Goal: Task Accomplishment & Management: Complete application form

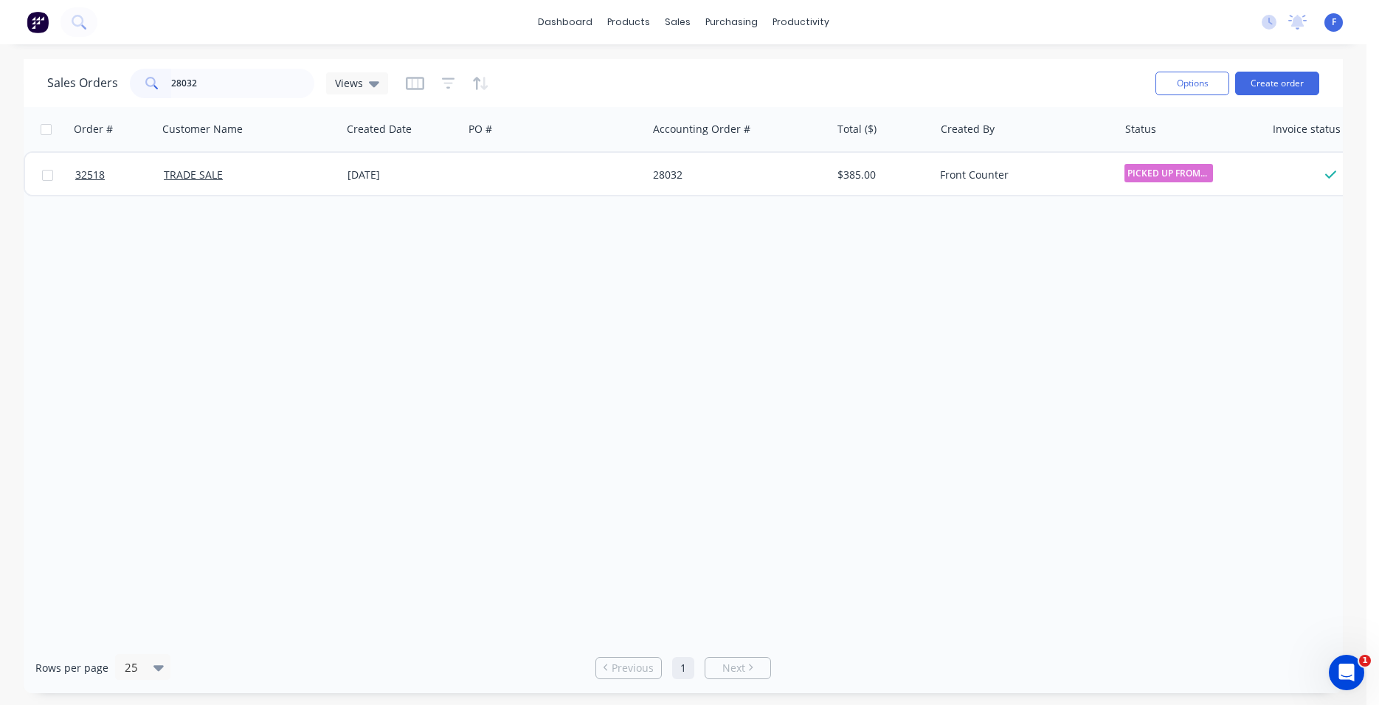
click at [289, 74] on input "28032" at bounding box center [243, 84] width 144 height 30
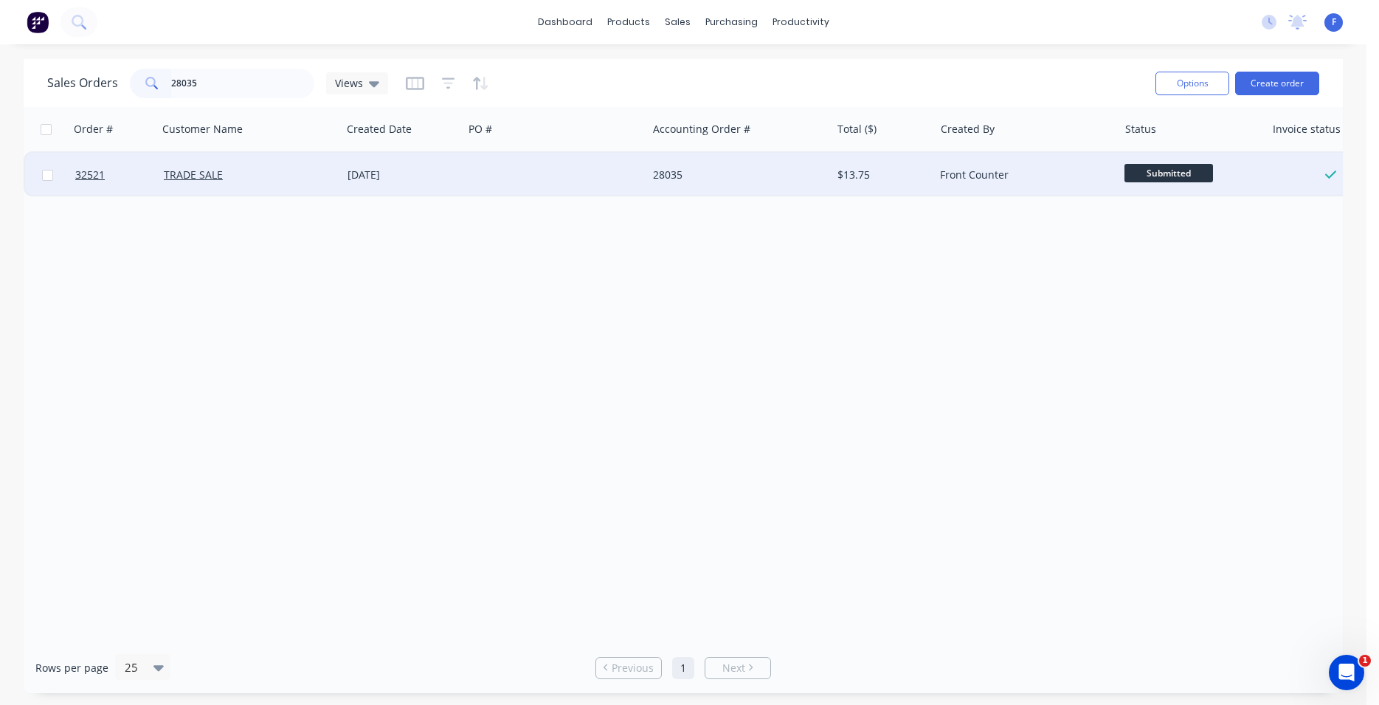
type input "28035"
click at [748, 177] on div "28035" at bounding box center [735, 175] width 164 height 15
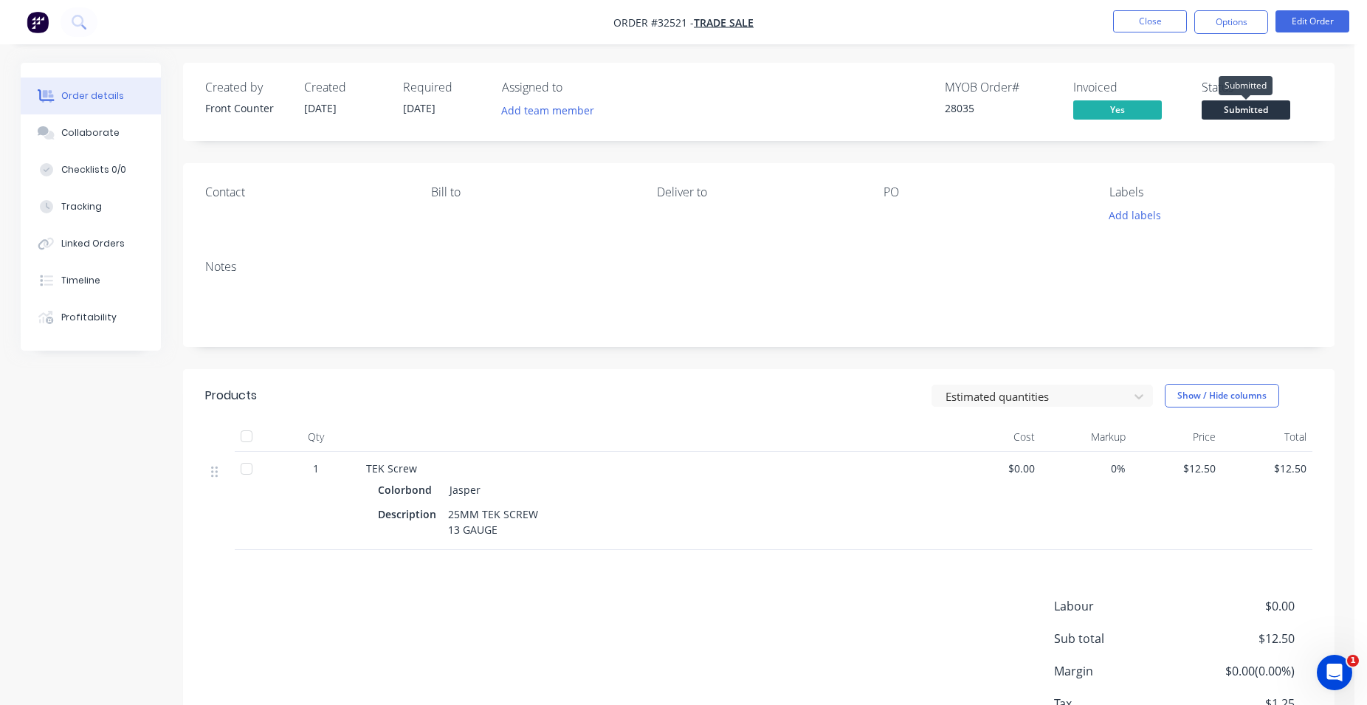
click at [1262, 108] on span "Submitted" at bounding box center [1246, 109] width 89 height 18
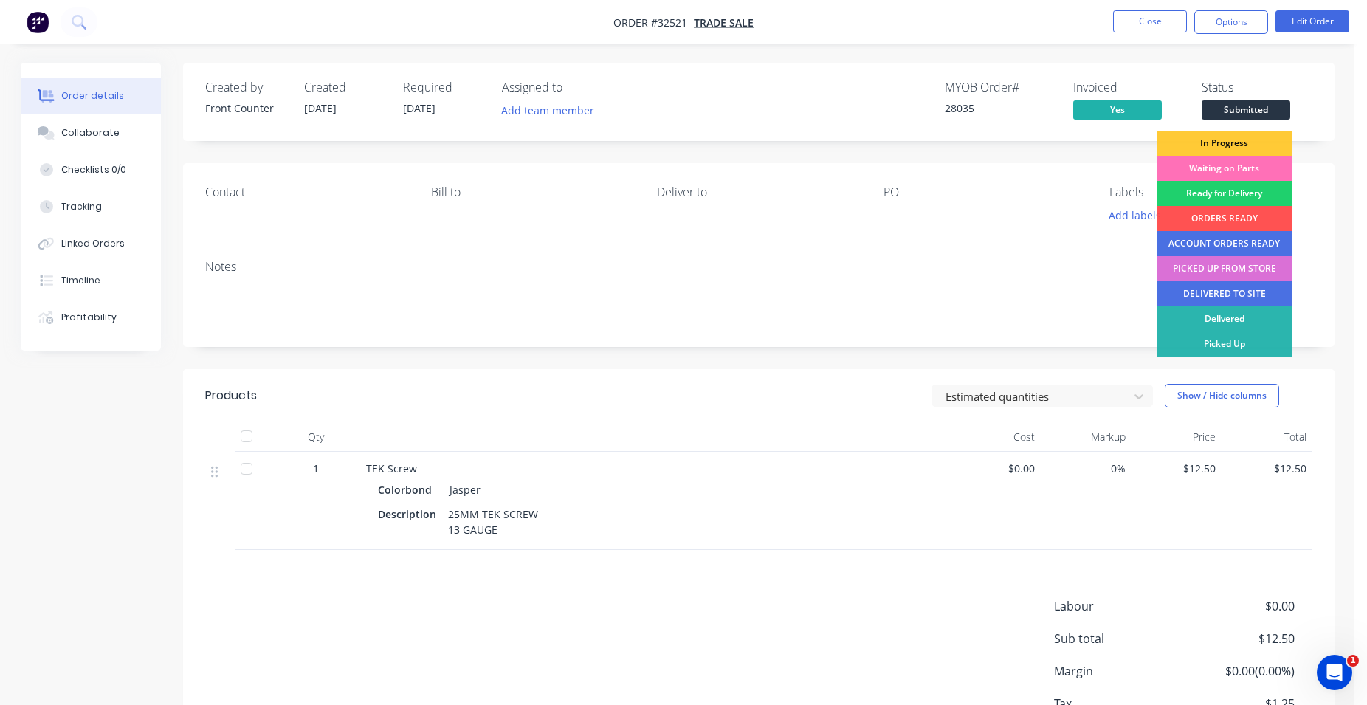
click at [1247, 266] on div "PICKED UP FROM STORE" at bounding box center [1224, 268] width 135 height 25
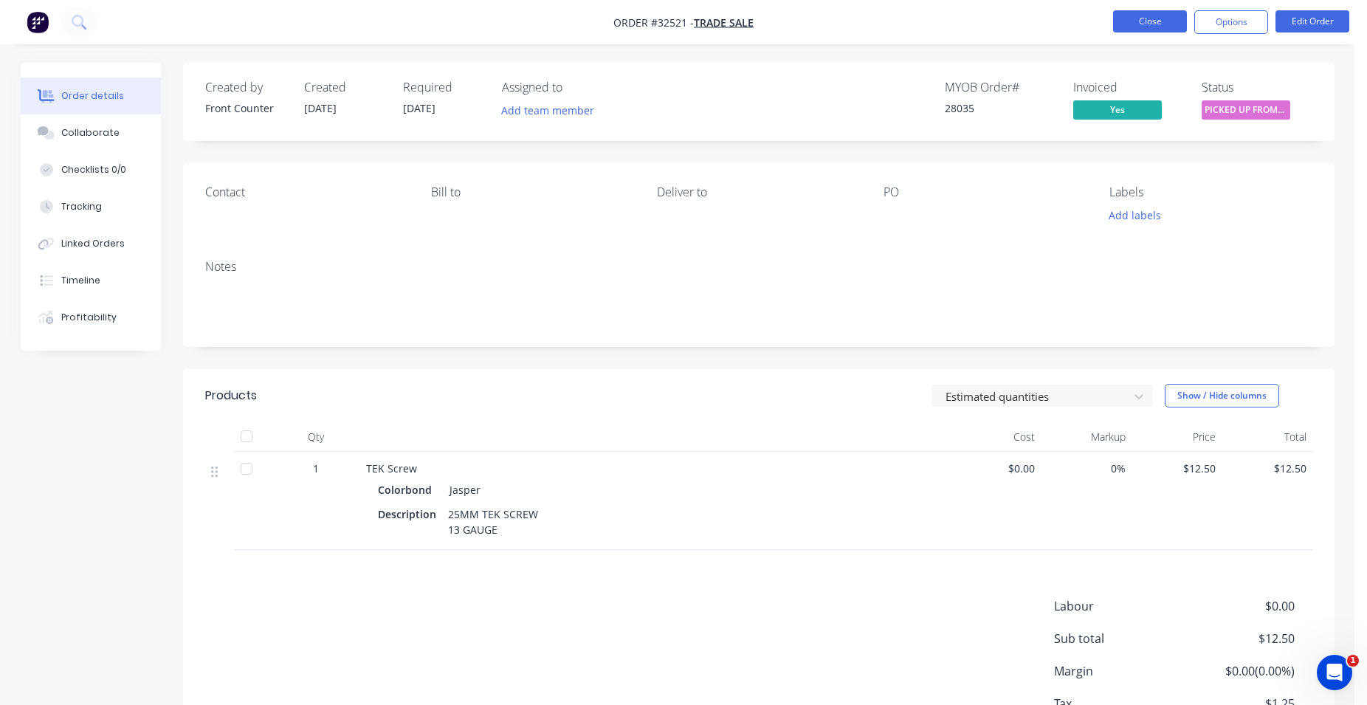
click at [1138, 22] on button "Close" at bounding box center [1150, 21] width 74 height 22
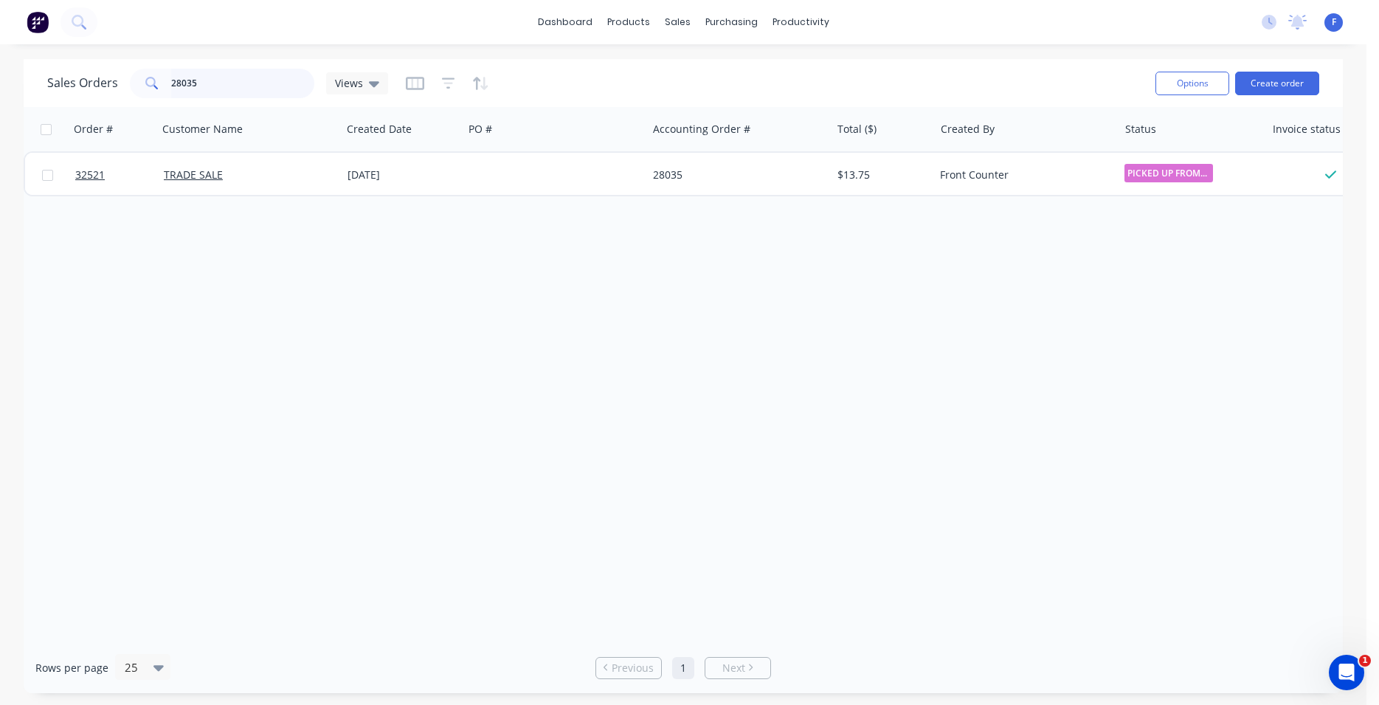
click at [243, 92] on input "28035" at bounding box center [243, 84] width 144 height 30
type input "2"
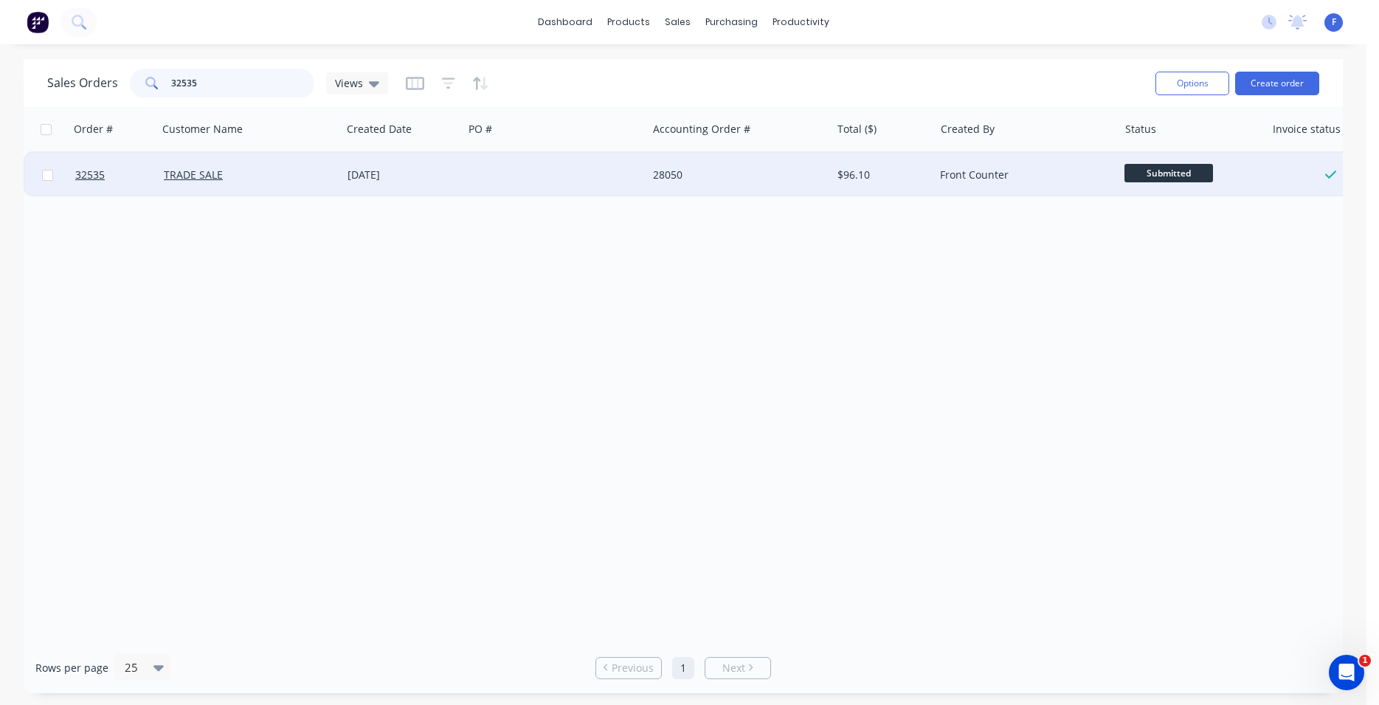
type input "32535"
click at [661, 164] on div "28050" at bounding box center [739, 175] width 184 height 44
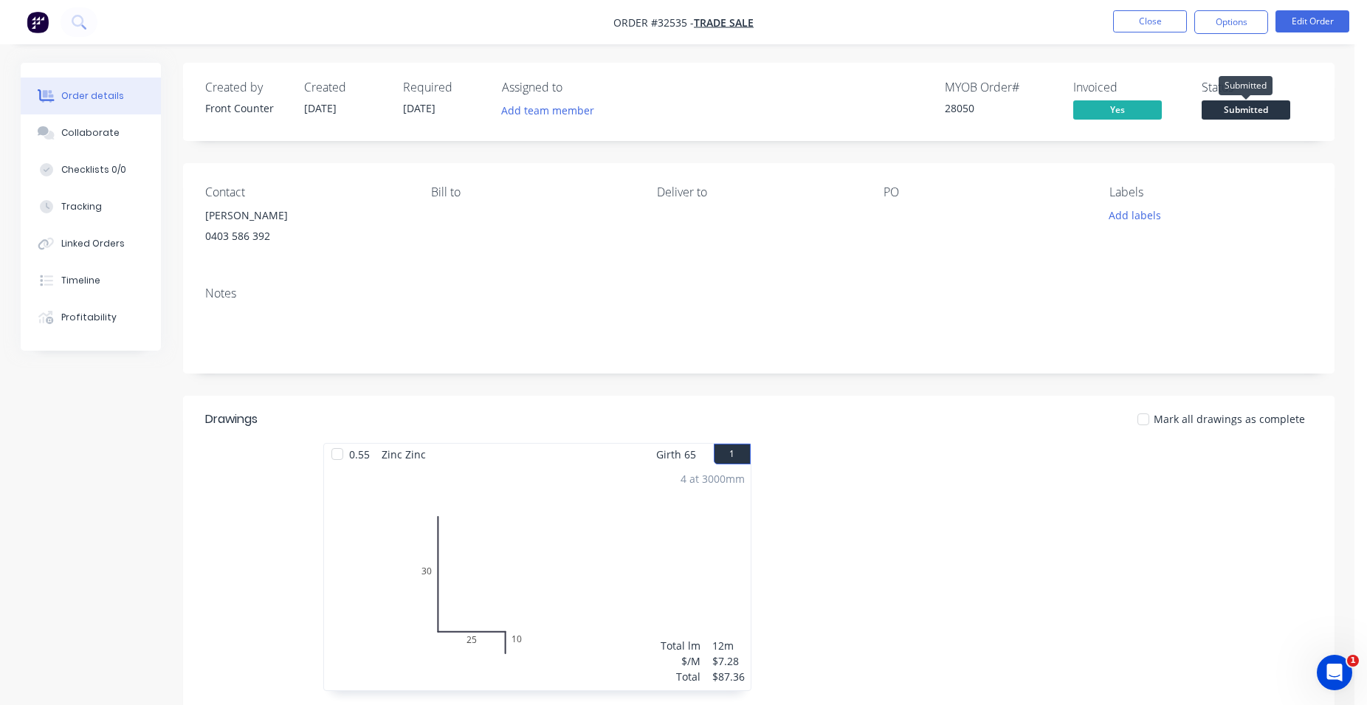
click at [1262, 111] on span "Submitted" at bounding box center [1246, 109] width 89 height 18
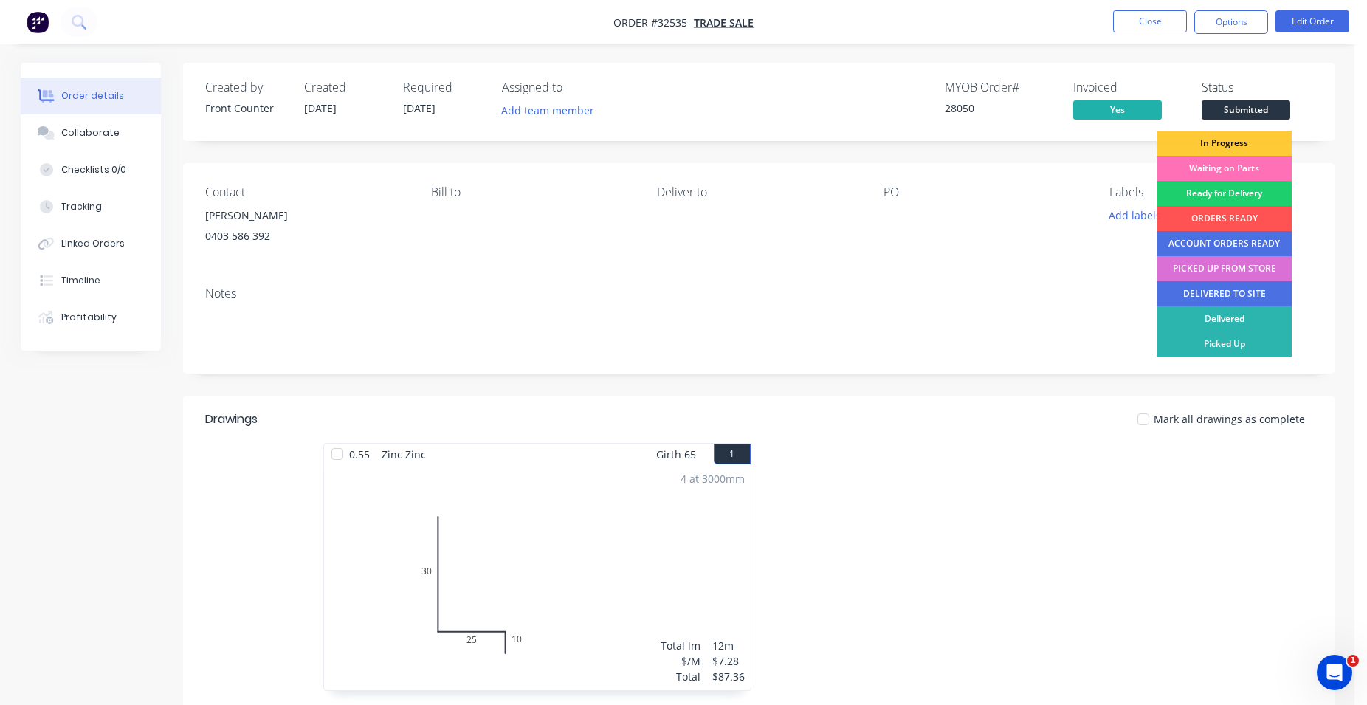
click at [1224, 269] on div "PICKED UP FROM STORE" at bounding box center [1224, 268] width 135 height 25
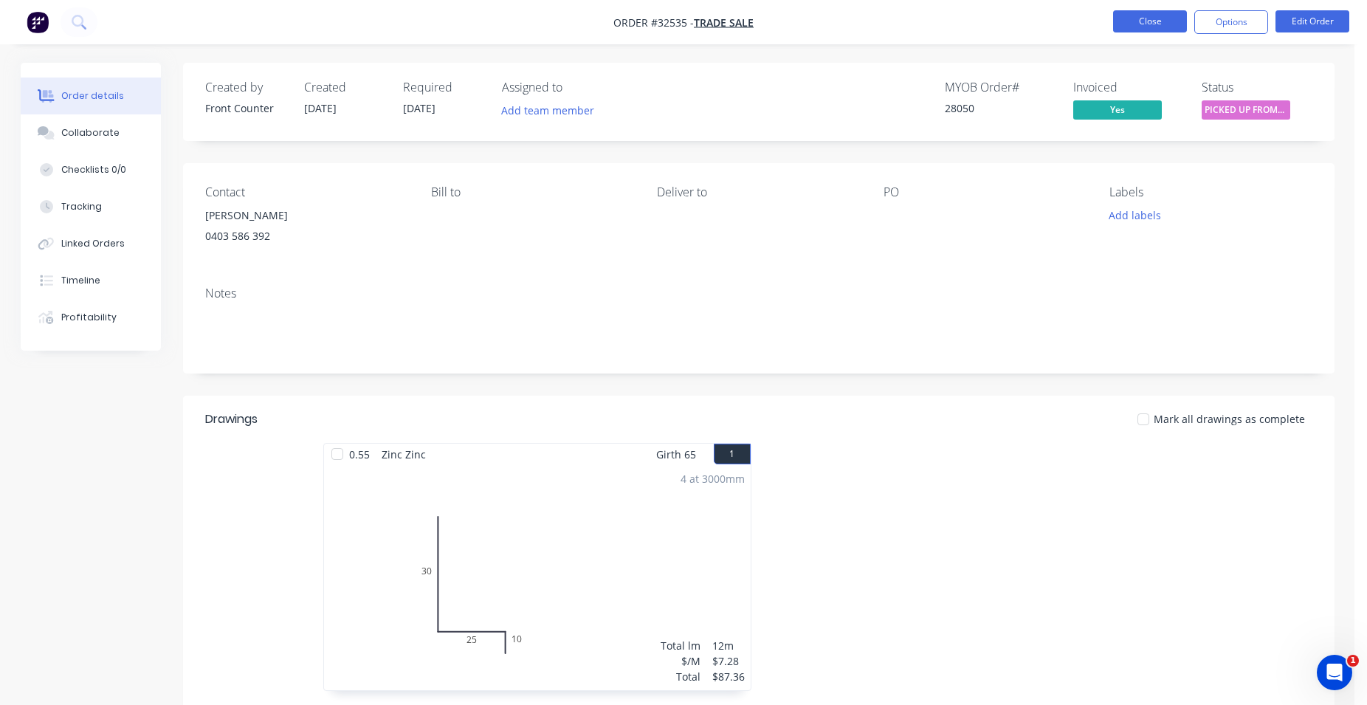
click at [1140, 19] on button "Close" at bounding box center [1150, 21] width 74 height 22
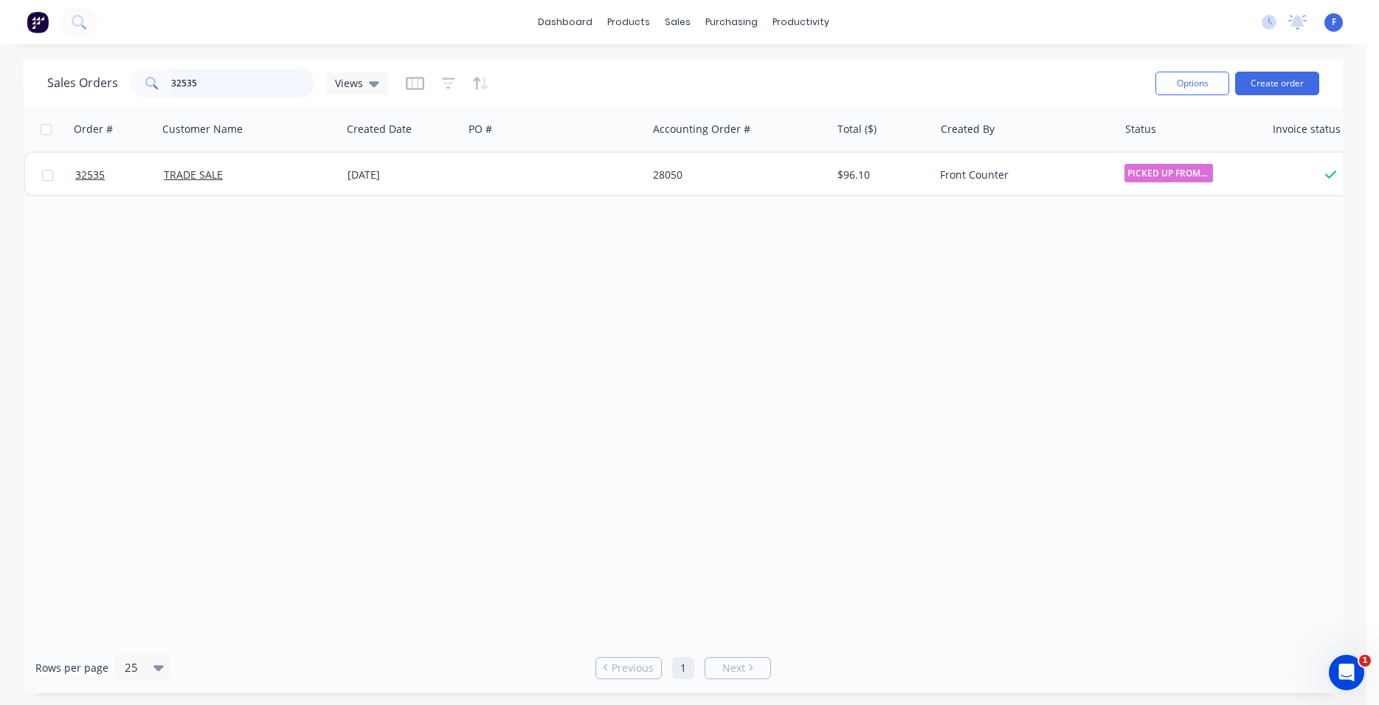
click at [219, 80] on input "32535" at bounding box center [243, 84] width 144 height 30
type input "3"
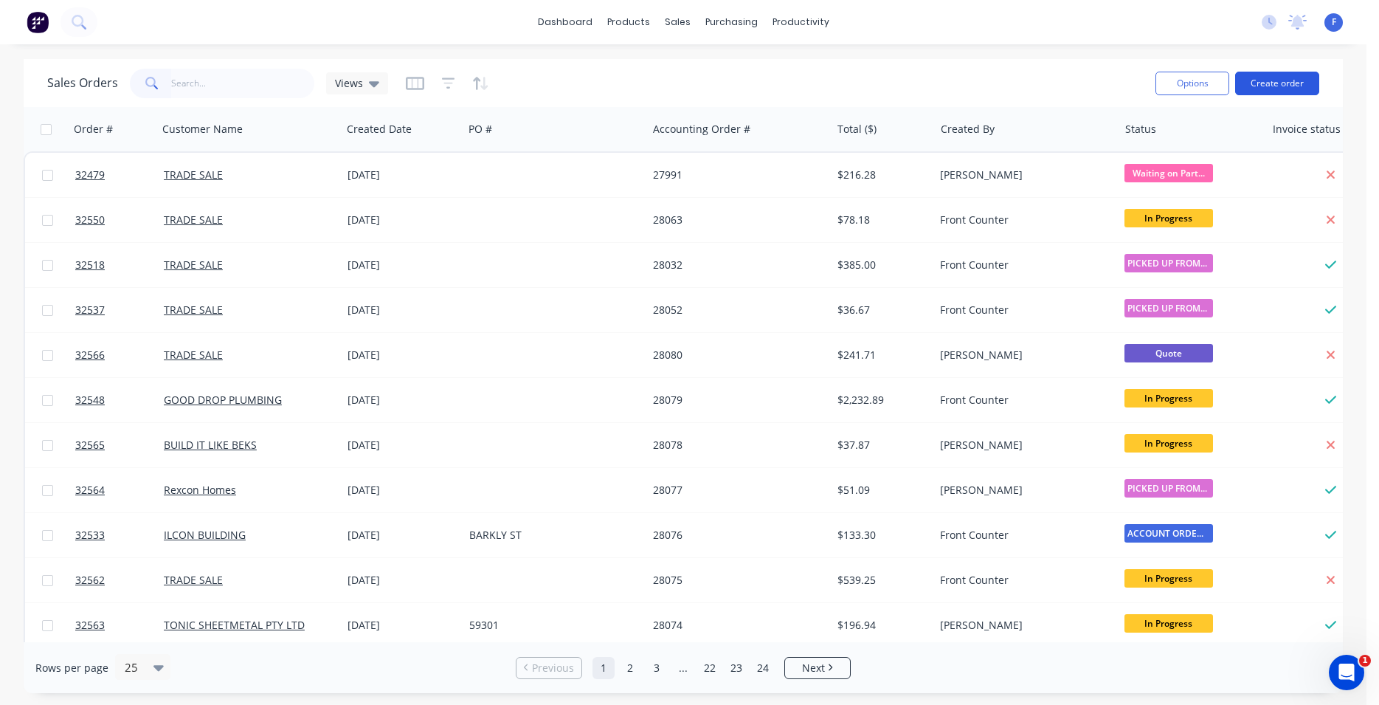
click at [1302, 80] on button "Create order" at bounding box center [1278, 84] width 84 height 24
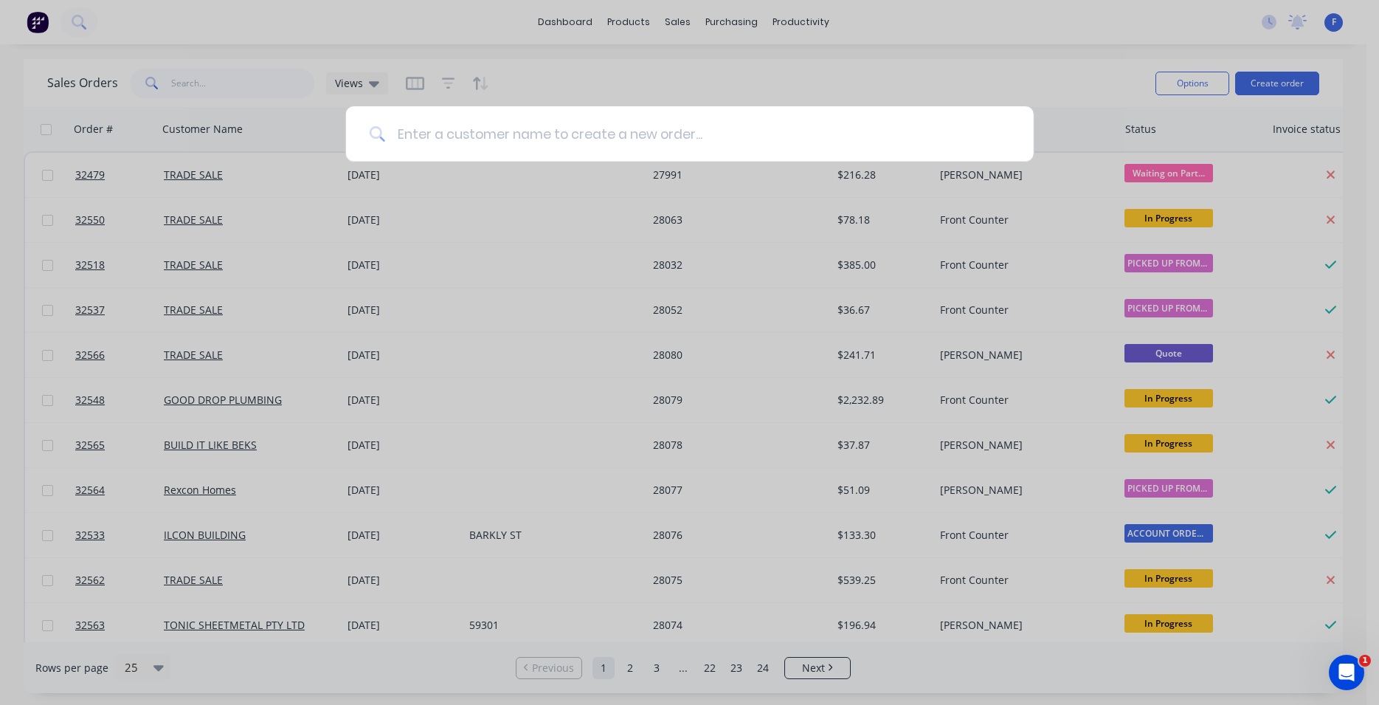
click at [447, 133] on input at bounding box center [697, 133] width 625 height 55
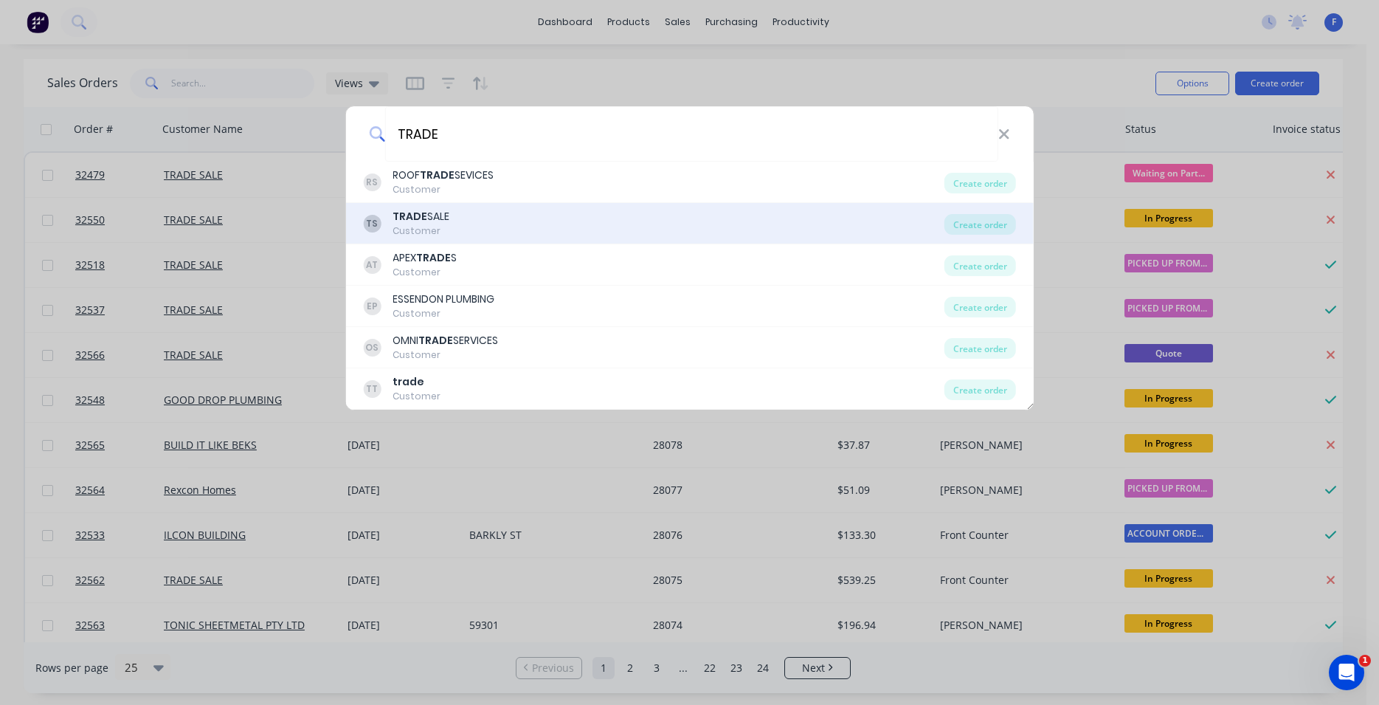
type input "TRADE"
click at [530, 232] on div "TS TRADE SALE Customer" at bounding box center [654, 223] width 582 height 29
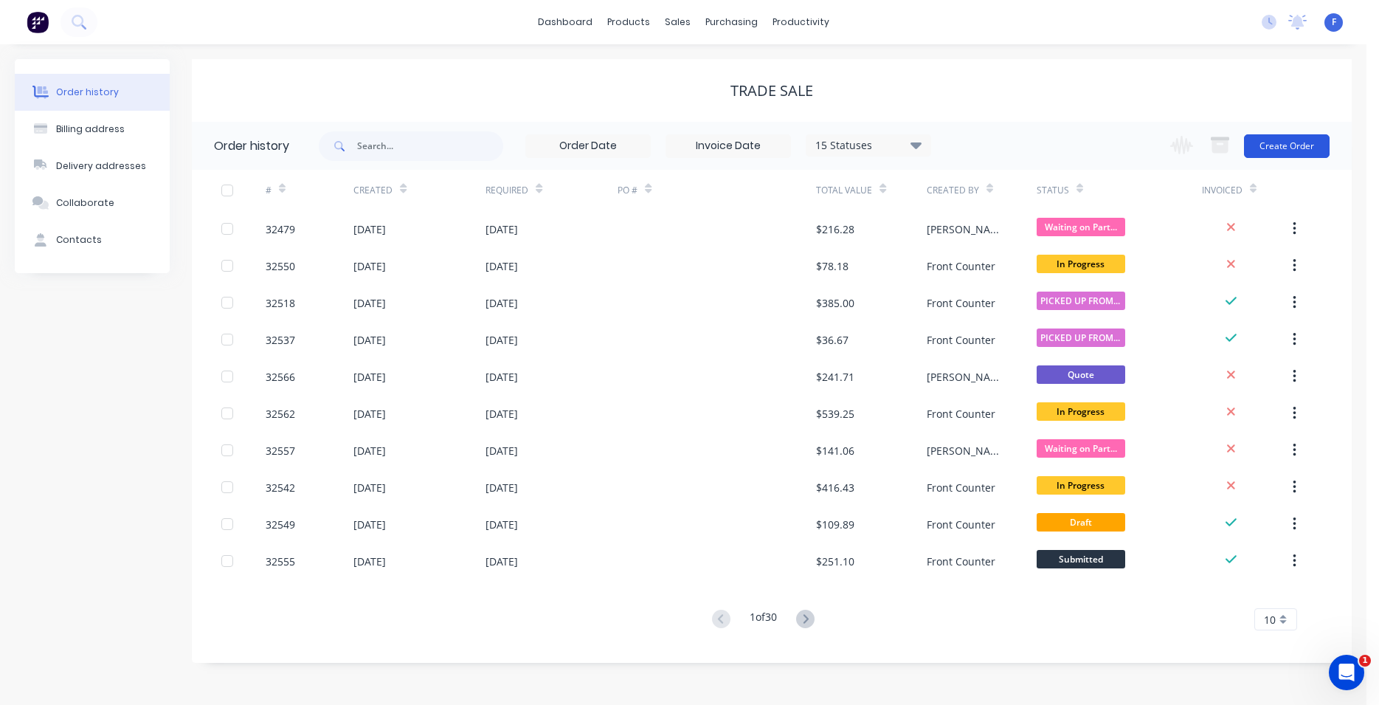
click at [1295, 151] on button "Create Order" at bounding box center [1287, 146] width 86 height 24
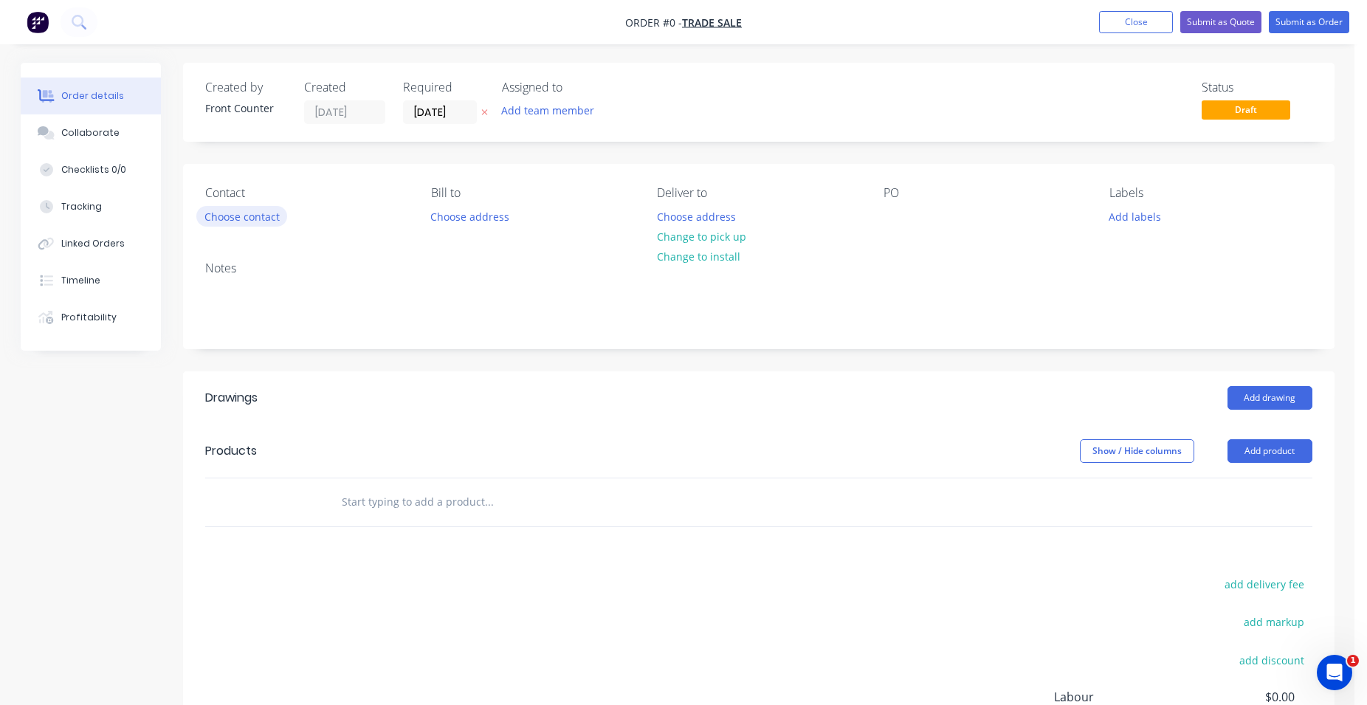
click at [258, 213] on button "Choose contact" at bounding box center [241, 216] width 91 height 20
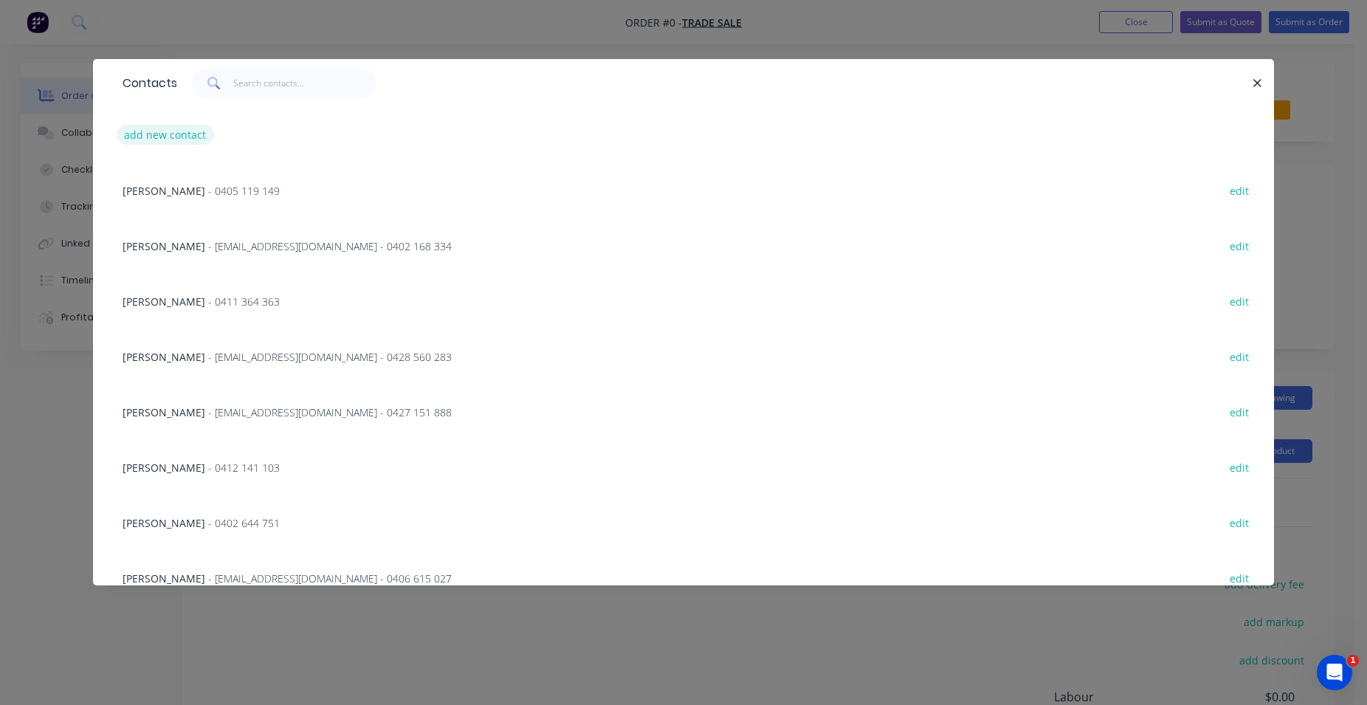
click at [191, 131] on button "add new contact" at bounding box center [165, 135] width 97 height 20
select select "AU"
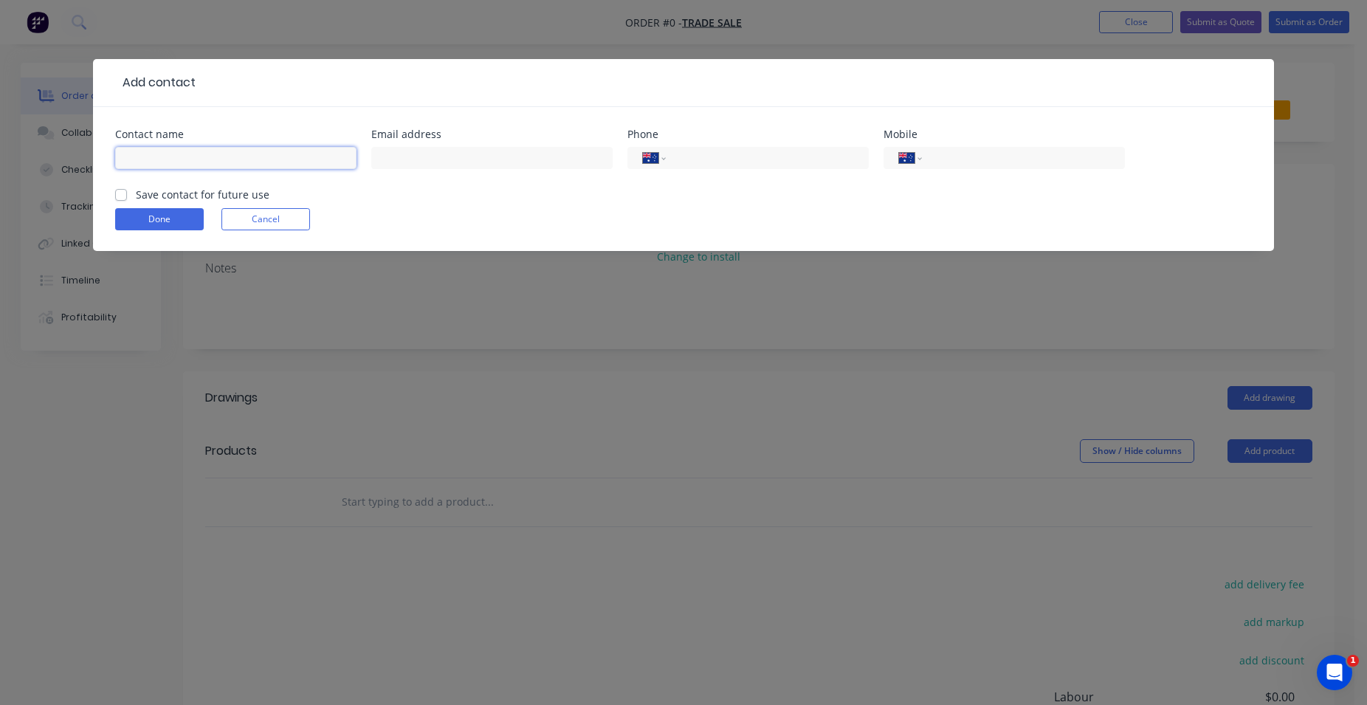
click at [251, 152] on input "text" at bounding box center [235, 158] width 241 height 22
type input "[PERSON_NAME]"
click at [973, 159] on input "tel" at bounding box center [1020, 158] width 177 height 17
type input "0408 136 870"
click at [136, 195] on label "Save contact for future use" at bounding box center [203, 194] width 134 height 15
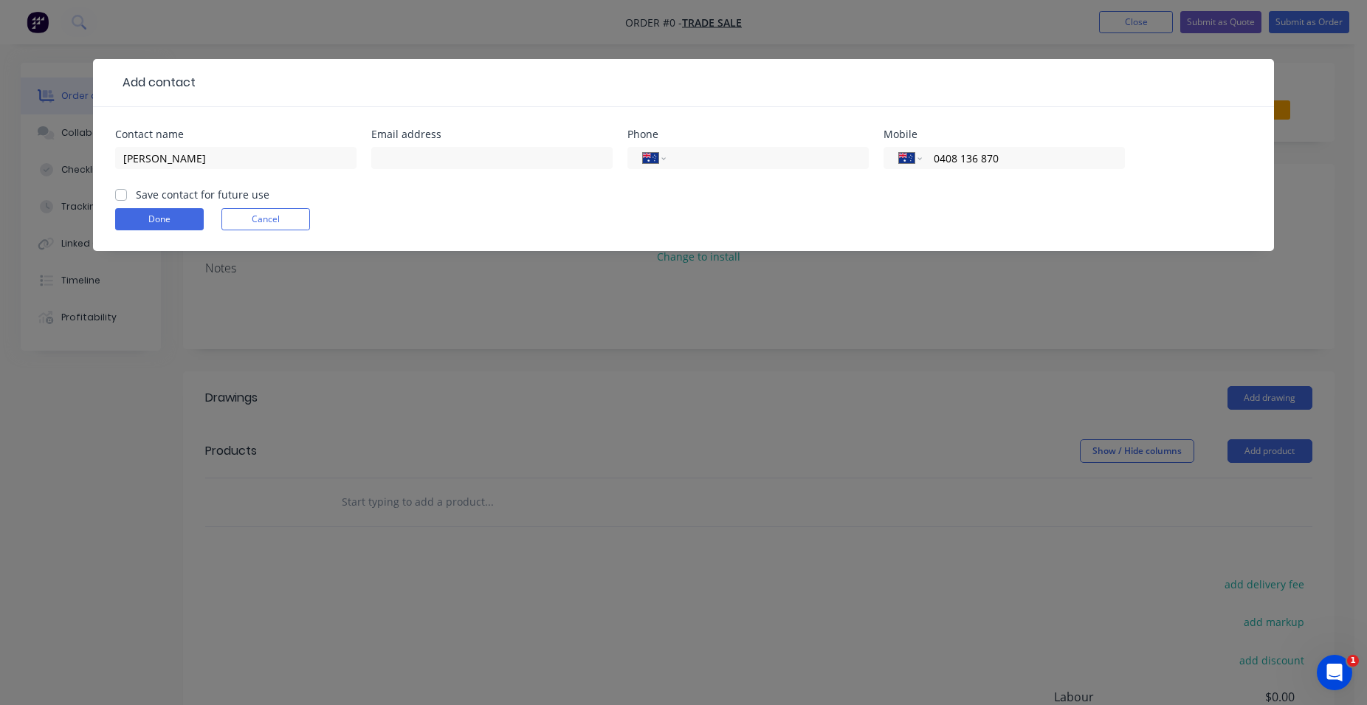
click at [120, 195] on input "Save contact for future use" at bounding box center [121, 194] width 12 height 14
checkbox input "true"
click at [194, 213] on button "Done" at bounding box center [159, 219] width 89 height 22
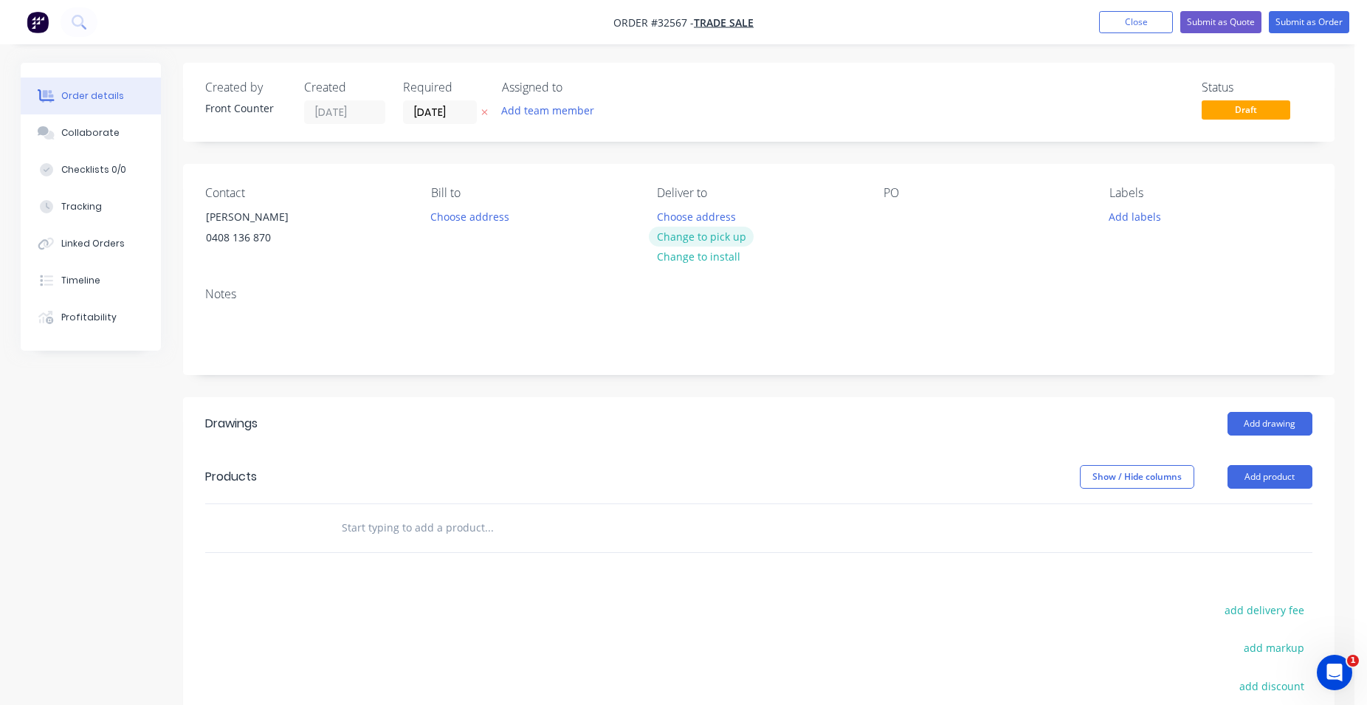
click at [708, 236] on button "Change to pick up" at bounding box center [701, 237] width 105 height 20
click at [394, 524] on input "text" at bounding box center [488, 528] width 295 height 30
click at [415, 541] on input "CORRI" at bounding box center [488, 528] width 295 height 30
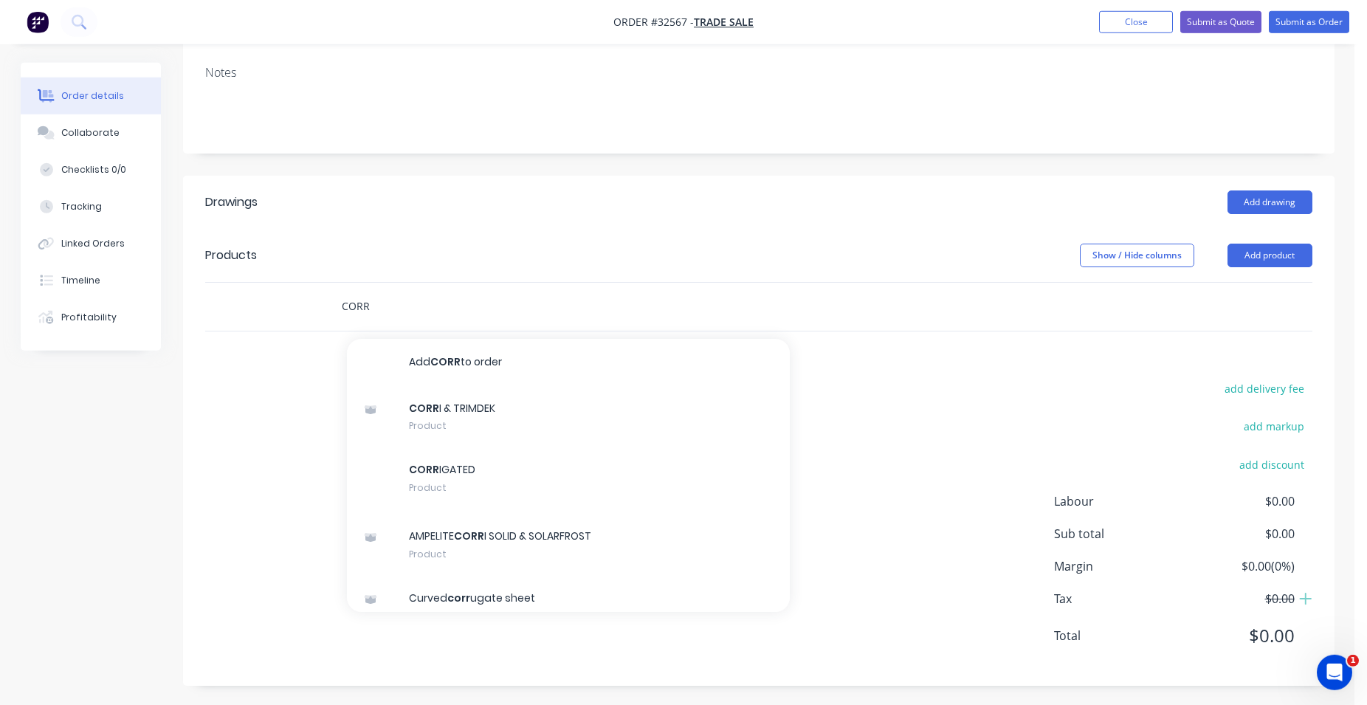
scroll to position [224, 0]
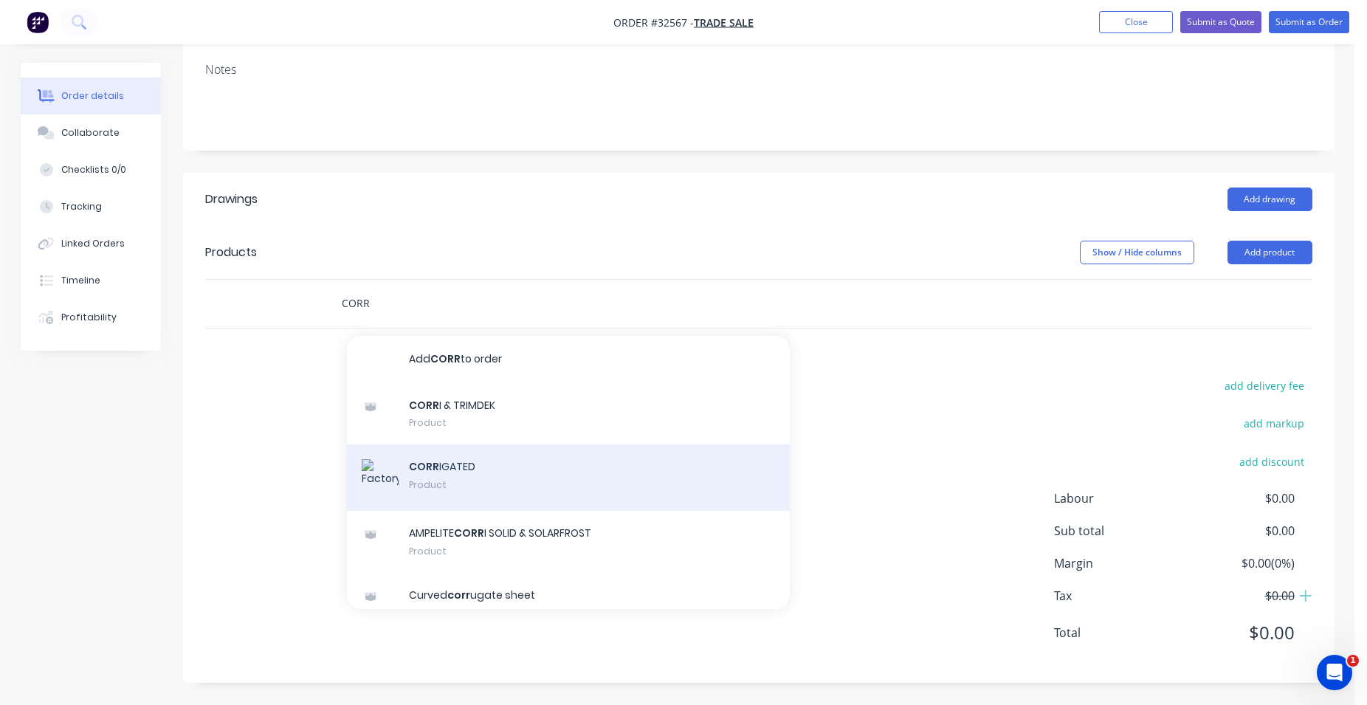
type input "CORR"
click at [472, 469] on div "CORR IGATED Product" at bounding box center [568, 477] width 443 height 66
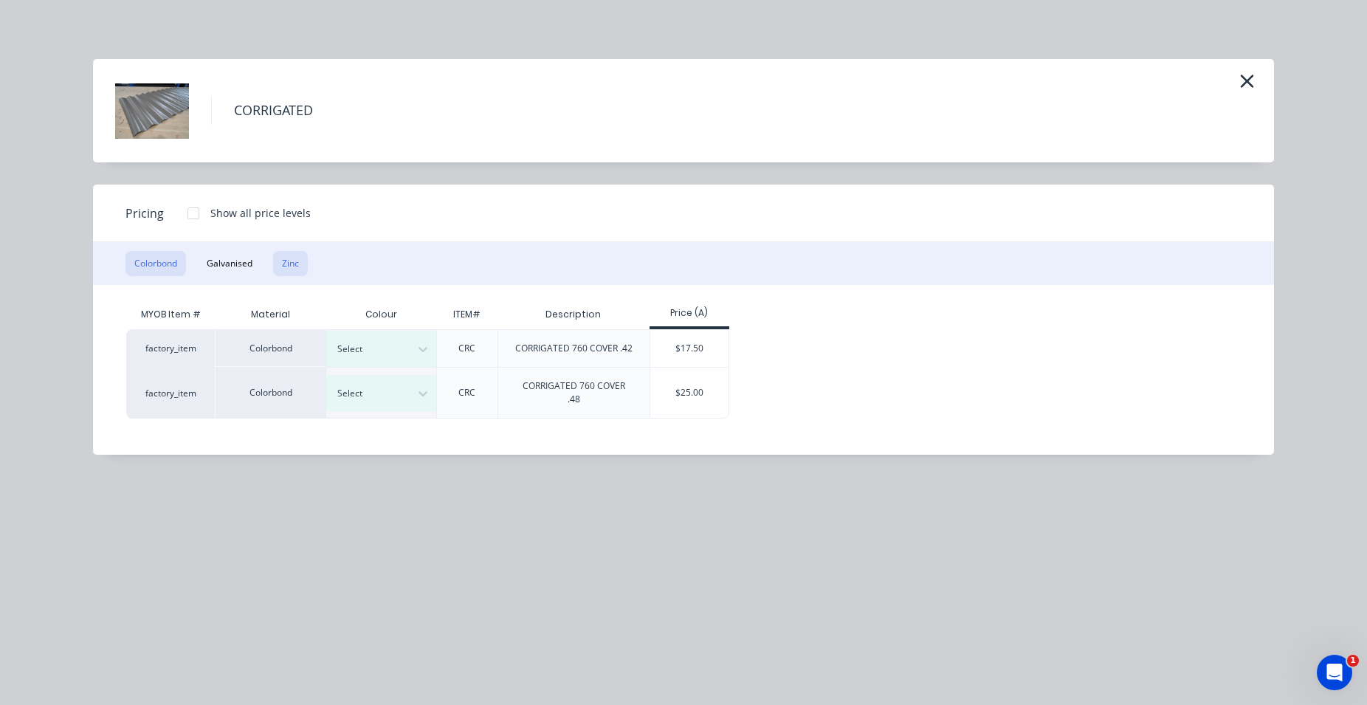
click at [283, 265] on button "Zinc" at bounding box center [290, 263] width 35 height 25
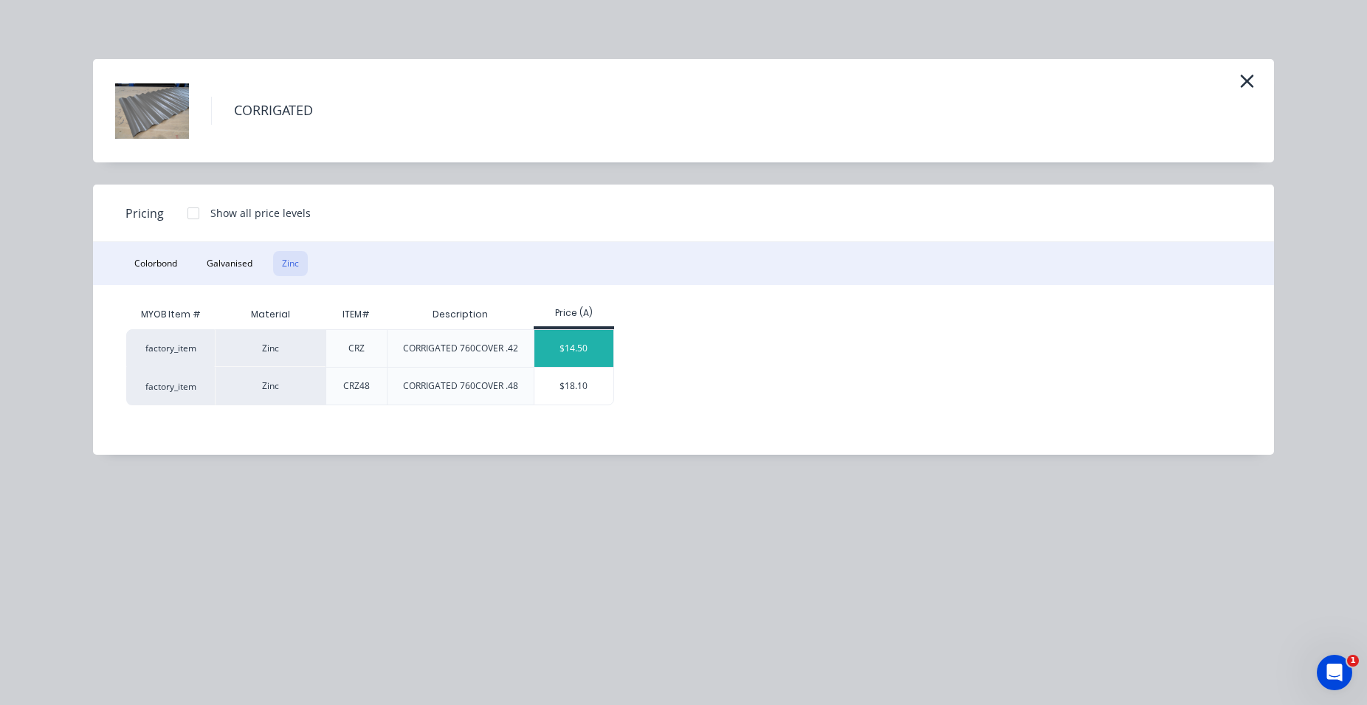
click at [597, 346] on div "$14.50" at bounding box center [573, 348] width 79 height 37
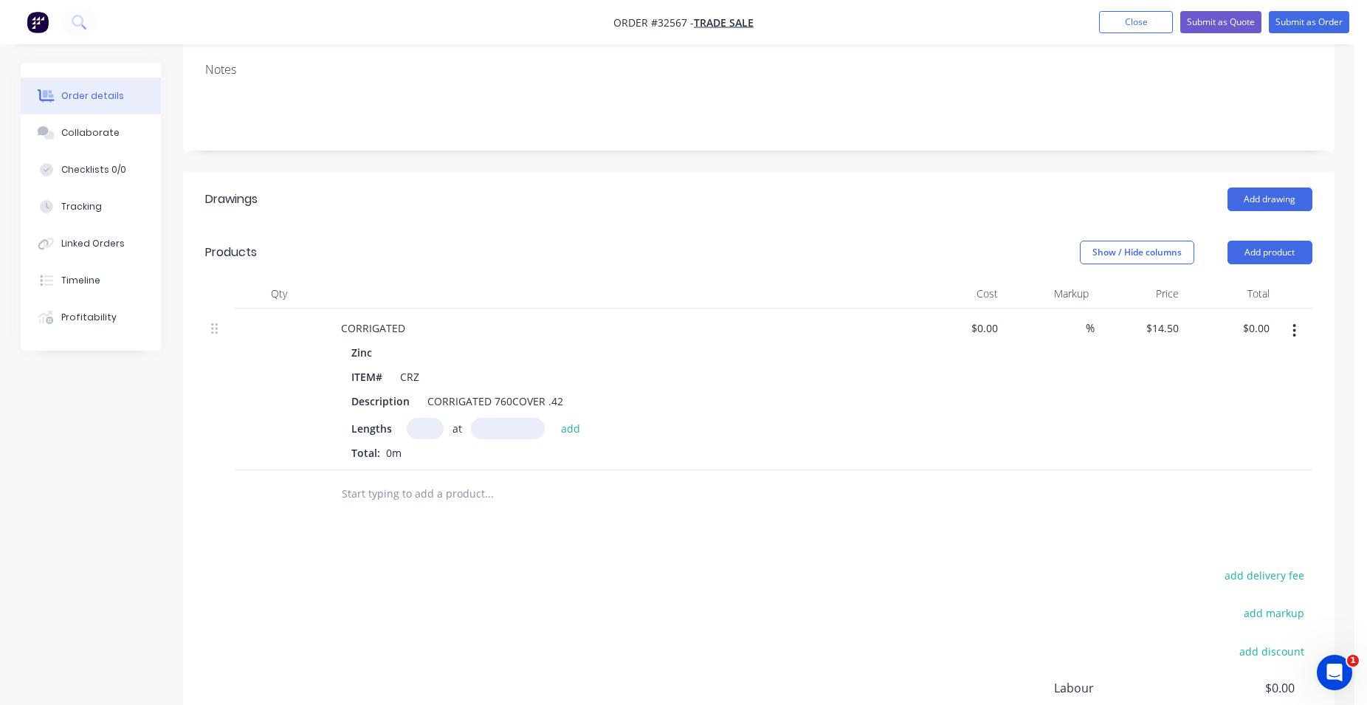
drag, startPoint x: 411, startPoint y: 434, endPoint x: 540, endPoint y: 381, distance: 139.0
click at [421, 427] on input "text" at bounding box center [425, 428] width 37 height 21
type input "11"
type input "32000"
click at [554, 418] on button "add" at bounding box center [571, 428] width 35 height 20
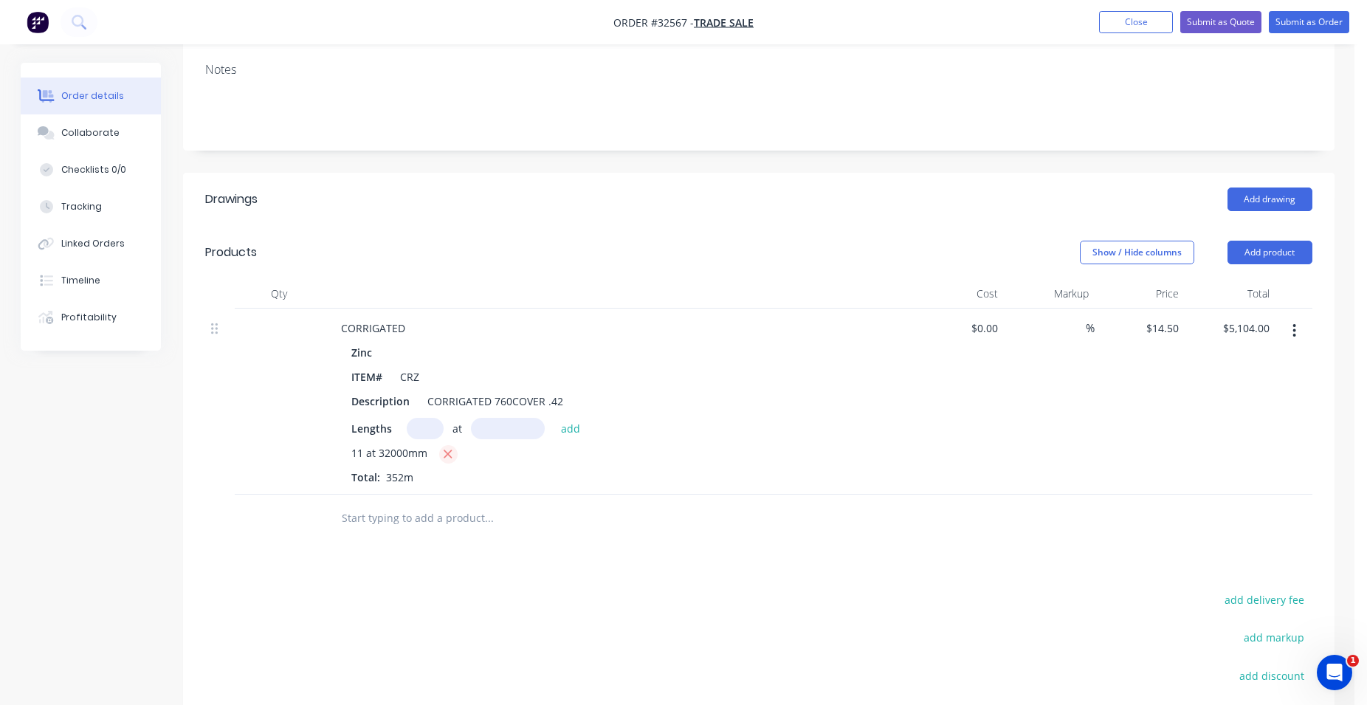
click at [449, 453] on icon "button" at bounding box center [448, 453] width 10 height 13
type input "$0.00"
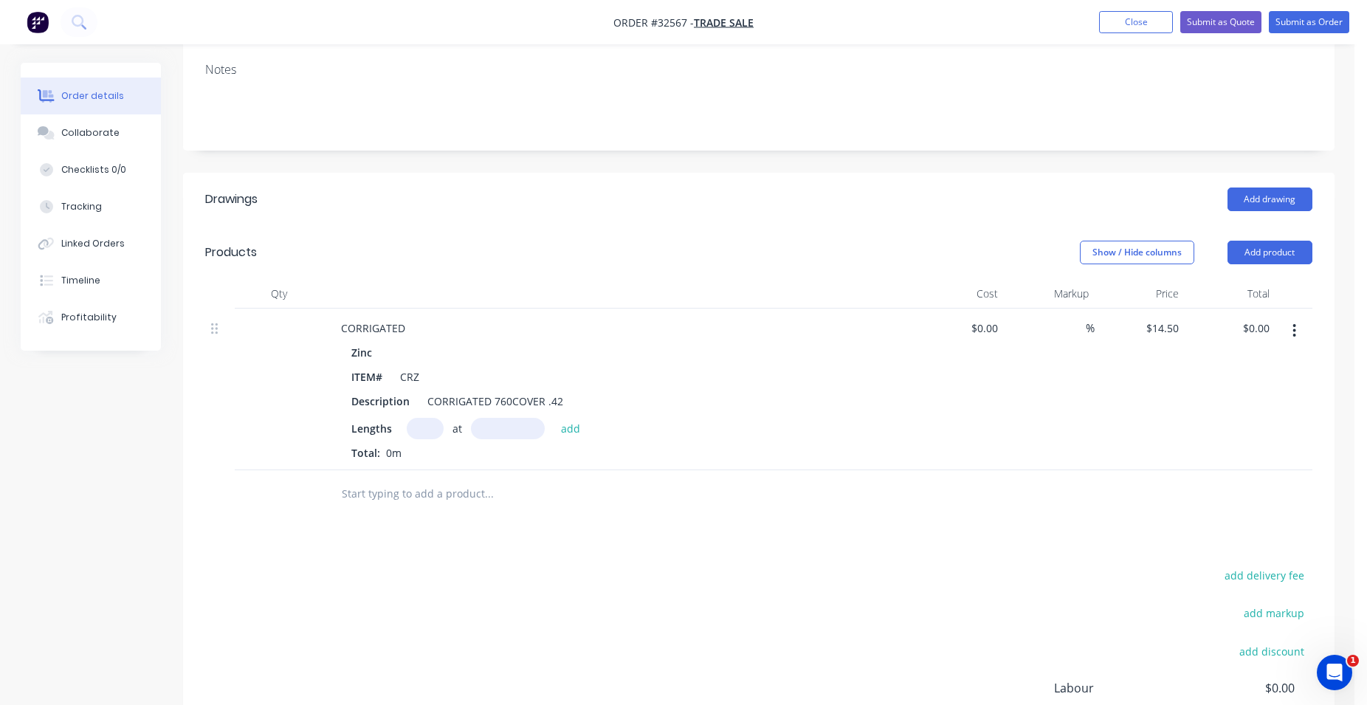
click at [435, 435] on input "text" at bounding box center [425, 428] width 37 height 21
type input "11"
type input "3200"
click at [554, 418] on button "add" at bounding box center [571, 428] width 35 height 20
type input "$510.40"
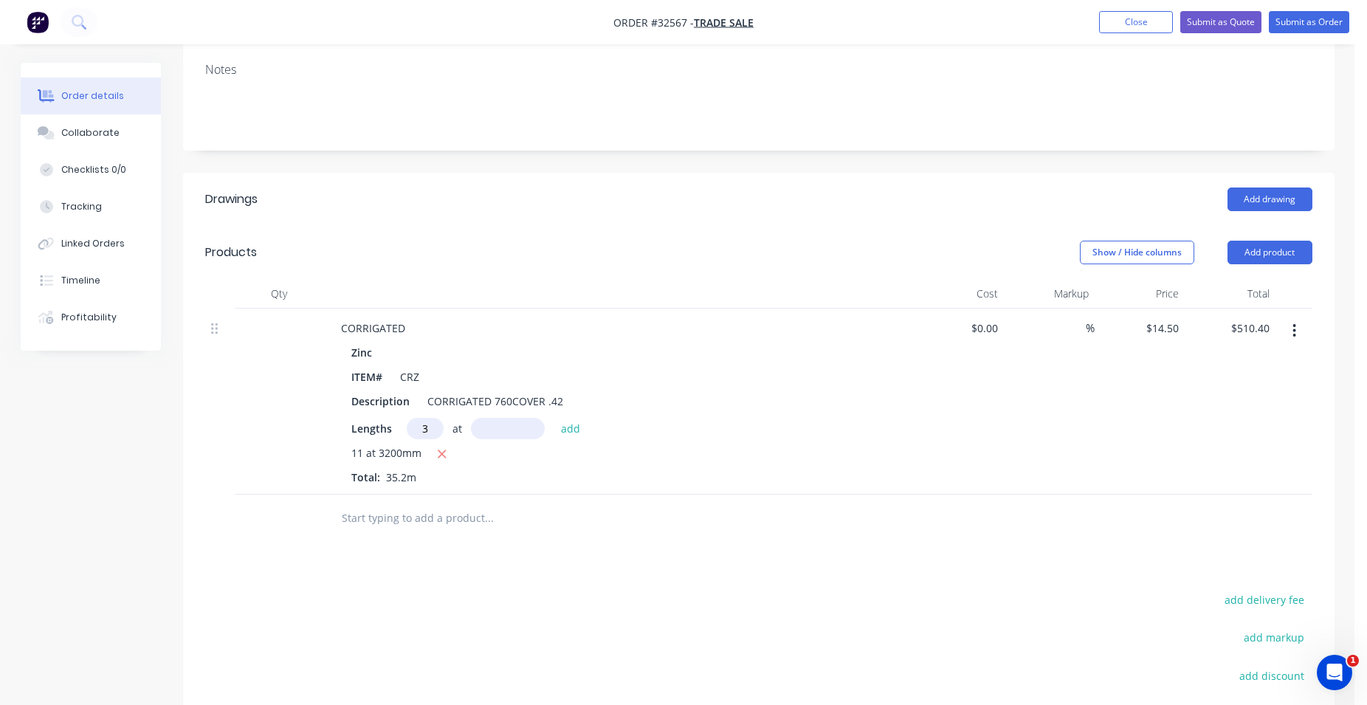
type input "3"
type input "3000"
click at [554, 418] on button "add" at bounding box center [571, 428] width 35 height 20
type input "$640.90"
type input "4"
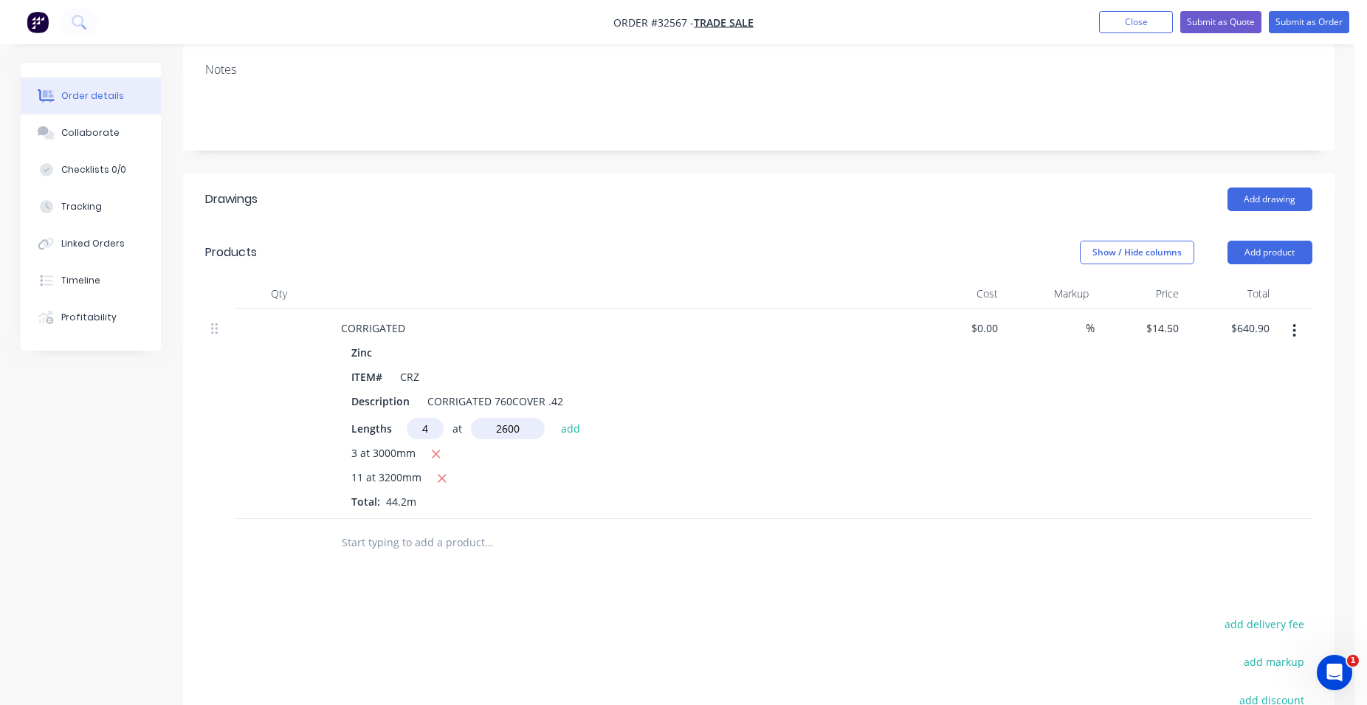
type input "2600"
click at [554, 418] on button "add" at bounding box center [571, 428] width 35 height 20
type input "$791.70"
drag, startPoint x: 425, startPoint y: 574, endPoint x: 537, endPoint y: 554, distance: 113.2
click at [425, 573] on input "text" at bounding box center [488, 567] width 295 height 30
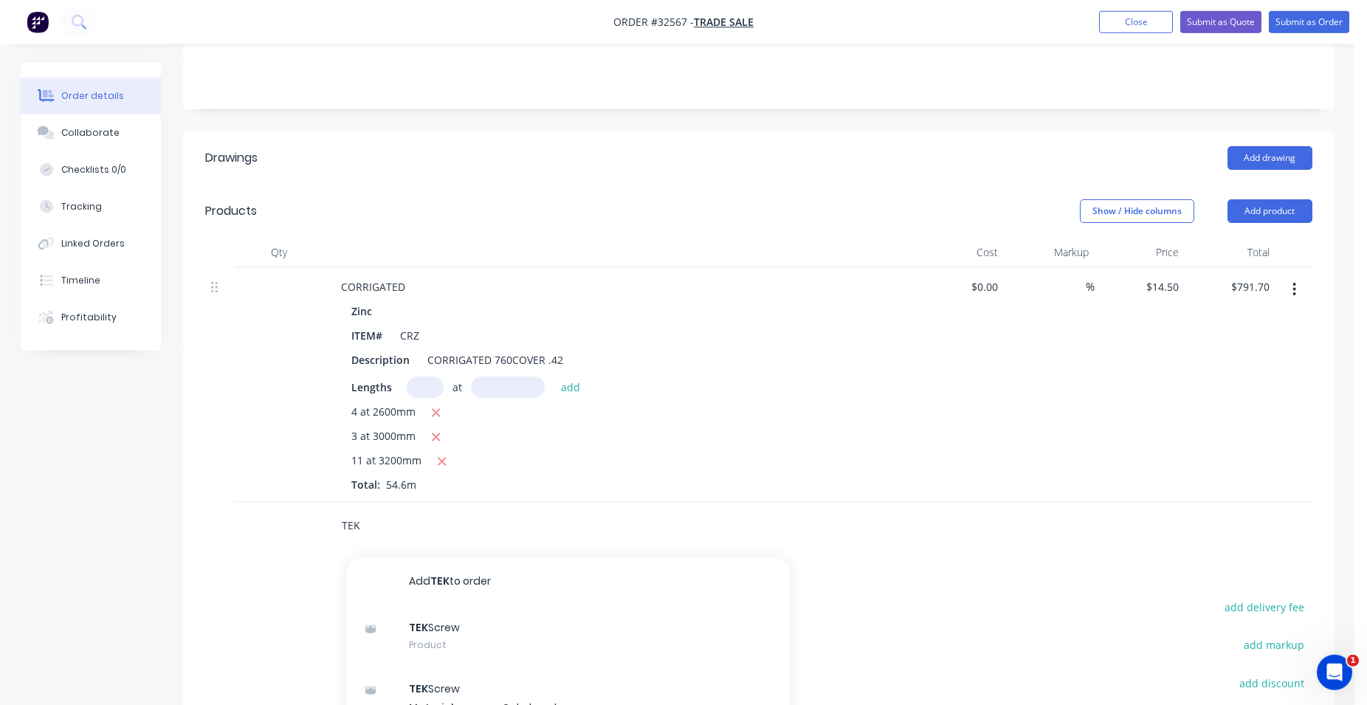
scroll to position [450, 0]
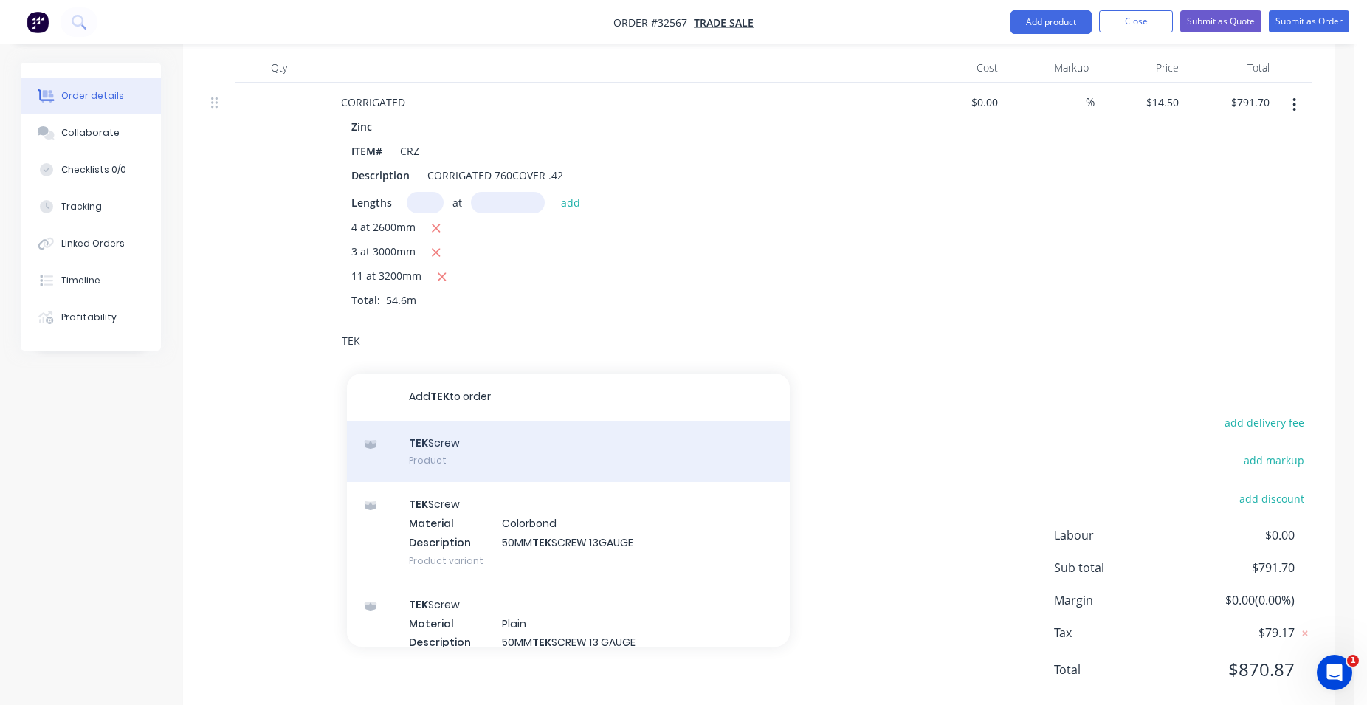
type input "TEK"
click at [510, 431] on div "TEK Screw Product" at bounding box center [568, 452] width 443 height 62
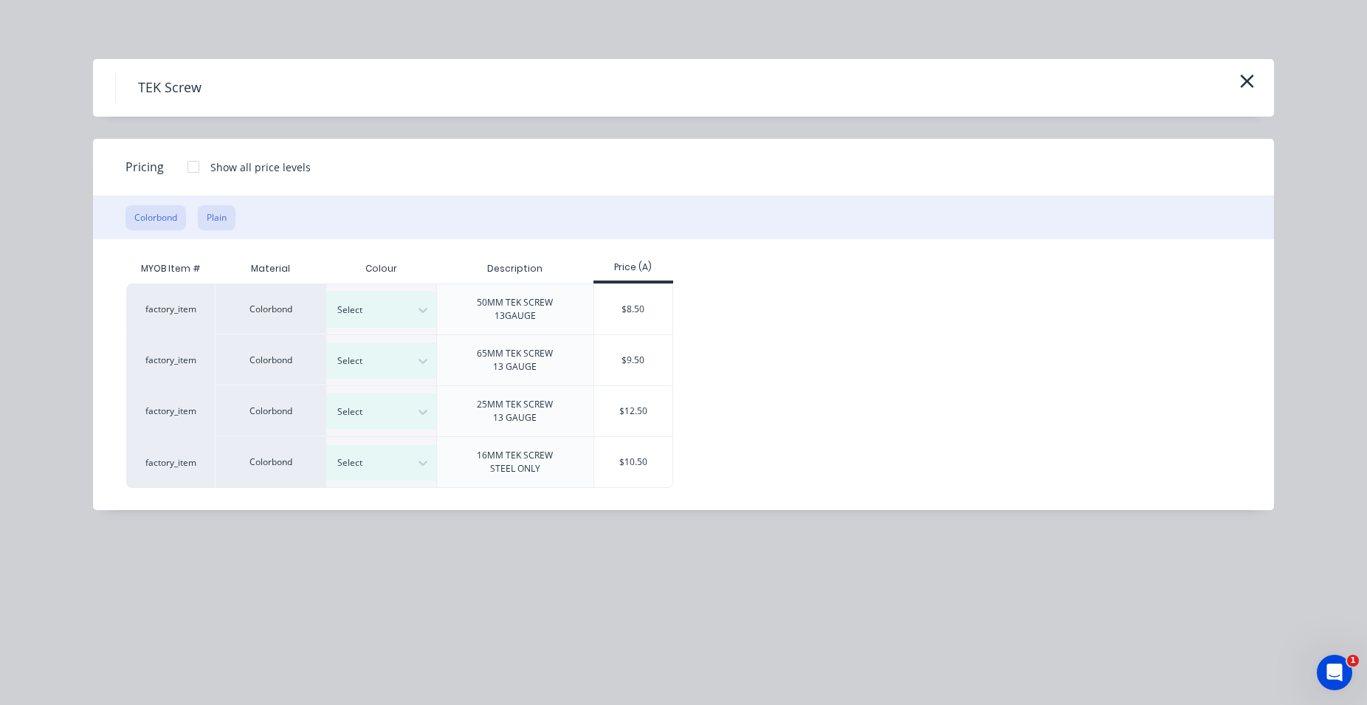
click at [210, 216] on button "Plain" at bounding box center [217, 217] width 38 height 25
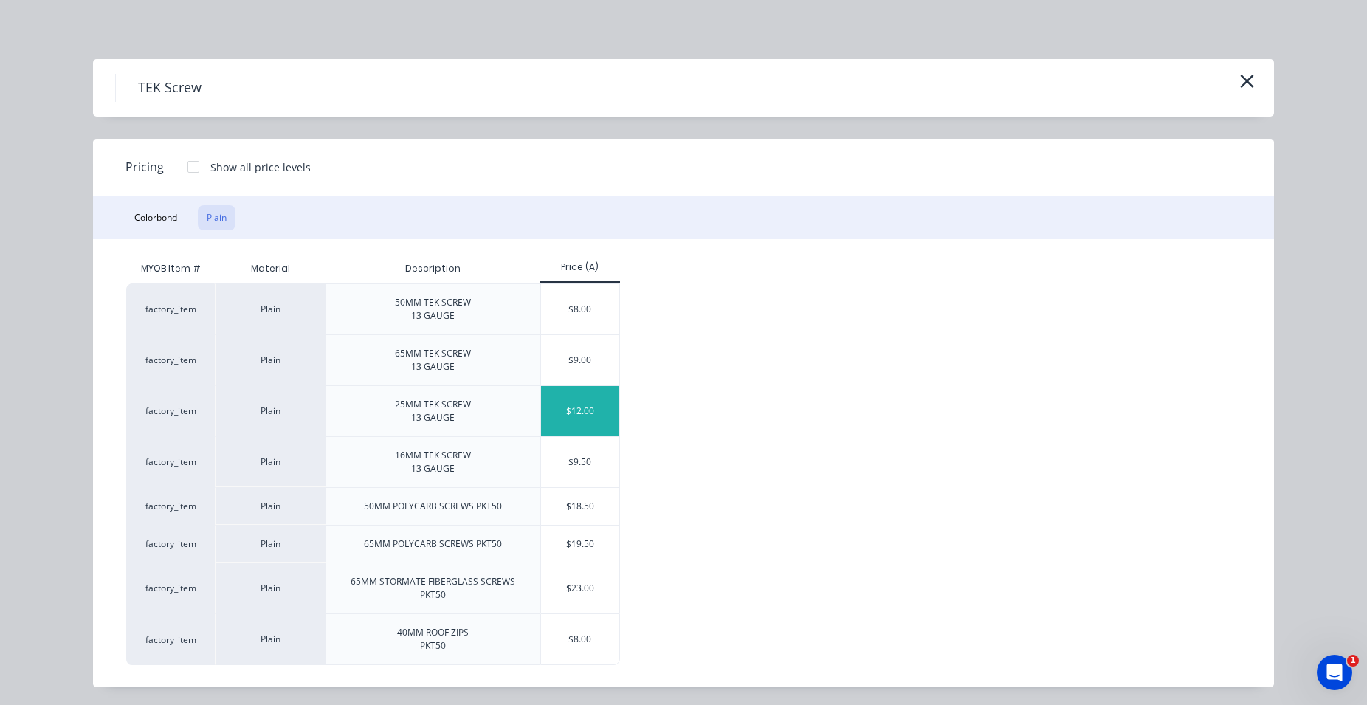
click at [598, 418] on div "$12.00" at bounding box center [580, 411] width 79 height 50
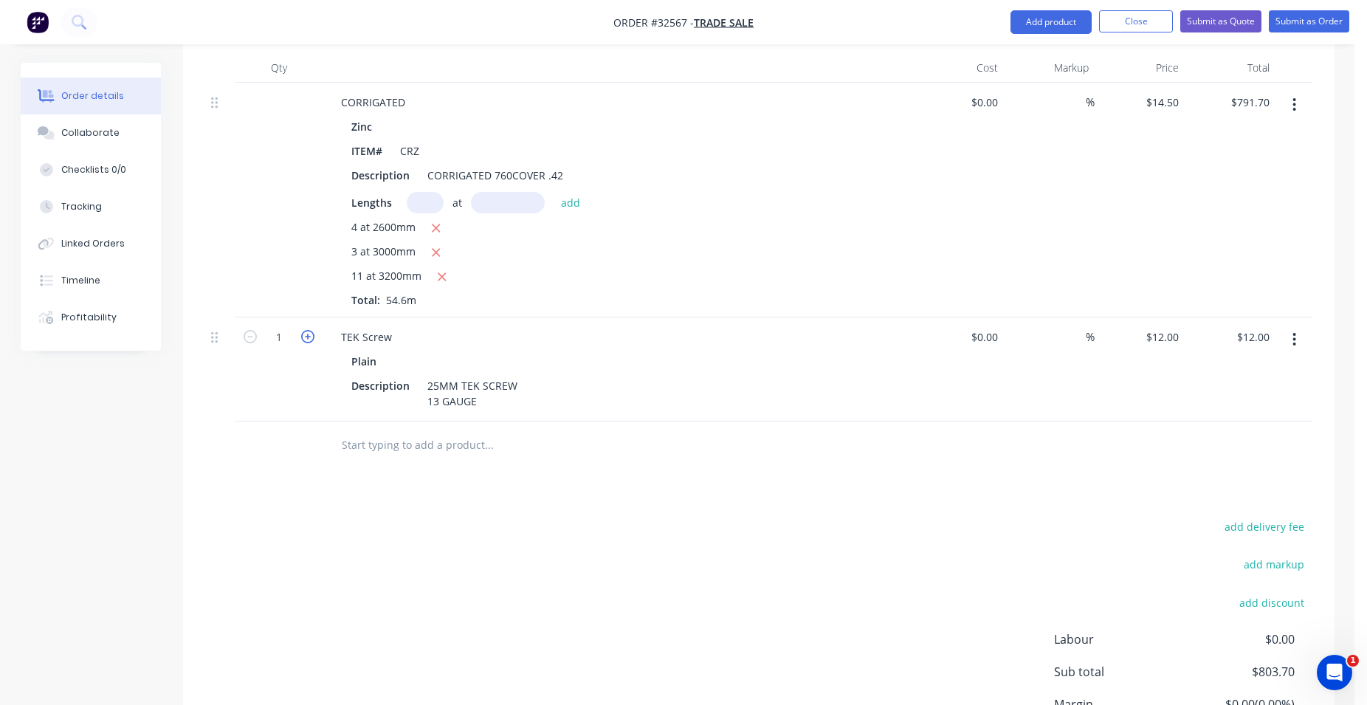
click at [307, 338] on icon "button" at bounding box center [307, 336] width 13 height 13
type input "2"
type input "$24.00"
click at [307, 338] on icon "button" at bounding box center [307, 336] width 13 height 13
type input "3"
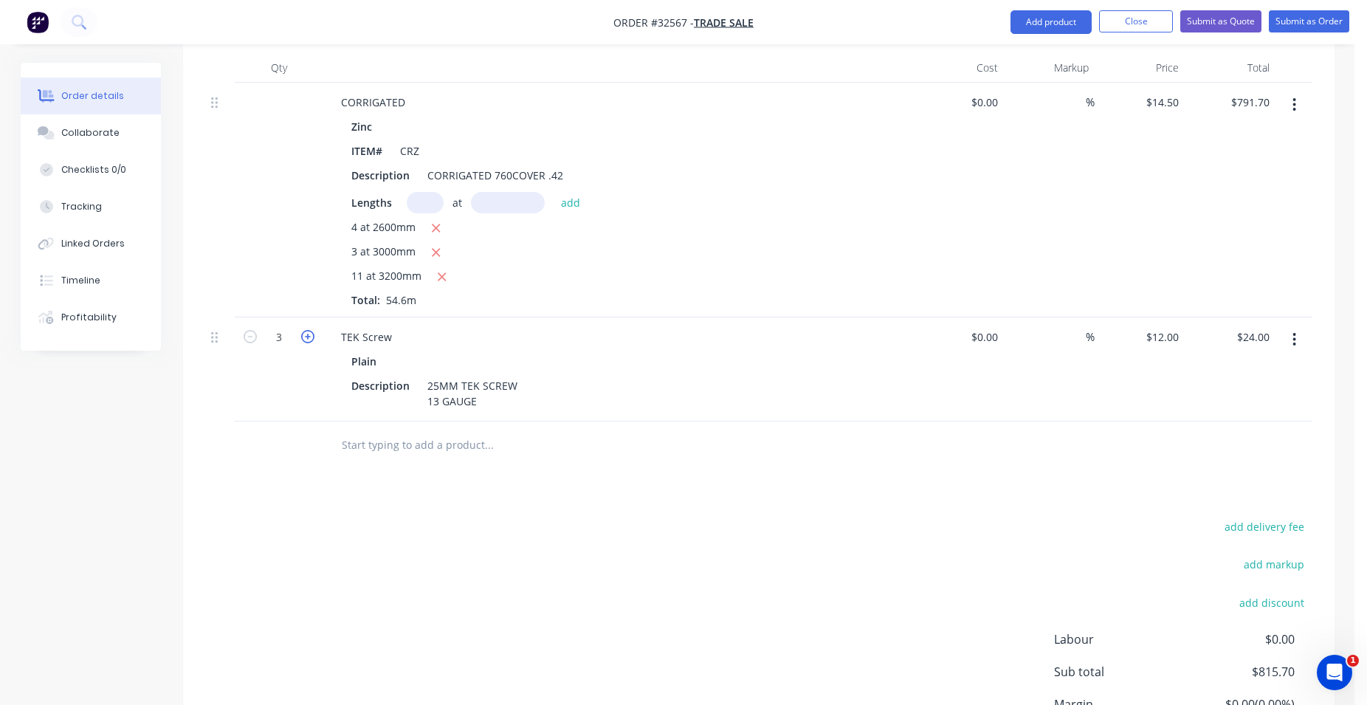
type input "$36.00"
drag, startPoint x: 307, startPoint y: 338, endPoint x: 306, endPoint y: 348, distance: 9.6
click at [308, 338] on icon "button" at bounding box center [307, 336] width 13 height 13
type input "4"
type input "$48.00"
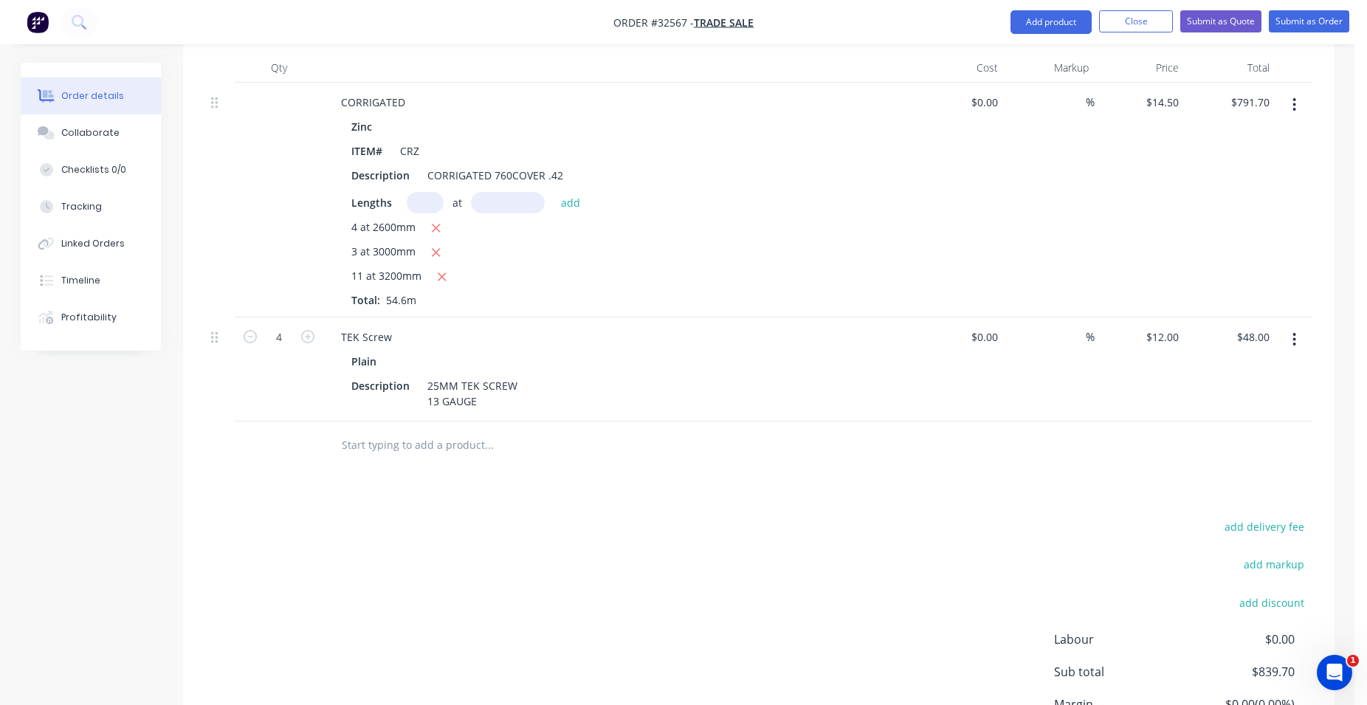
click at [444, 447] on input "text" at bounding box center [488, 445] width 295 height 30
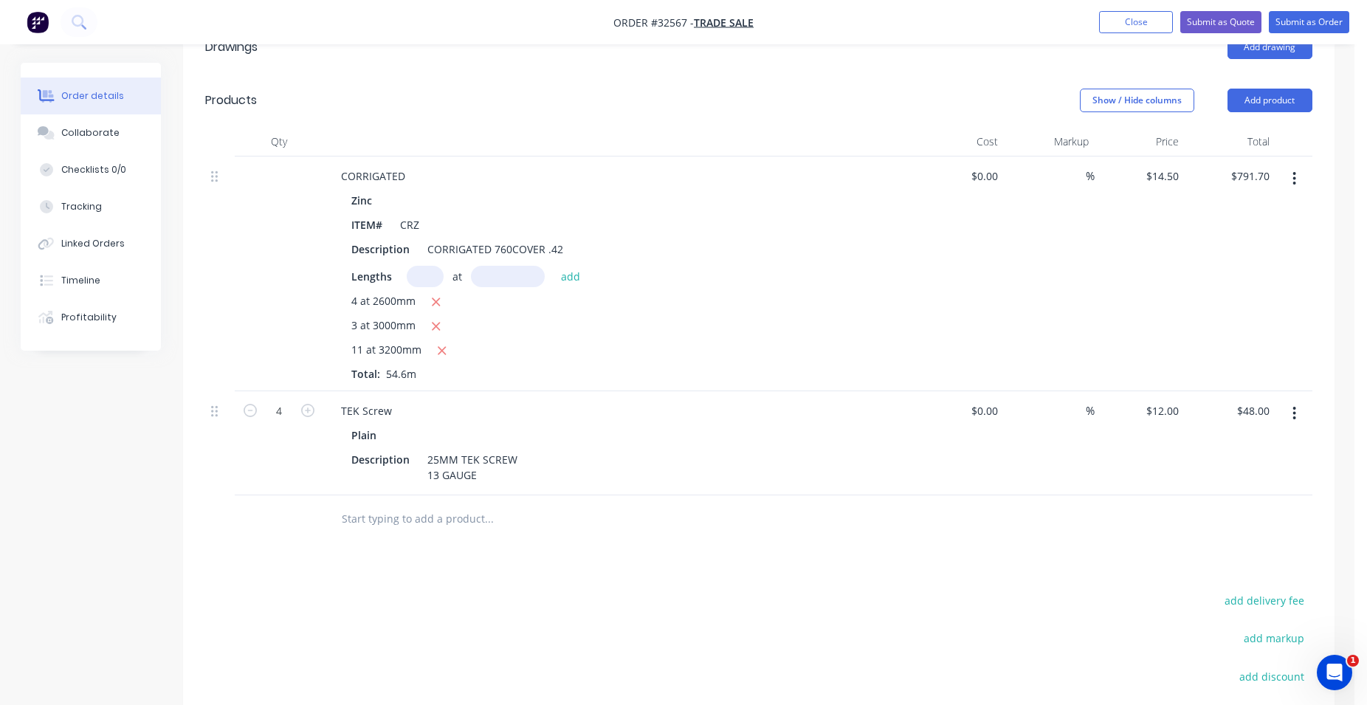
scroll to position [0, 0]
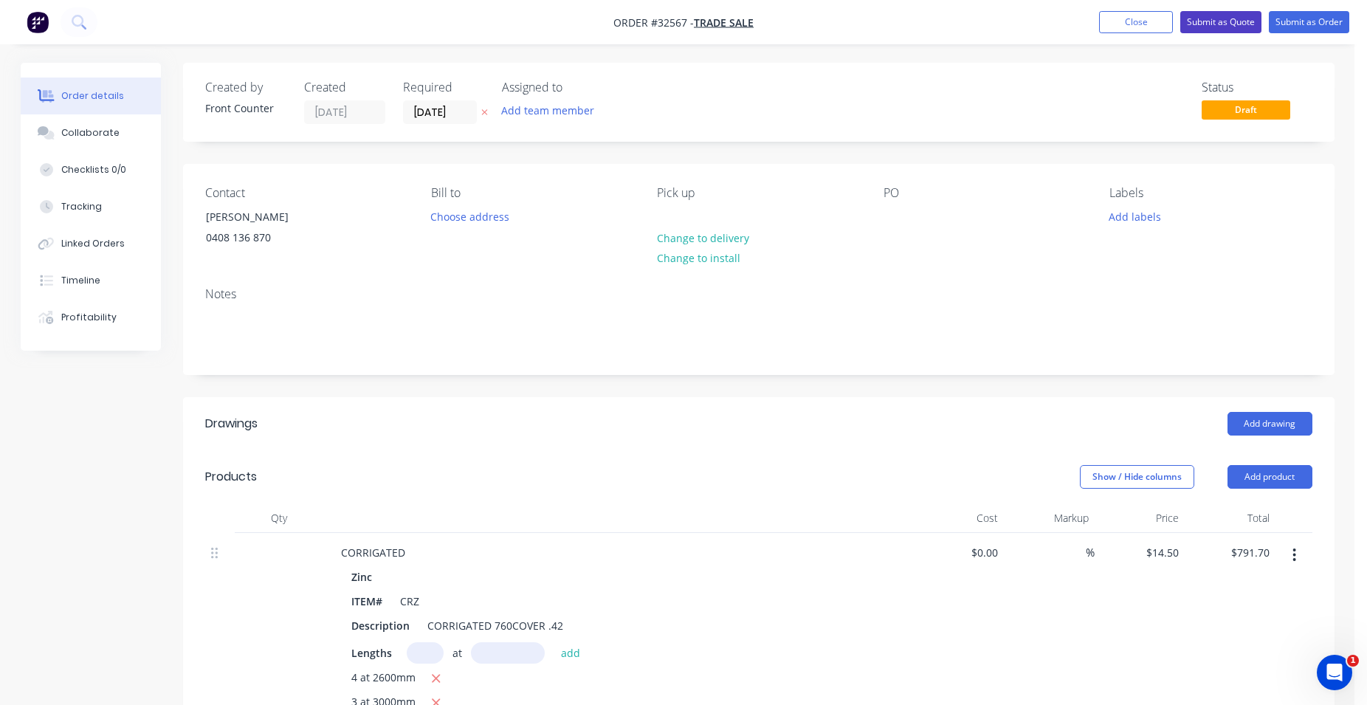
click at [1218, 25] on button "Submit as Quote" at bounding box center [1220, 22] width 81 height 22
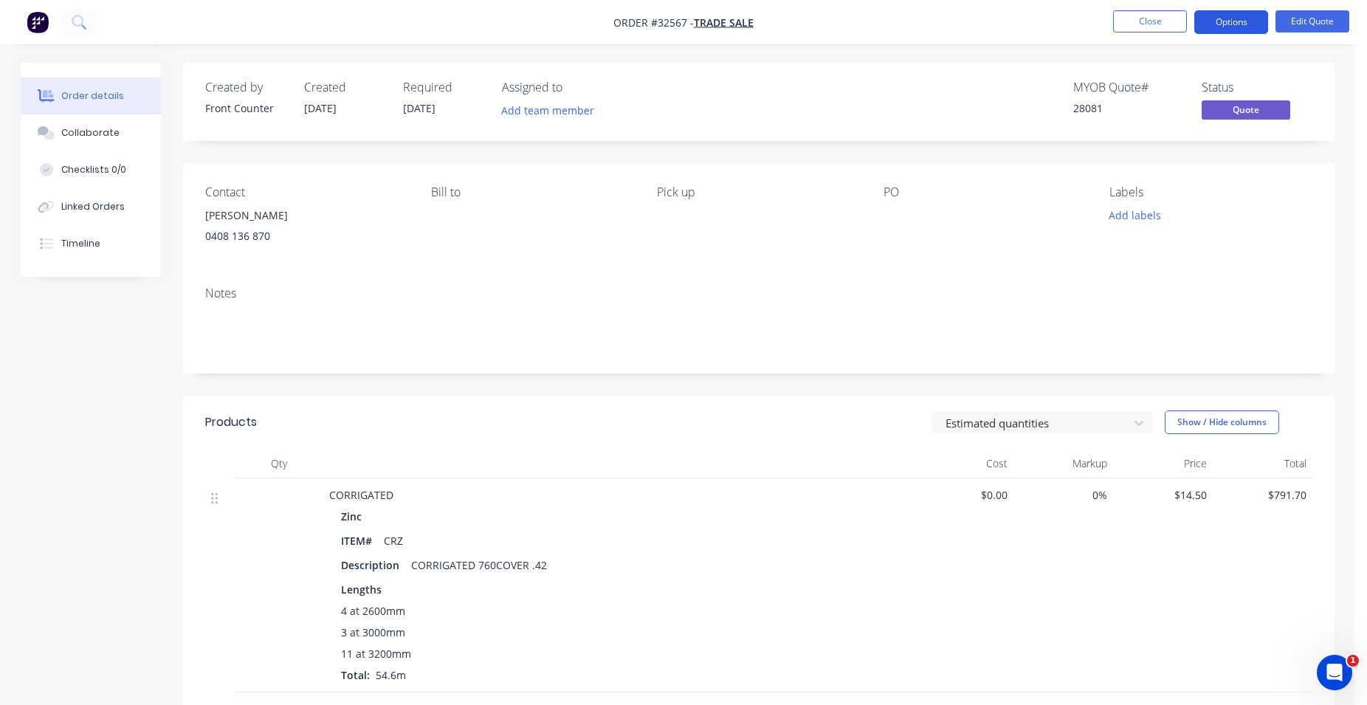
click at [1236, 24] on button "Options" at bounding box center [1231, 22] width 74 height 24
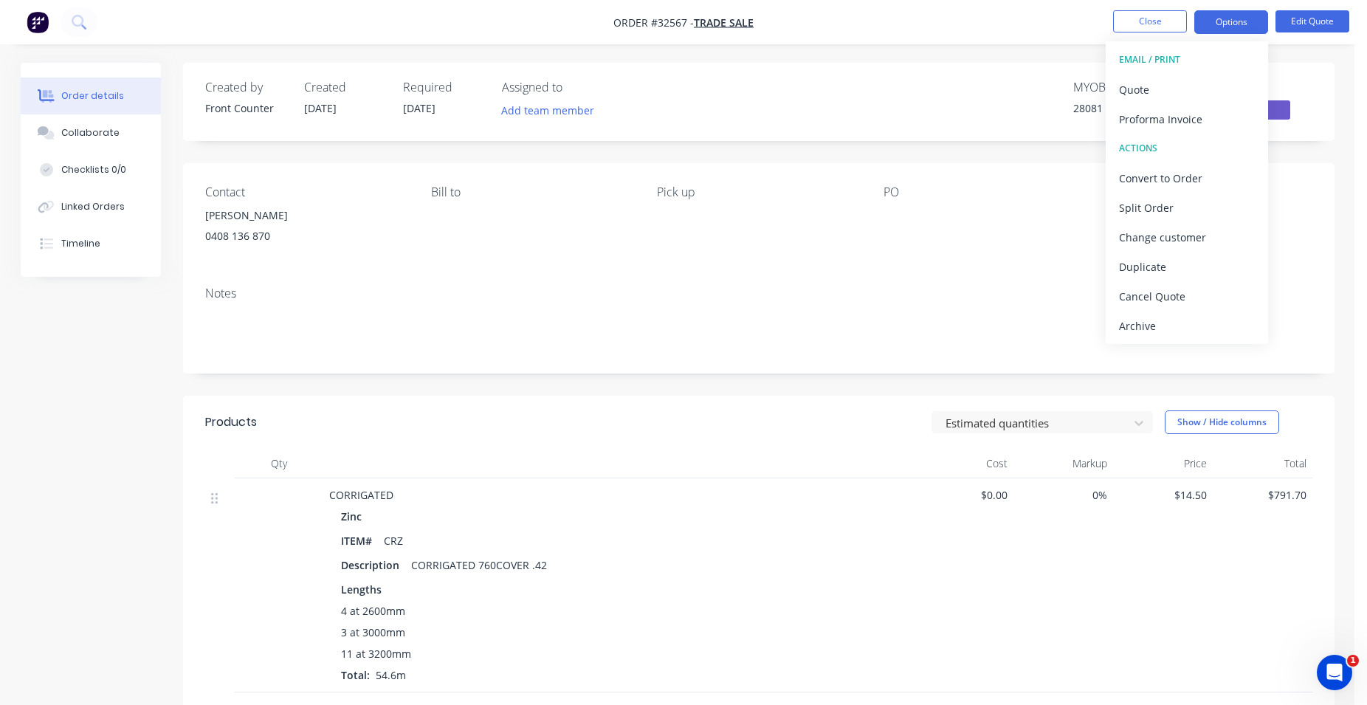
click at [922, 130] on div "Created by Front Counter Created [DATE] Required [DATE] Assigned to Add team me…" at bounding box center [758, 102] width 1151 height 78
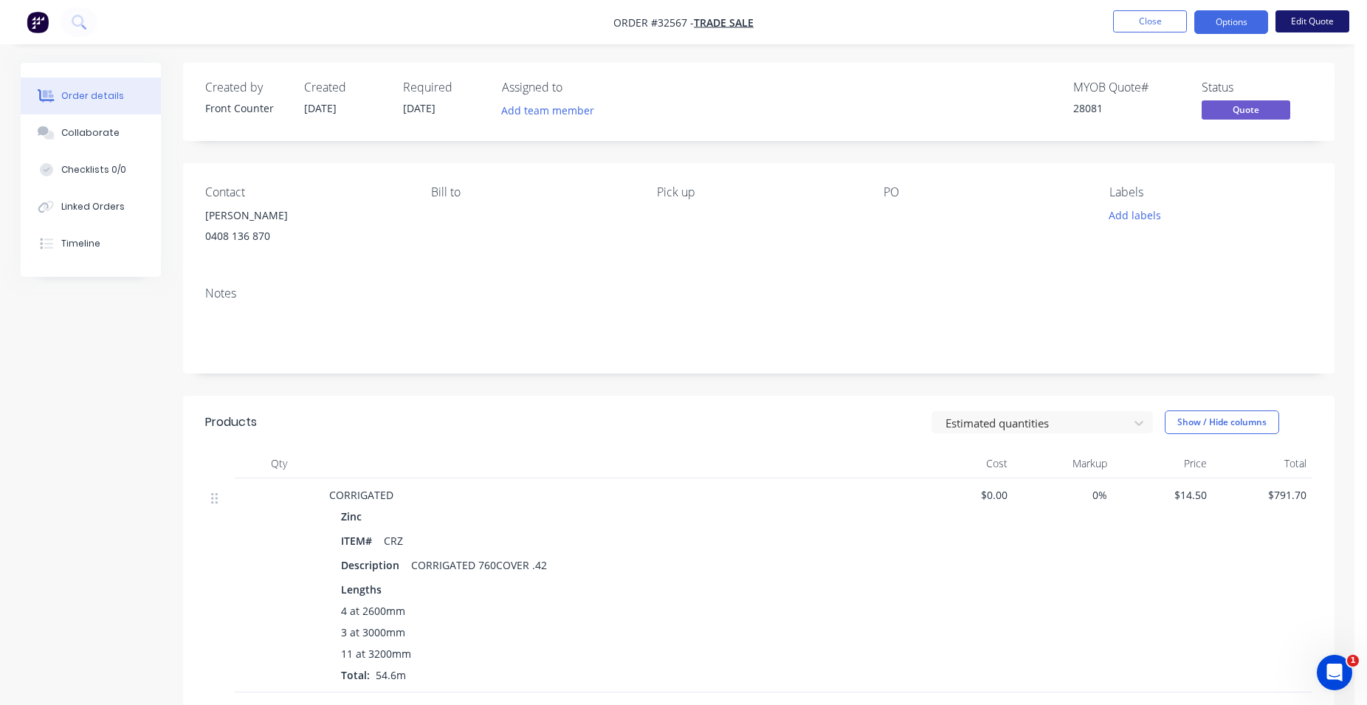
click at [1321, 27] on button "Edit Quote" at bounding box center [1312, 21] width 74 height 22
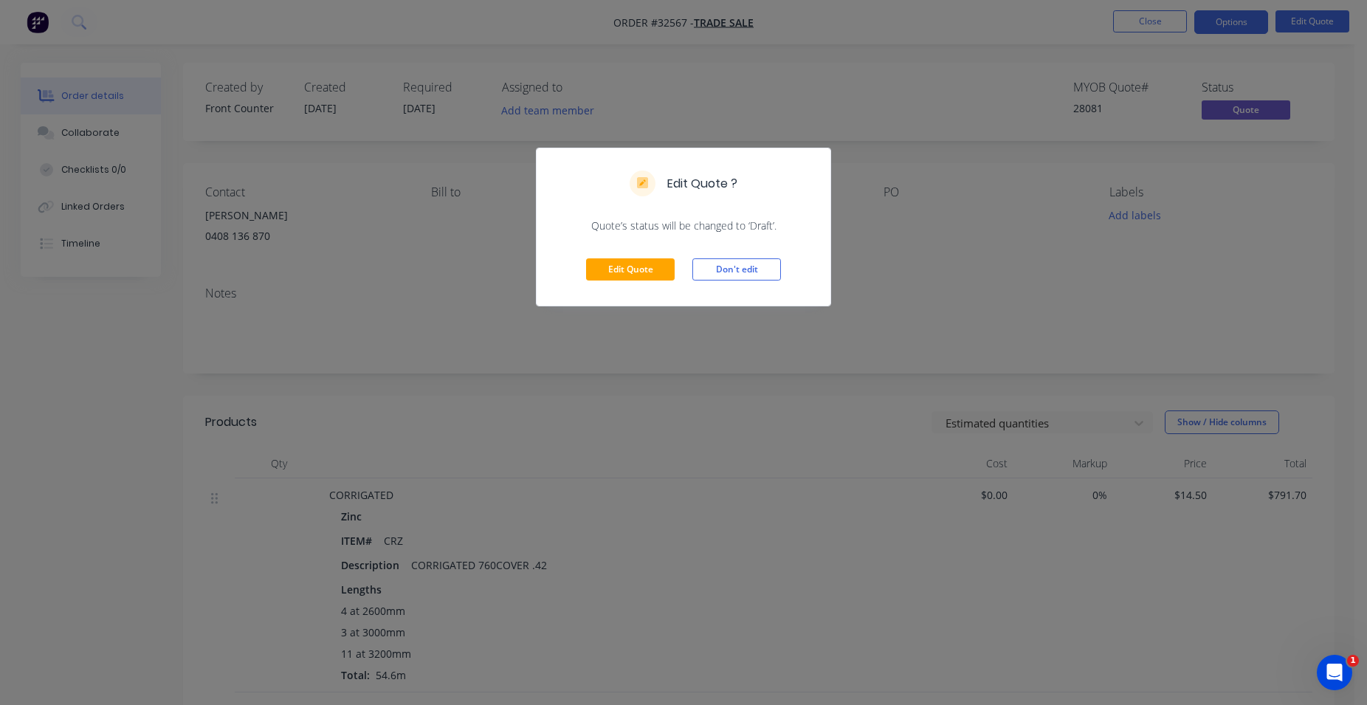
click at [643, 258] on div "Edit Quote Don't edit" at bounding box center [684, 269] width 294 height 72
click at [647, 264] on button "Edit Quote" at bounding box center [630, 269] width 89 height 22
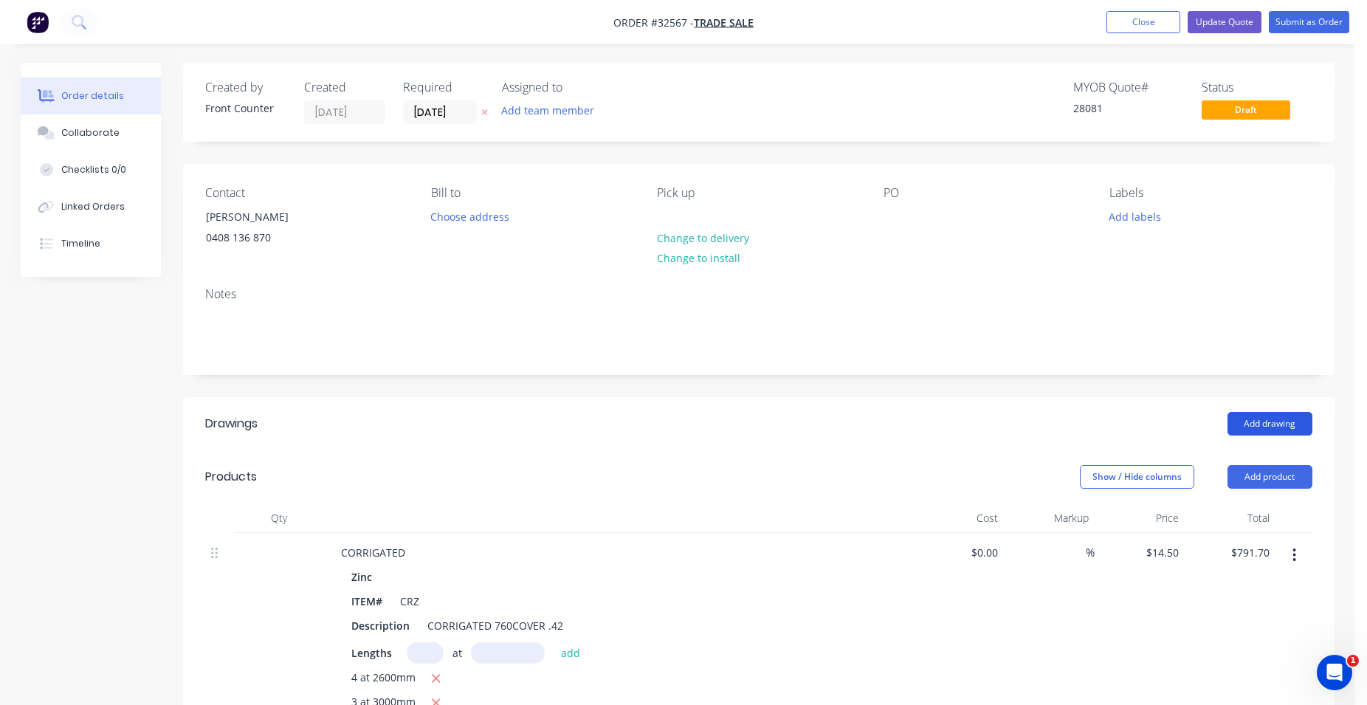
click at [1282, 424] on button "Add drawing" at bounding box center [1269, 424] width 85 height 24
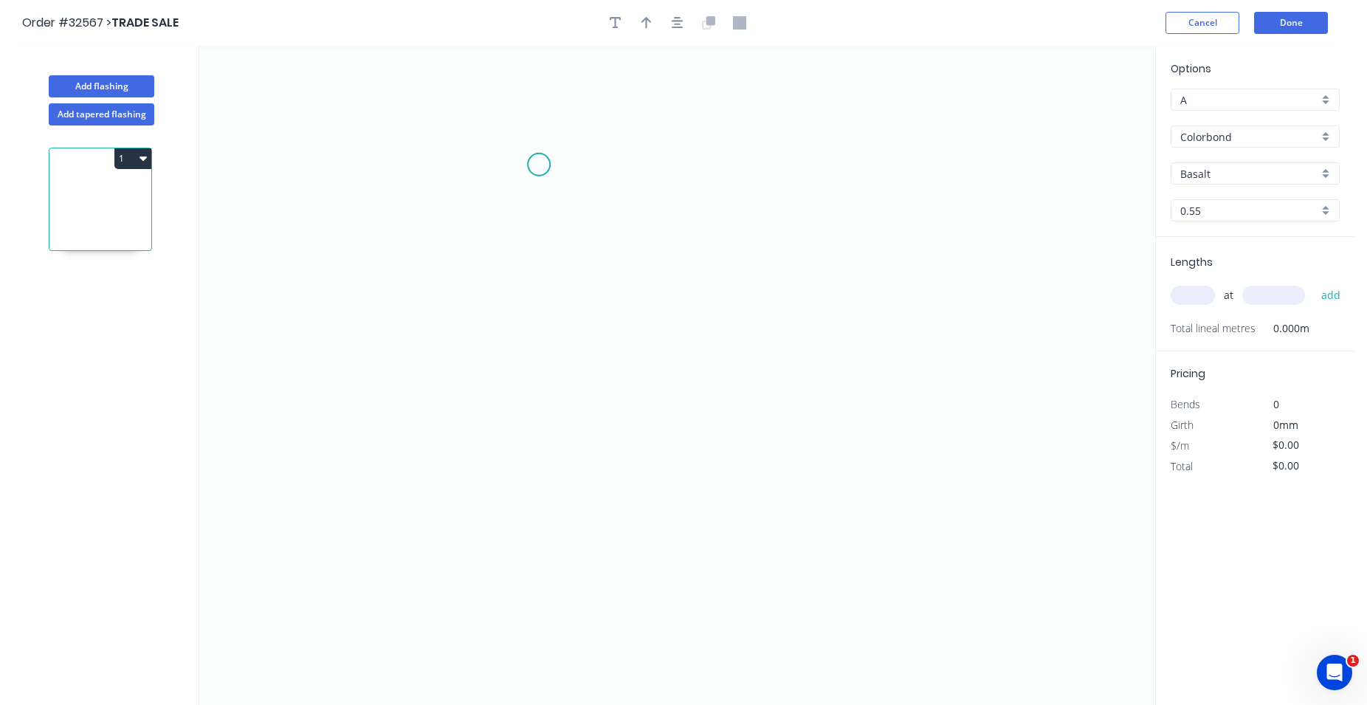
click at [539, 165] on icon "0" at bounding box center [677, 375] width 956 height 659
drag, startPoint x: 548, startPoint y: 352, endPoint x: 609, endPoint y: 367, distance: 63.0
click at [551, 352] on icon "0" at bounding box center [677, 375] width 956 height 659
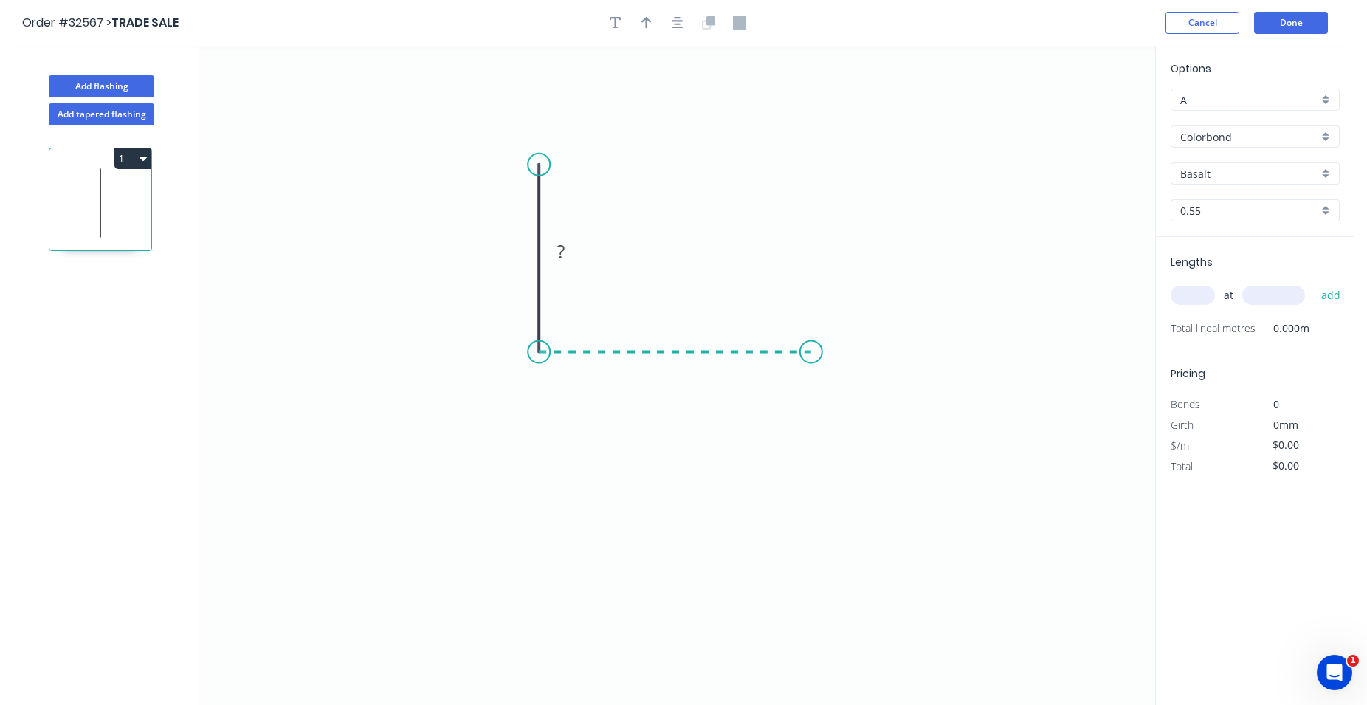
click at [811, 340] on icon "0 ?" at bounding box center [677, 375] width 956 height 659
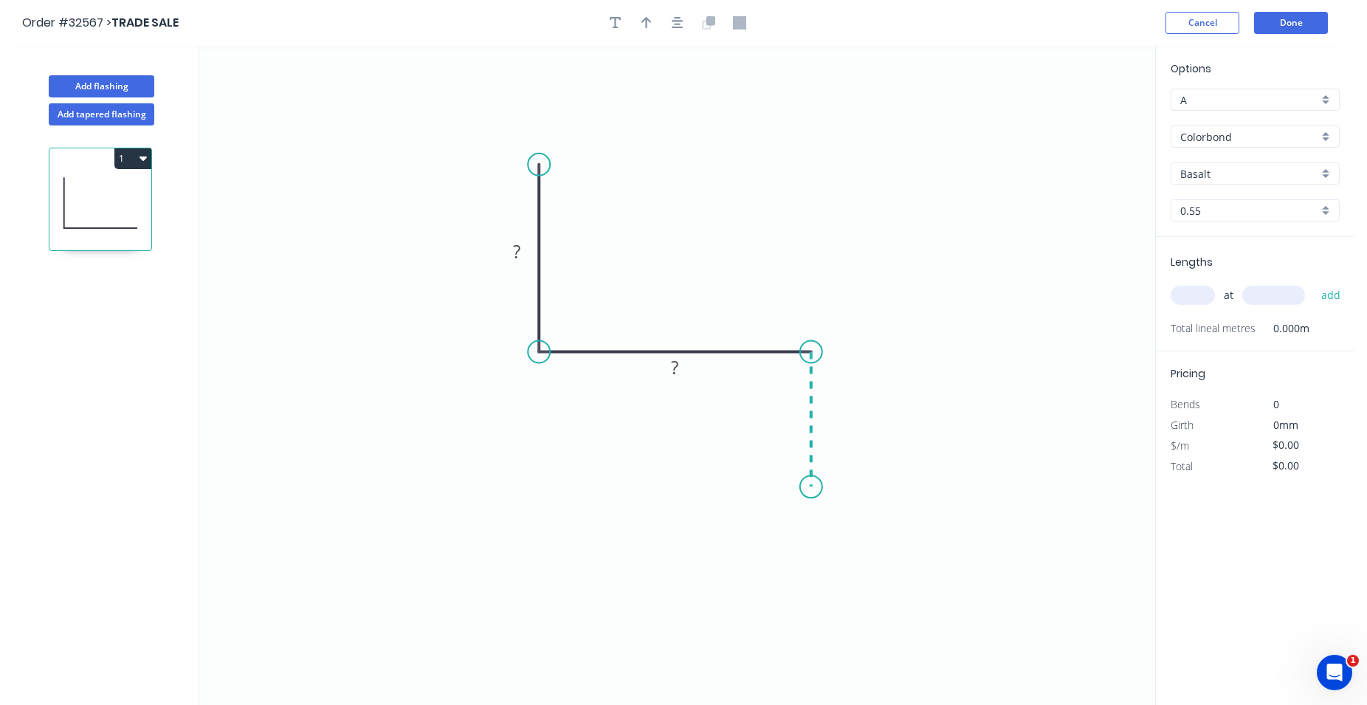
drag, startPoint x: 803, startPoint y: 487, endPoint x: 779, endPoint y: 500, distance: 26.7
click at [804, 488] on icon "0 ? ?" at bounding box center [677, 375] width 956 height 659
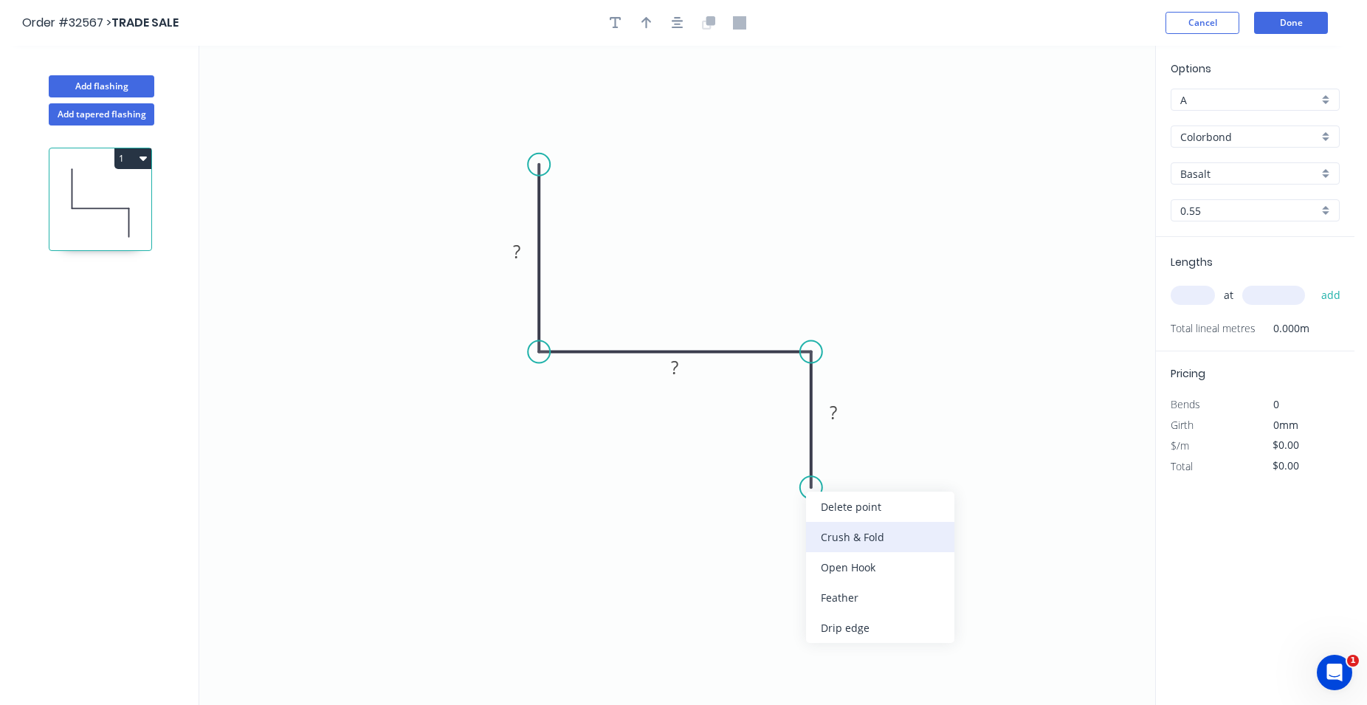
click at [857, 544] on div "Crush & Fold" at bounding box center [880, 537] width 148 height 30
click at [876, 528] on div "Flip bend" at bounding box center [884, 535] width 148 height 30
click at [833, 407] on tspan "?" at bounding box center [833, 412] width 7 height 24
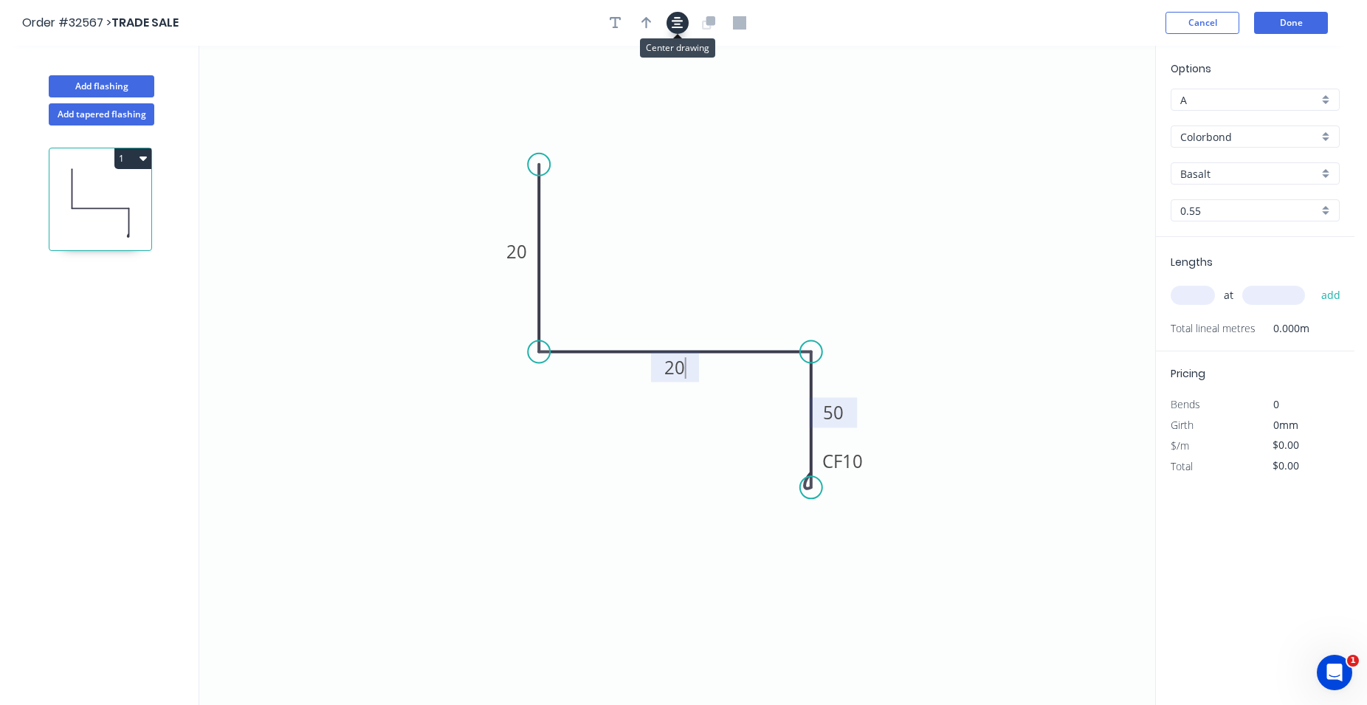
click at [683, 26] on button "button" at bounding box center [677, 23] width 22 height 22
type input "$9.97"
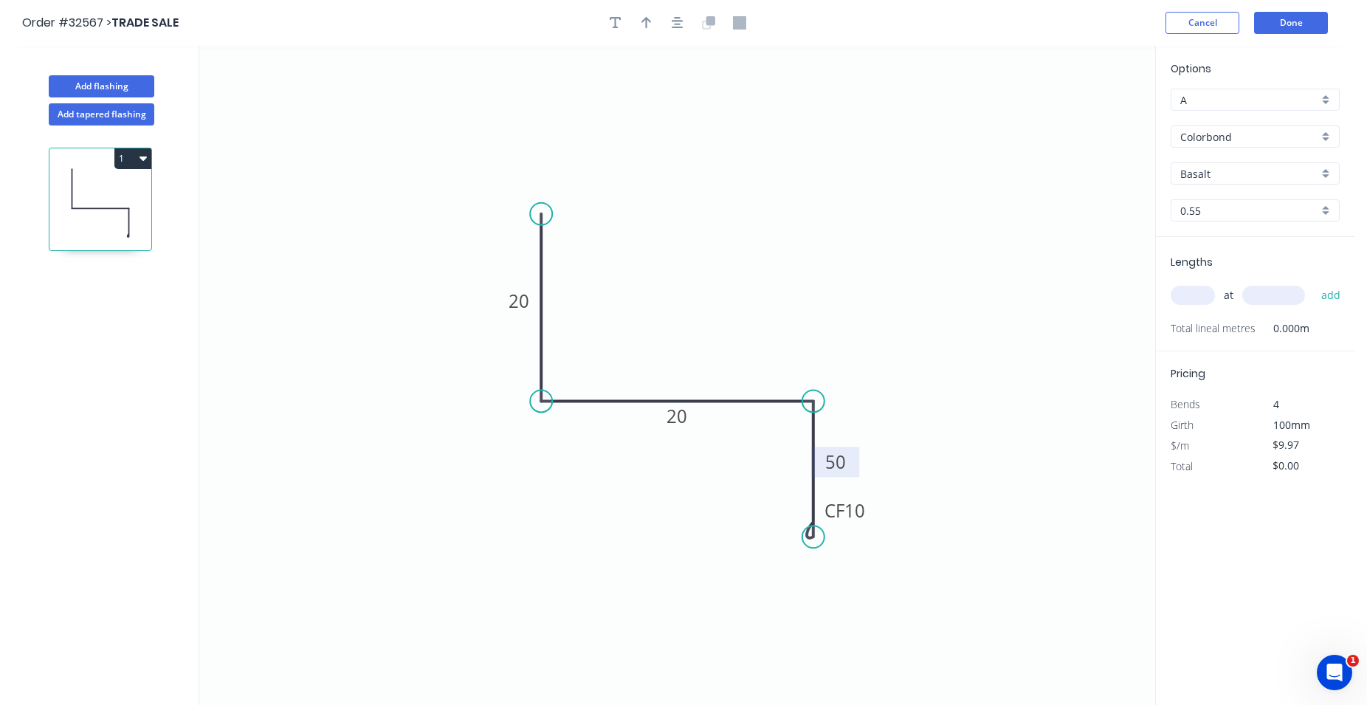
click at [1325, 175] on div "Basalt" at bounding box center [1255, 173] width 169 height 22
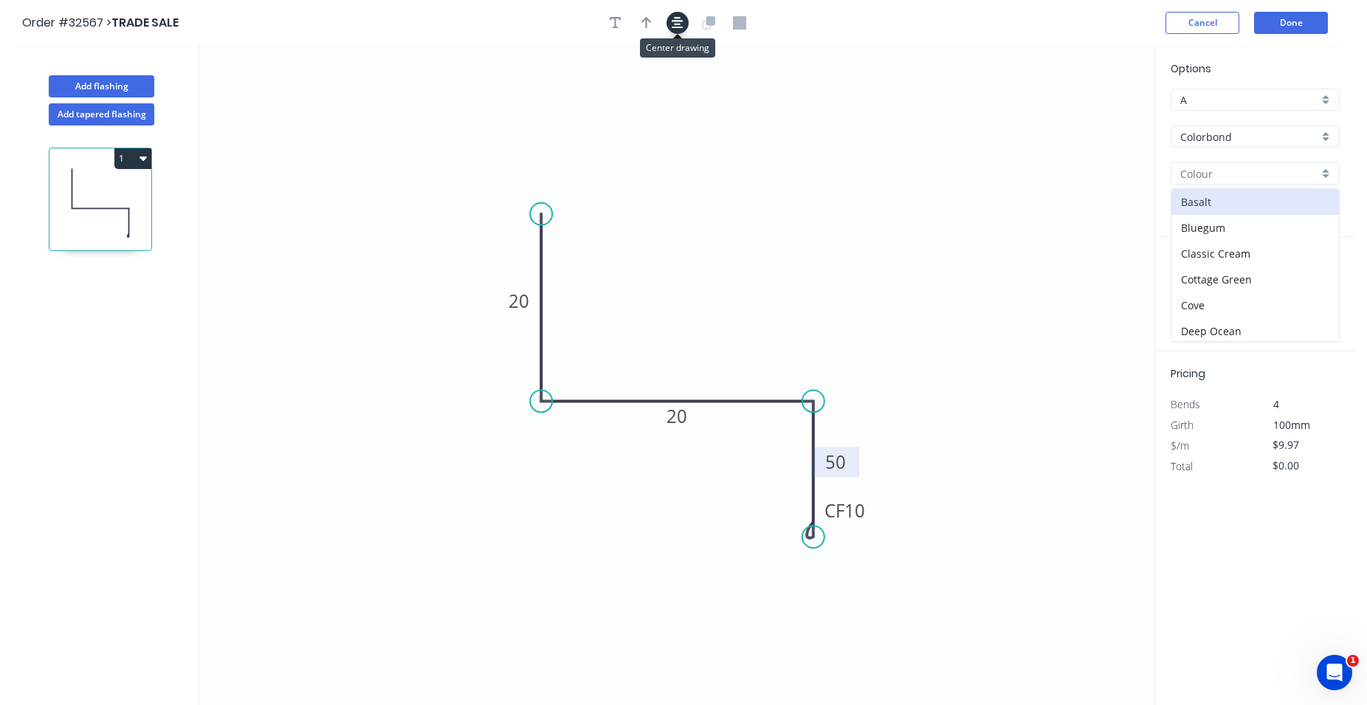
click at [674, 18] on icon "button" at bounding box center [678, 22] width 12 height 13
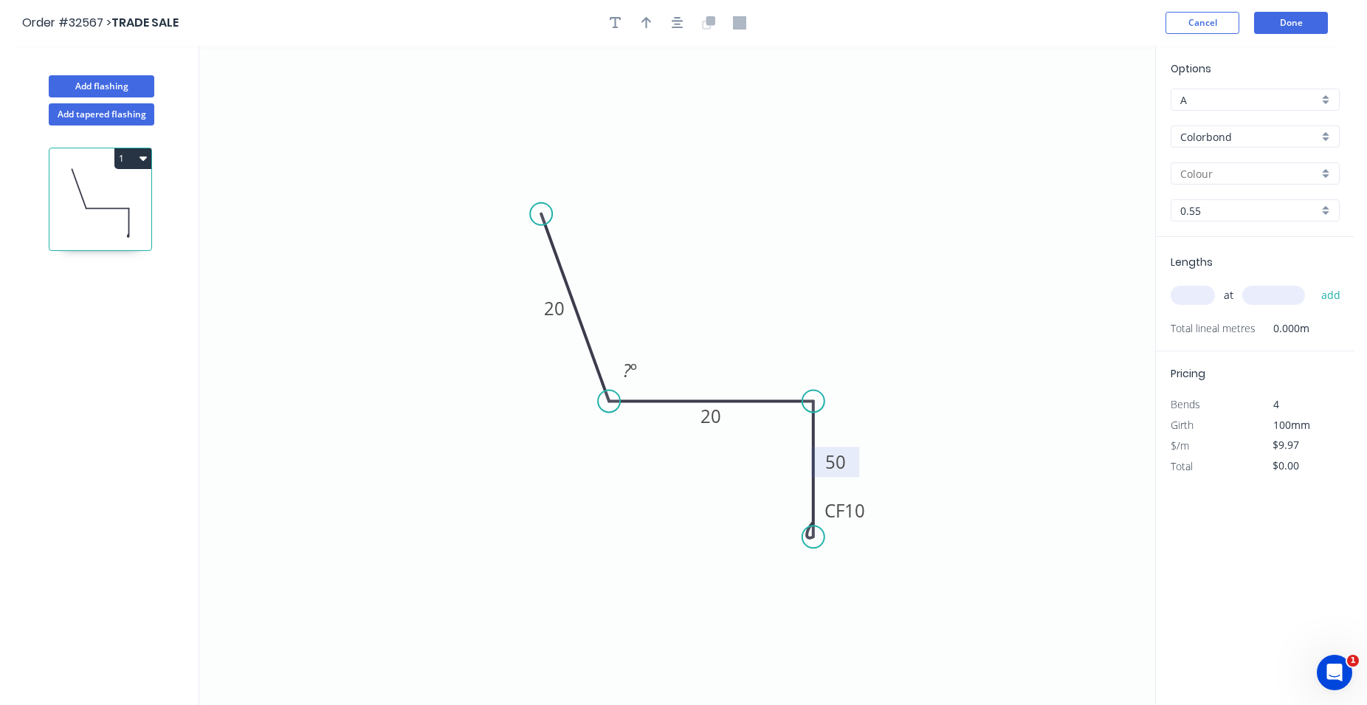
drag, startPoint x: 542, startPoint y: 403, endPoint x: 614, endPoint y: 402, distance: 72.3
click at [614, 402] on circle at bounding box center [609, 401] width 22 height 22
drag, startPoint x: 545, startPoint y: 211, endPoint x: 620, endPoint y: 173, distance: 83.5
click at [620, 173] on circle at bounding box center [614, 173] width 22 height 22
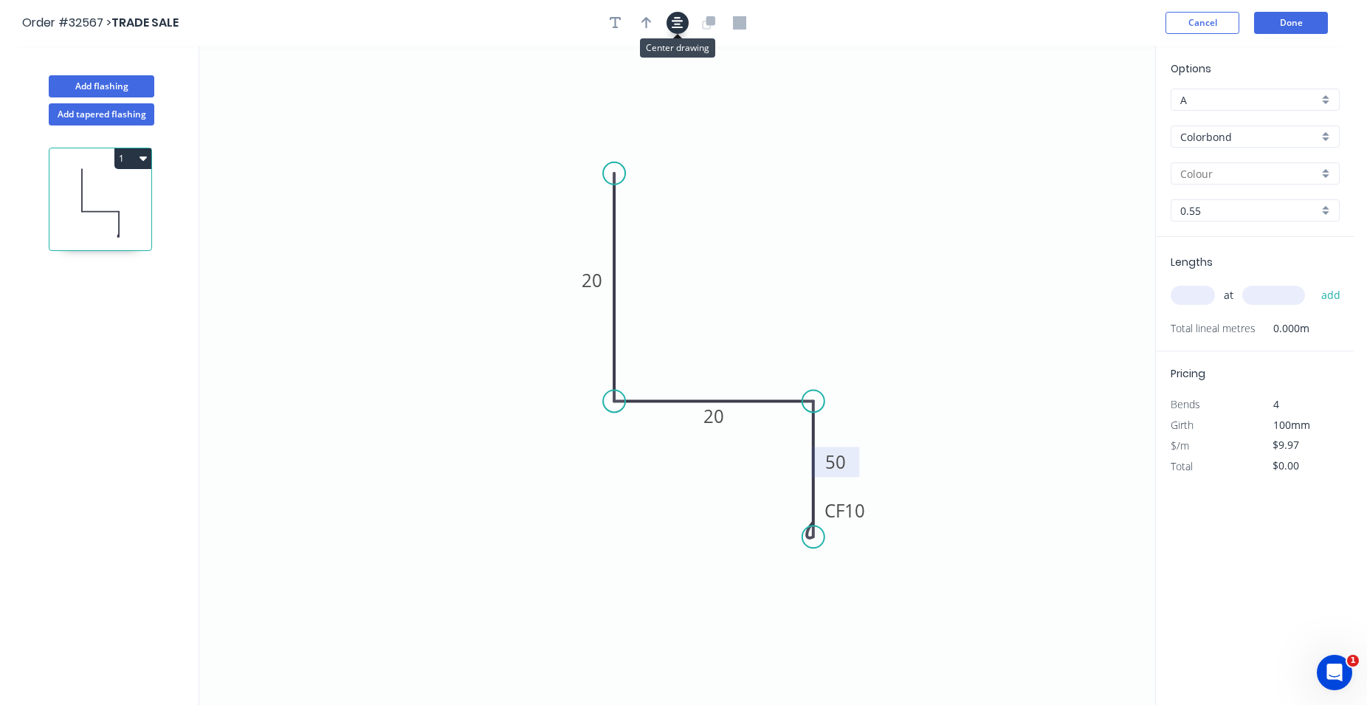
click at [682, 15] on button "button" at bounding box center [677, 23] width 22 height 22
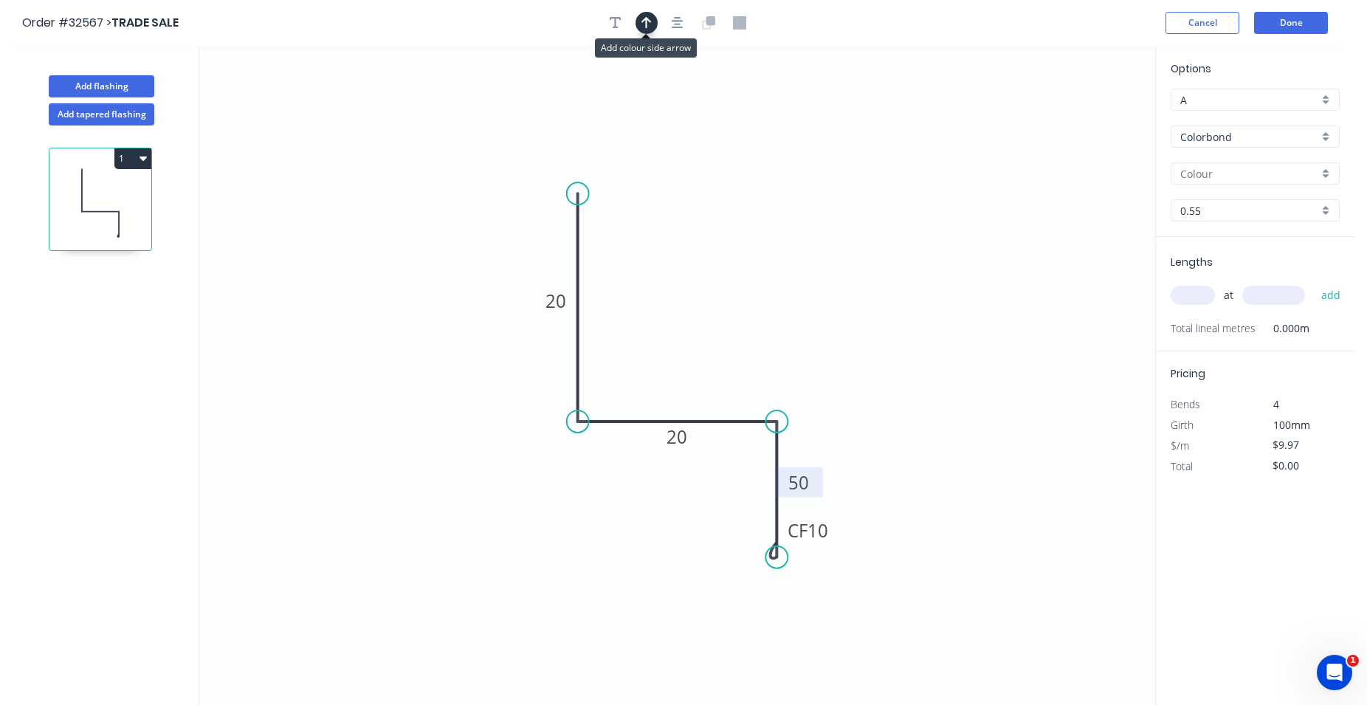
click at [647, 27] on icon "button" at bounding box center [646, 23] width 10 height 12
click at [647, 23] on icon "button" at bounding box center [646, 22] width 11 height 14
click at [1332, 132] on div "Colorbond" at bounding box center [1255, 136] width 169 height 22
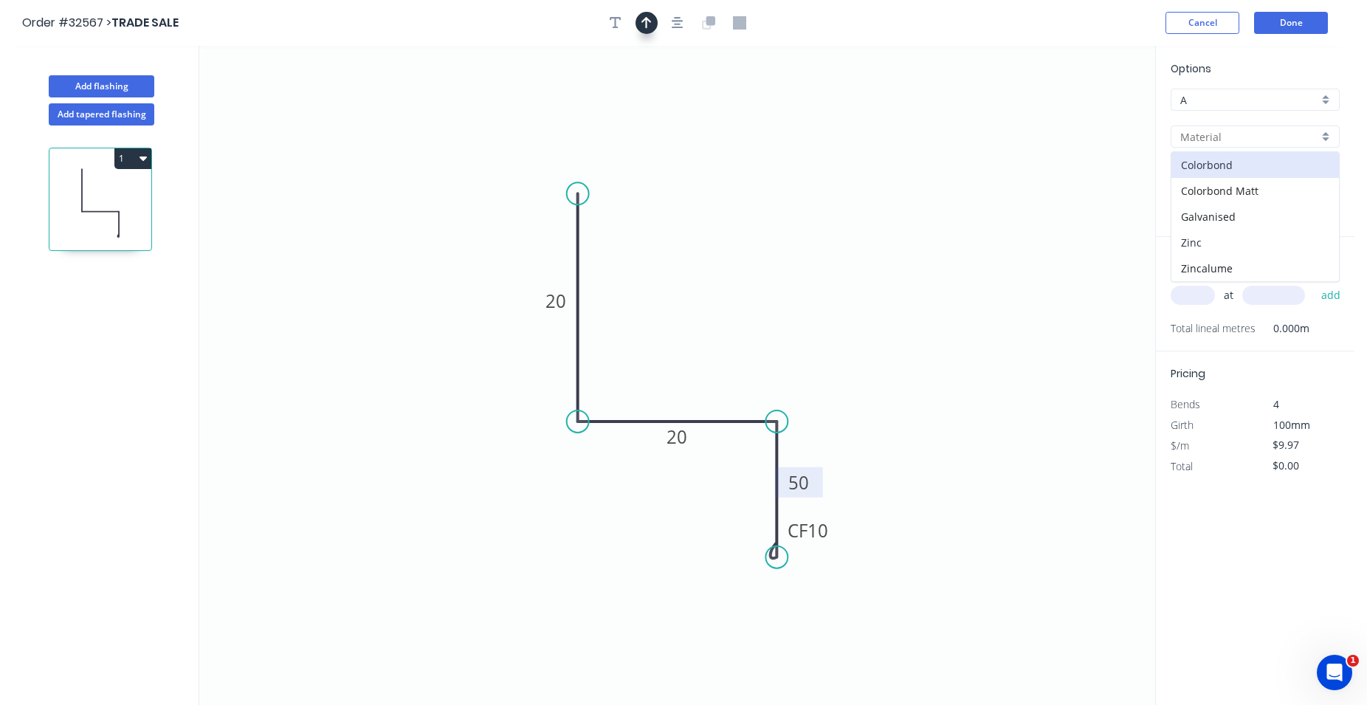
click at [1222, 239] on div "Zinc" at bounding box center [1255, 243] width 168 height 26
type input "Zinc"
type input "$9.40"
drag, startPoint x: 1189, startPoint y: 298, endPoint x: 1097, endPoint y: 263, distance: 98.8
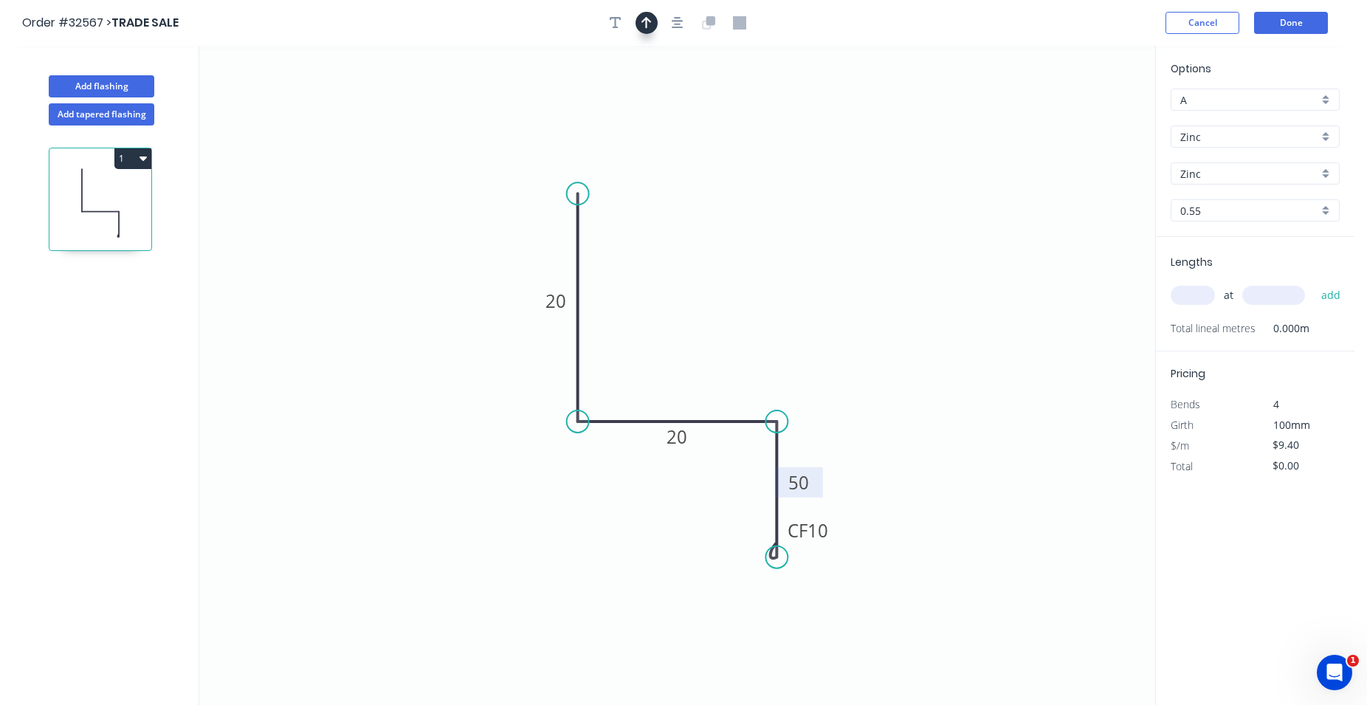
click at [1187, 292] on input "text" at bounding box center [1193, 295] width 44 height 19
type input "4"
type input "3000"
click at [1314, 283] on button "add" at bounding box center [1331, 295] width 35 height 25
type input "$112.80"
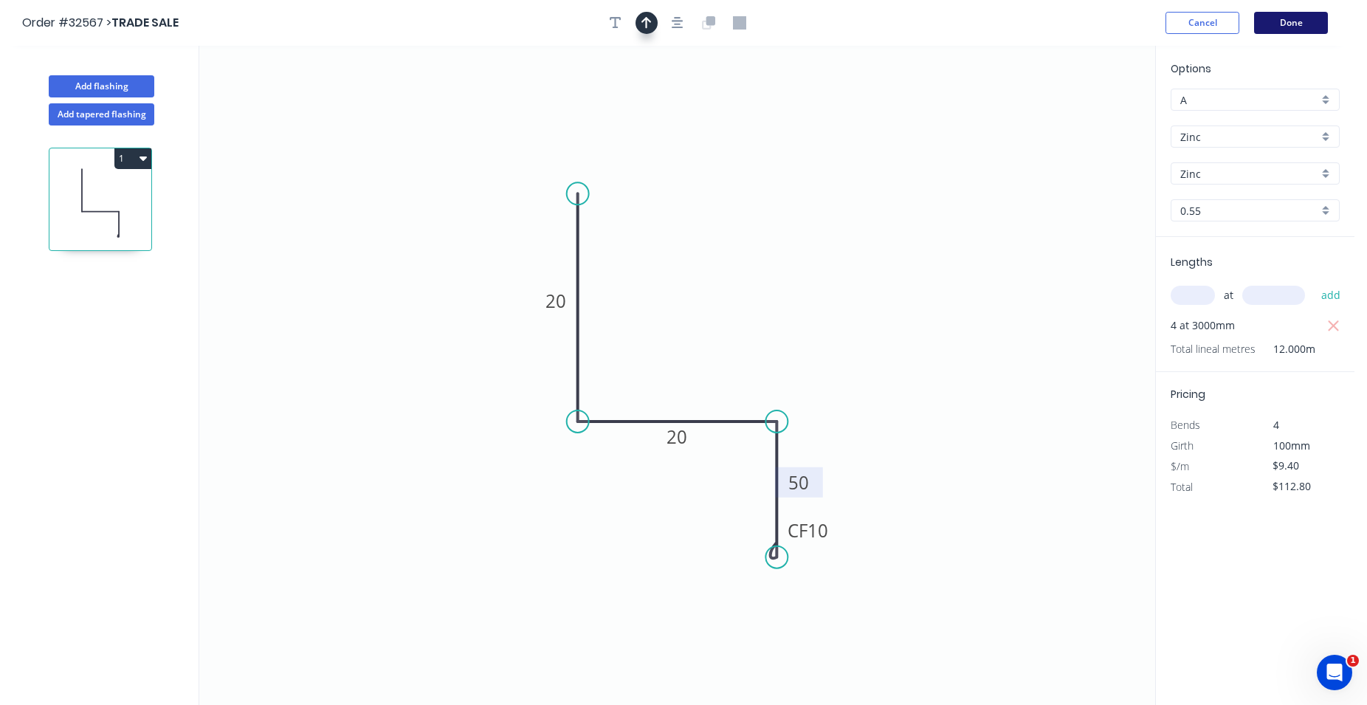
click at [1292, 26] on button "Done" at bounding box center [1291, 23] width 74 height 22
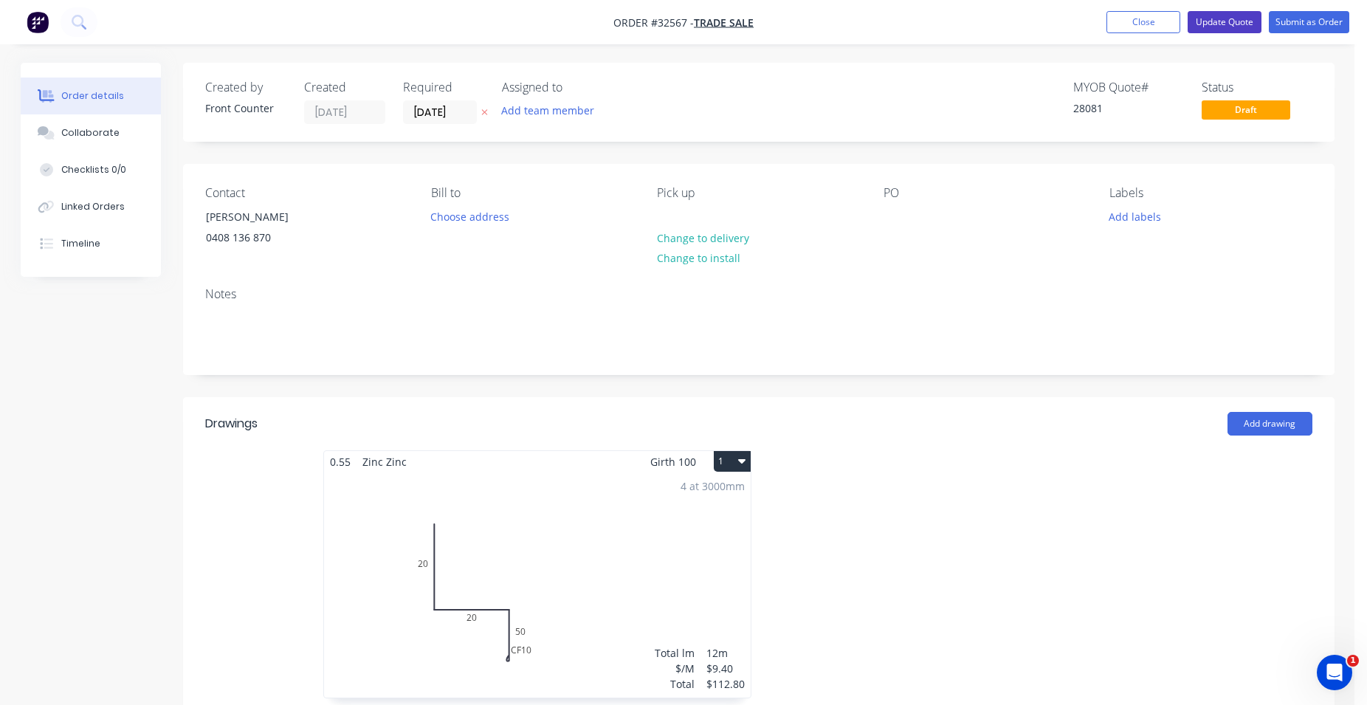
click at [1221, 20] on button "Update Quote" at bounding box center [1225, 22] width 74 height 22
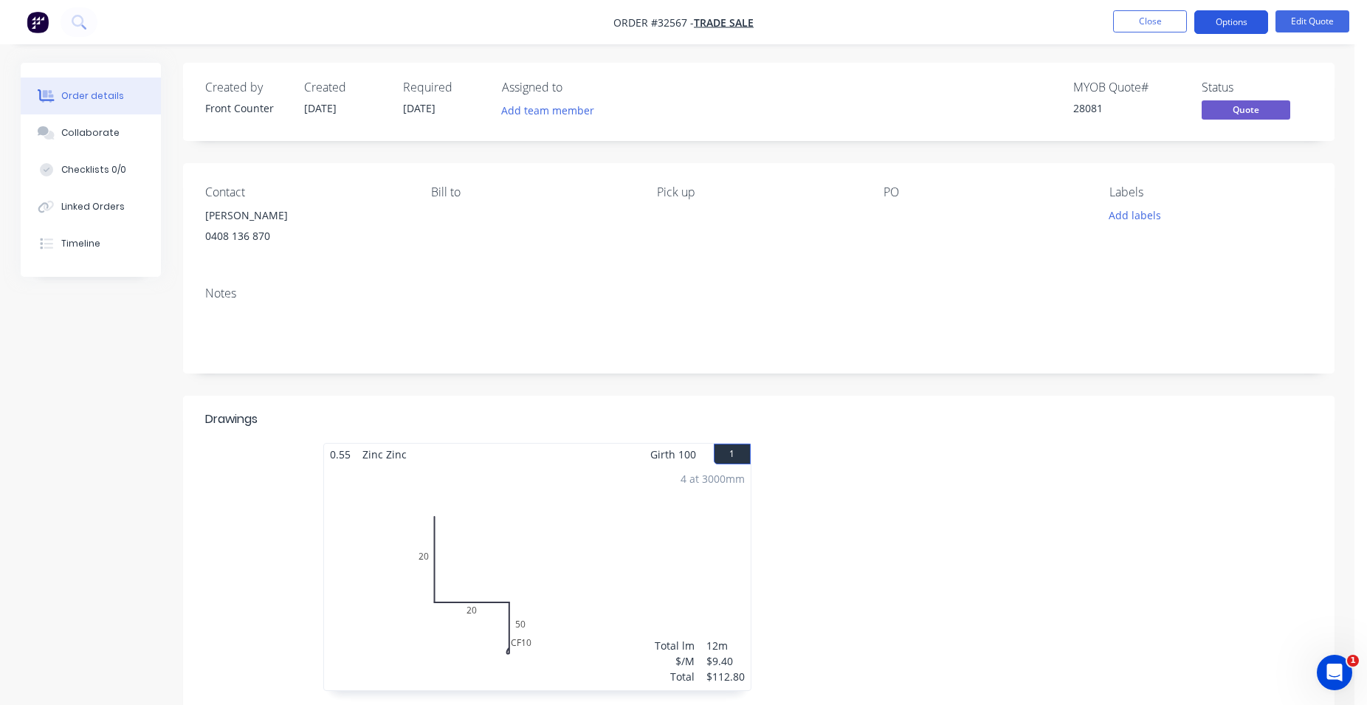
click at [1205, 25] on button "Options" at bounding box center [1231, 22] width 74 height 24
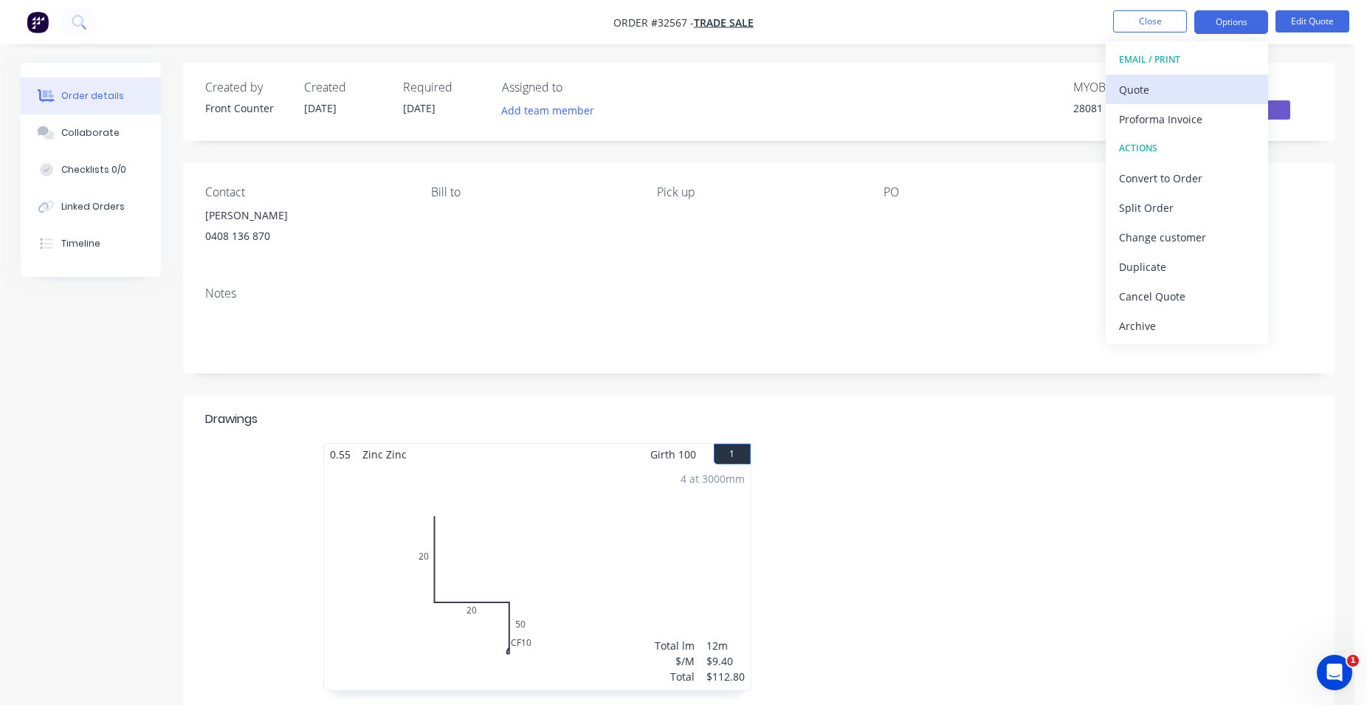
click at [1163, 92] on div "Quote" at bounding box center [1187, 89] width 136 height 21
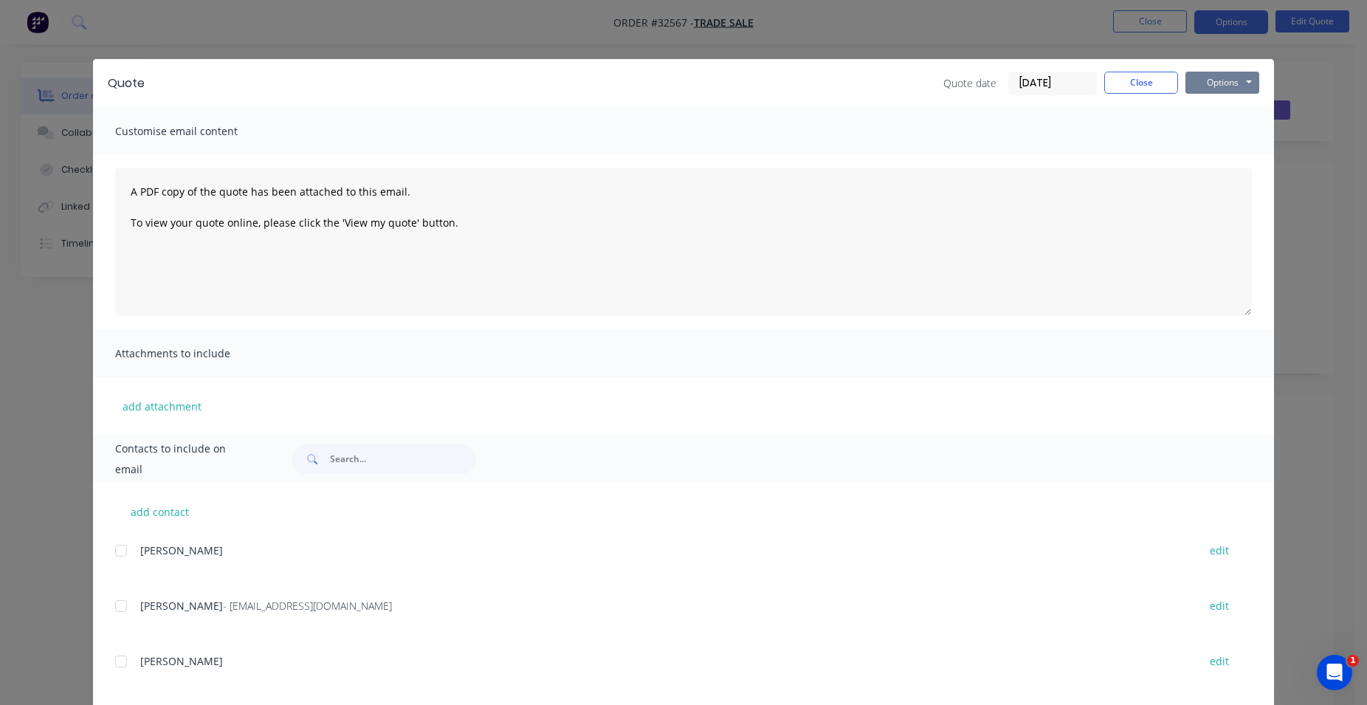
click at [1212, 83] on button "Options" at bounding box center [1222, 83] width 74 height 22
click at [1235, 131] on button "Print" at bounding box center [1232, 133] width 94 height 24
drag, startPoint x: 1132, startPoint y: 82, endPoint x: 1145, endPoint y: 62, distance: 23.9
click at [1133, 83] on button "Close" at bounding box center [1141, 83] width 74 height 22
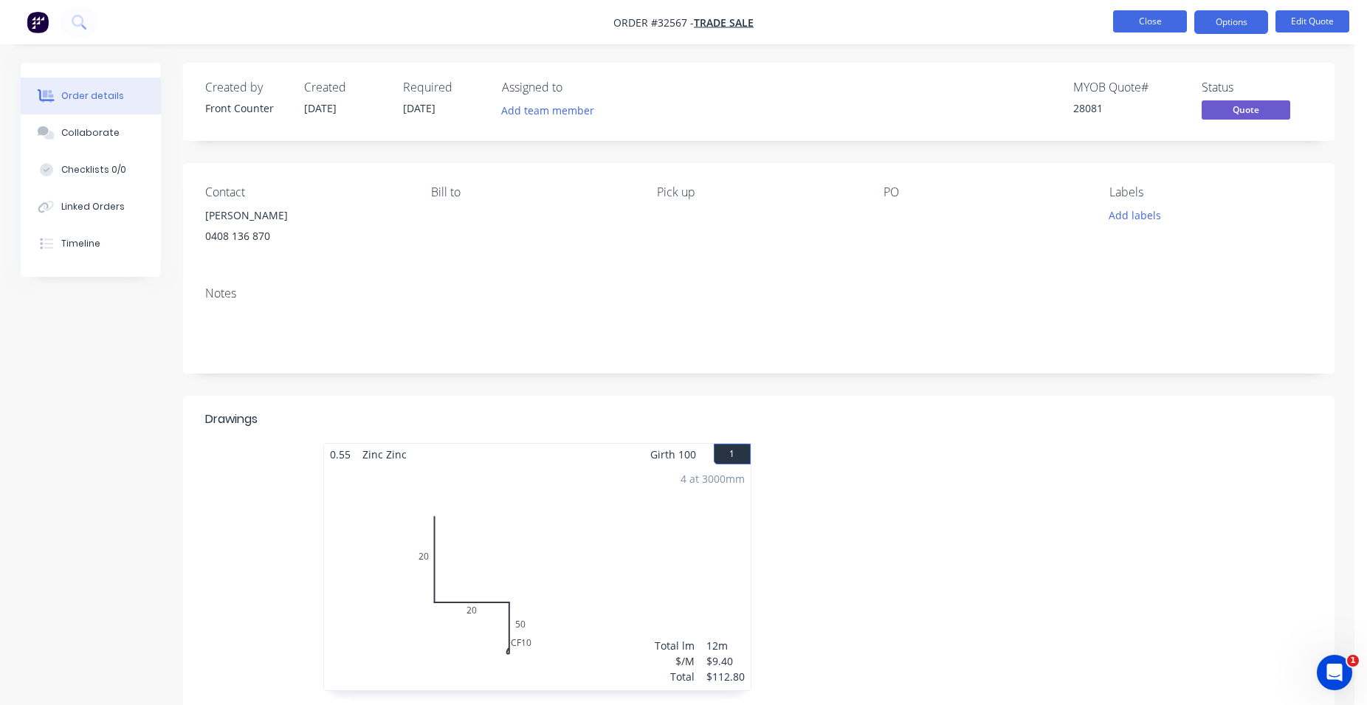
click at [1154, 21] on button "Close" at bounding box center [1150, 21] width 74 height 22
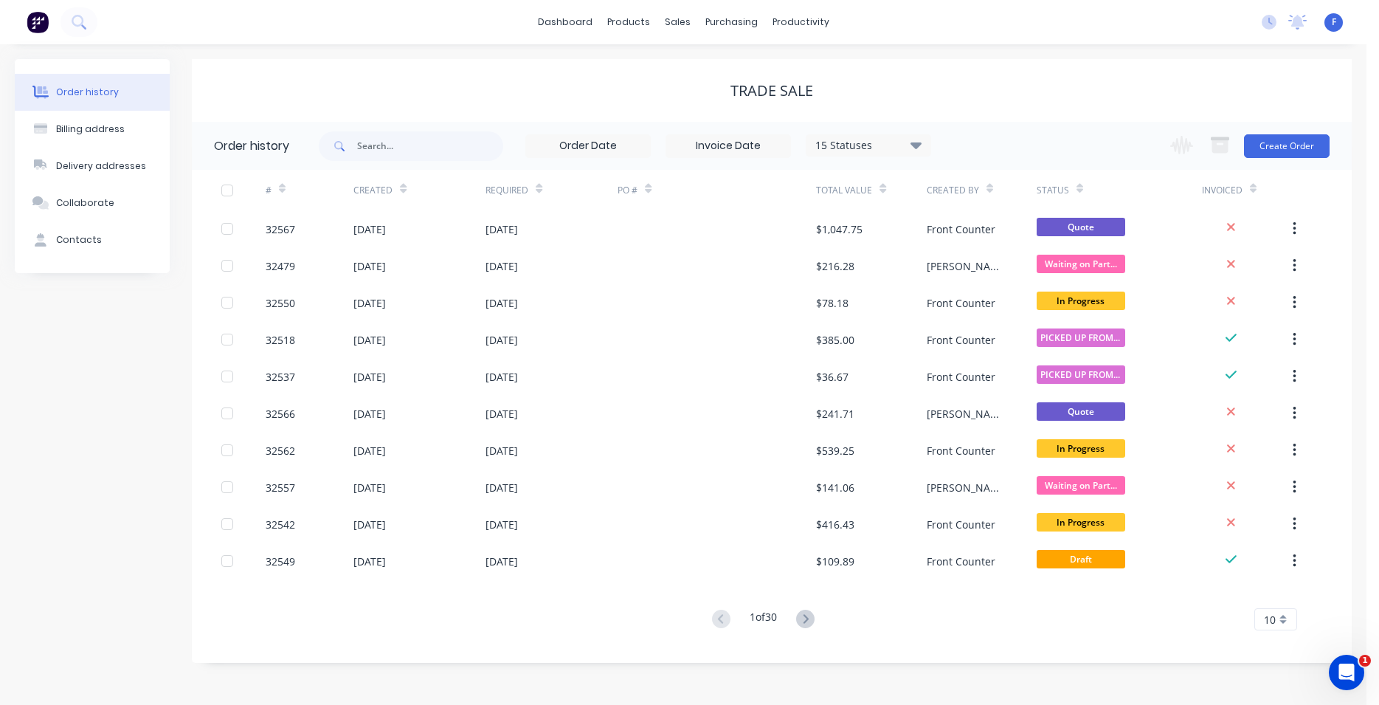
click at [41, 24] on img at bounding box center [38, 22] width 22 height 22
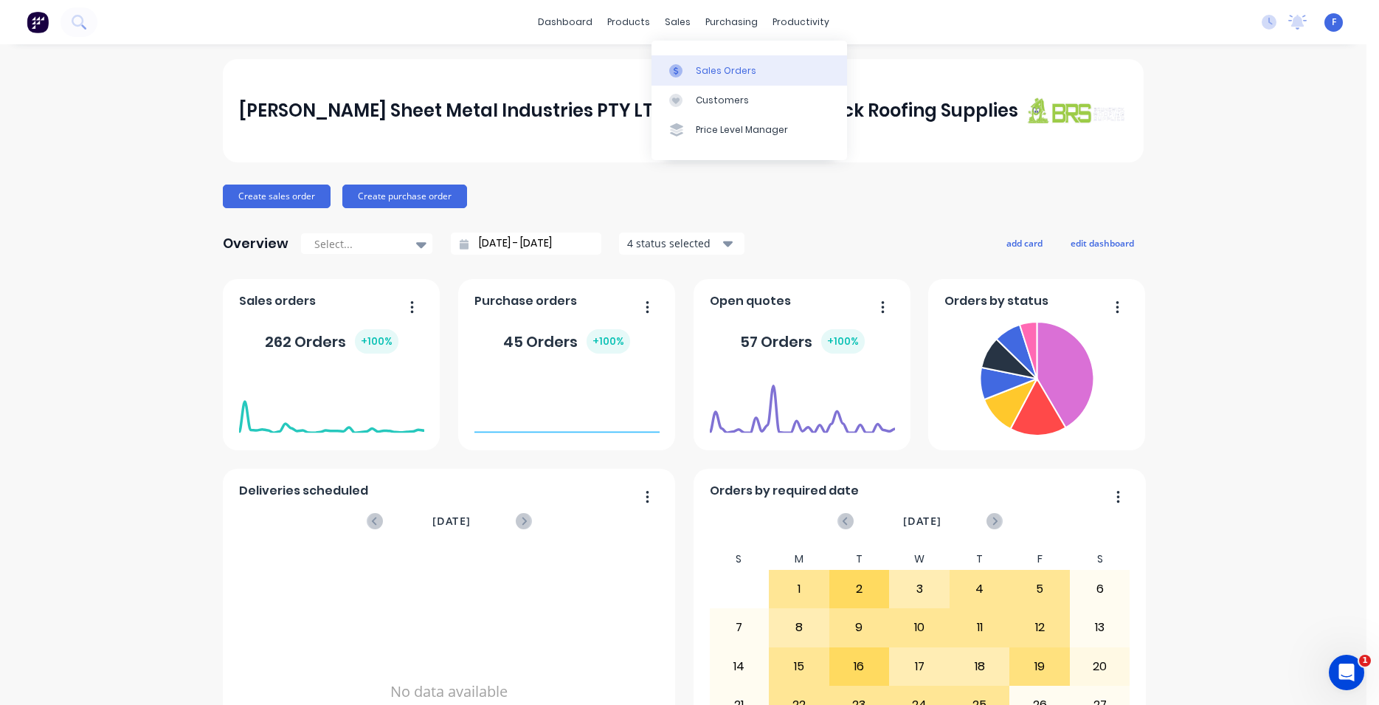
click at [734, 75] on div "Sales Orders" at bounding box center [726, 70] width 61 height 13
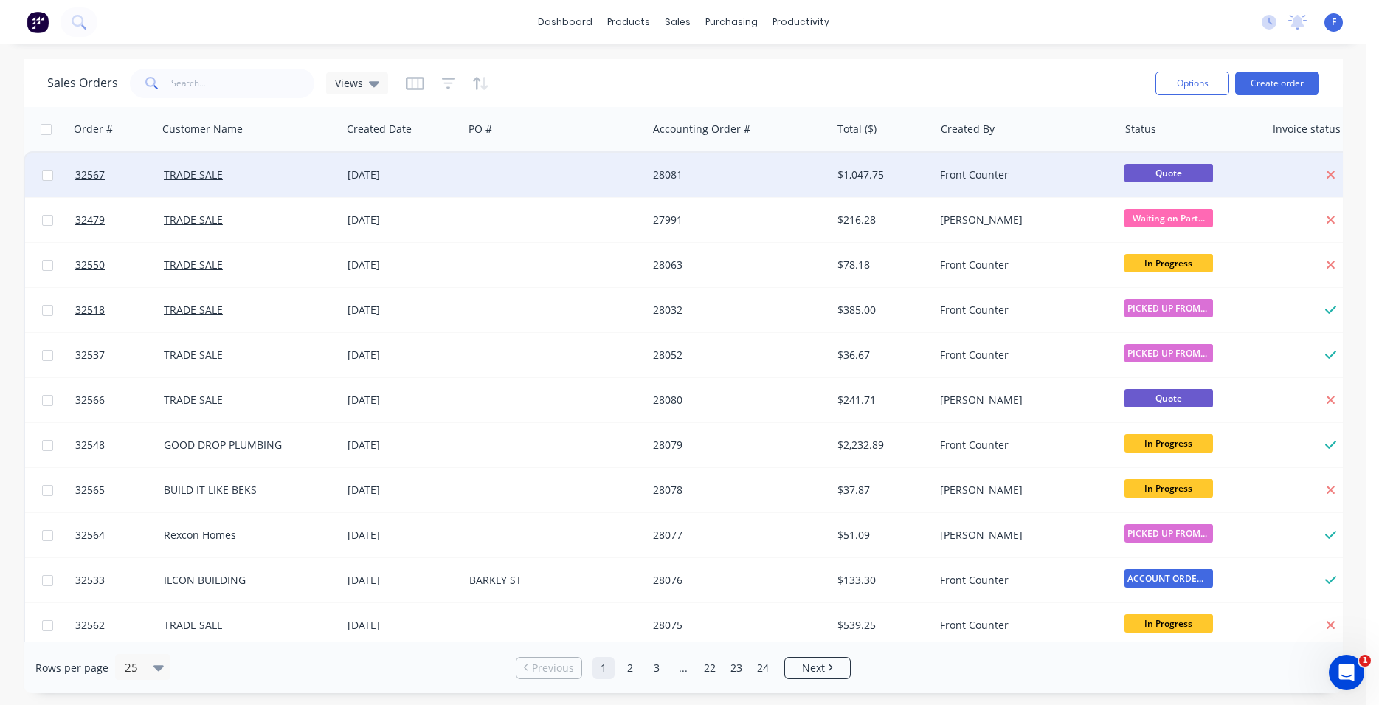
click at [667, 170] on div "28081" at bounding box center [735, 175] width 164 height 15
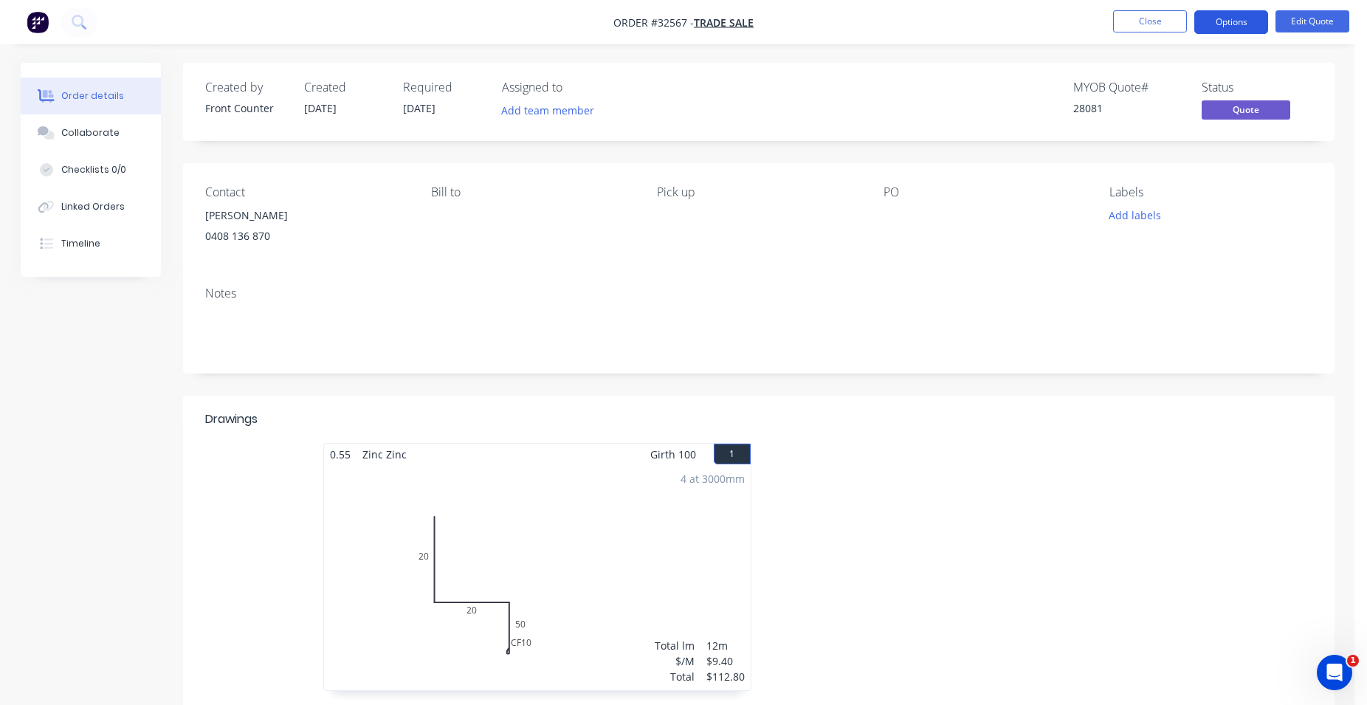
click at [1227, 23] on button "Options" at bounding box center [1231, 22] width 74 height 24
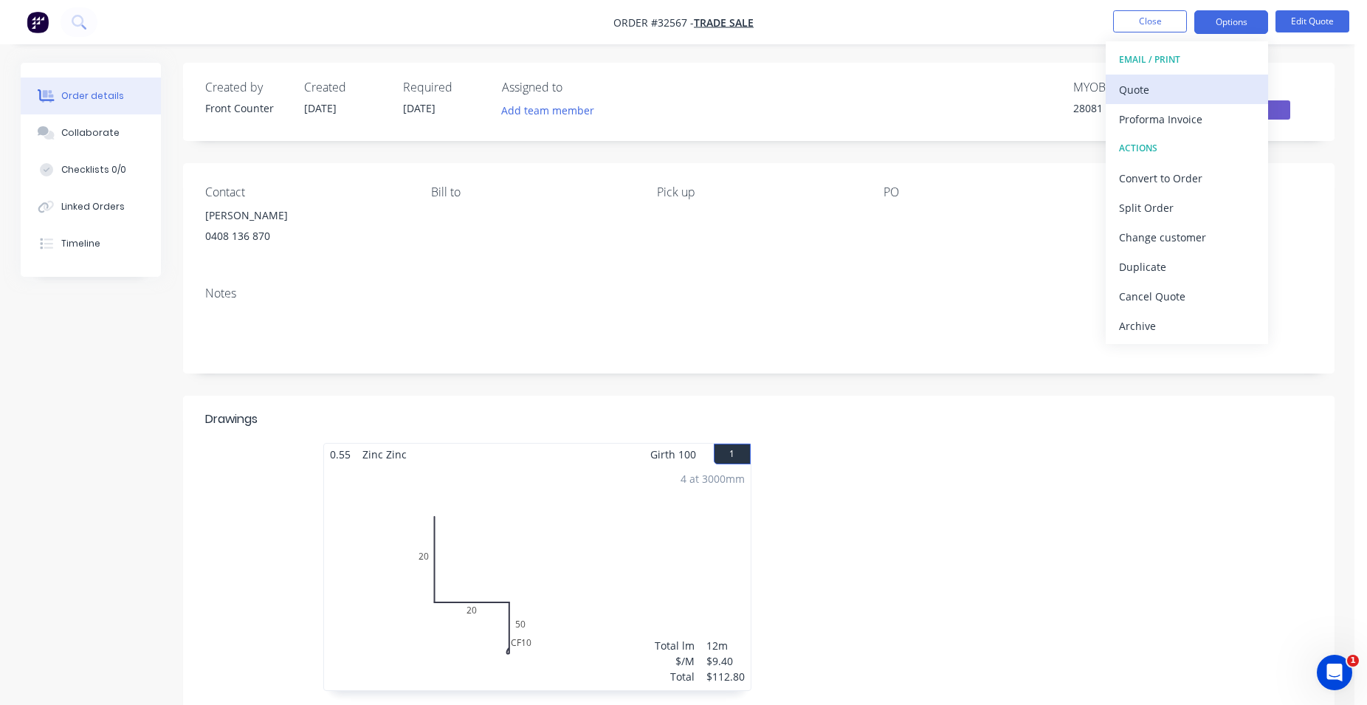
click at [1142, 80] on div "Quote" at bounding box center [1187, 89] width 136 height 21
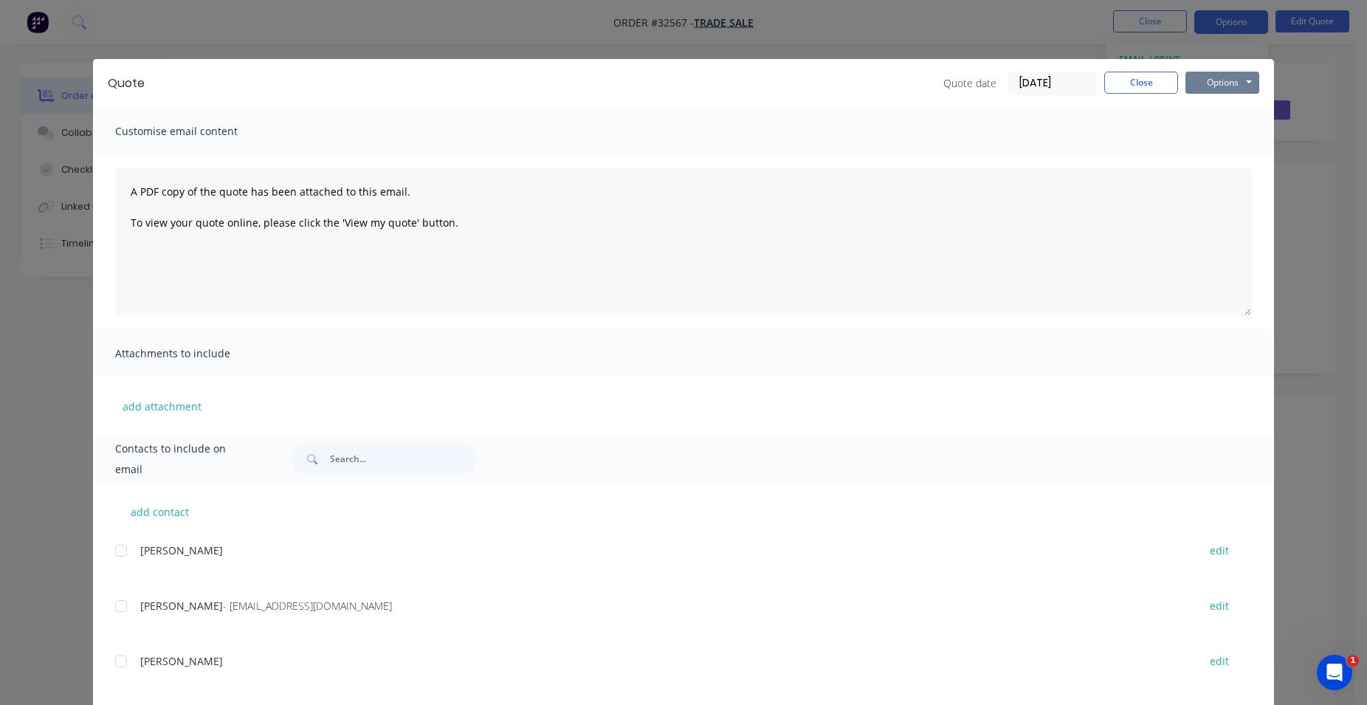
click at [1227, 91] on button "Options" at bounding box center [1222, 83] width 74 height 22
click at [1164, 79] on button "Close" at bounding box center [1141, 83] width 74 height 22
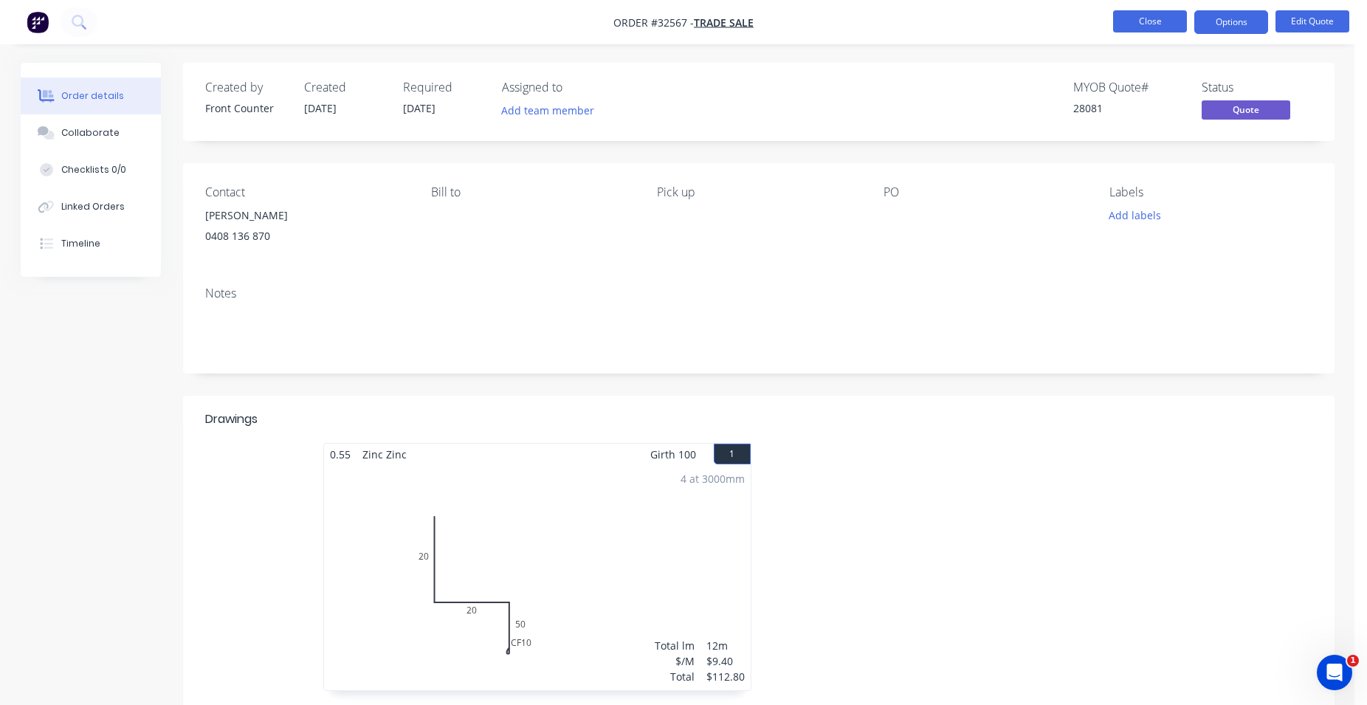
click at [1143, 18] on button "Close" at bounding box center [1150, 21] width 74 height 22
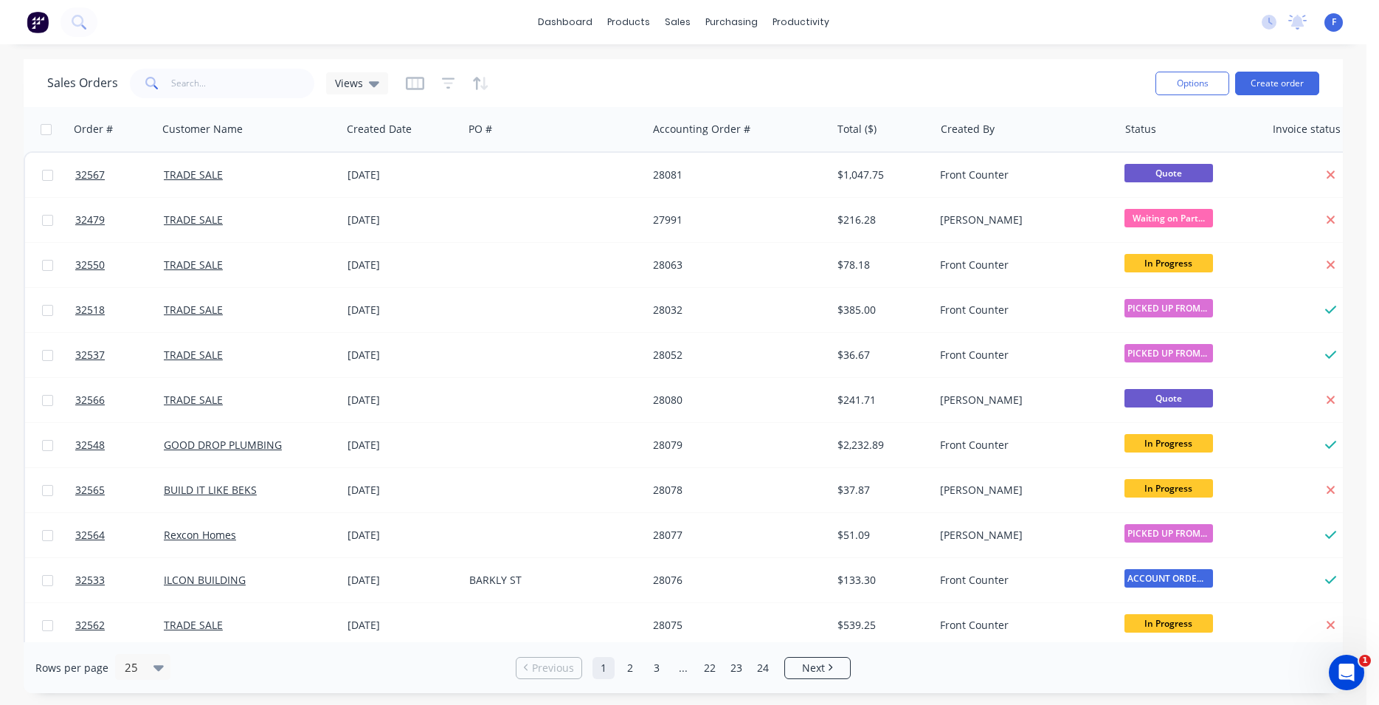
click at [40, 27] on img at bounding box center [38, 22] width 22 height 22
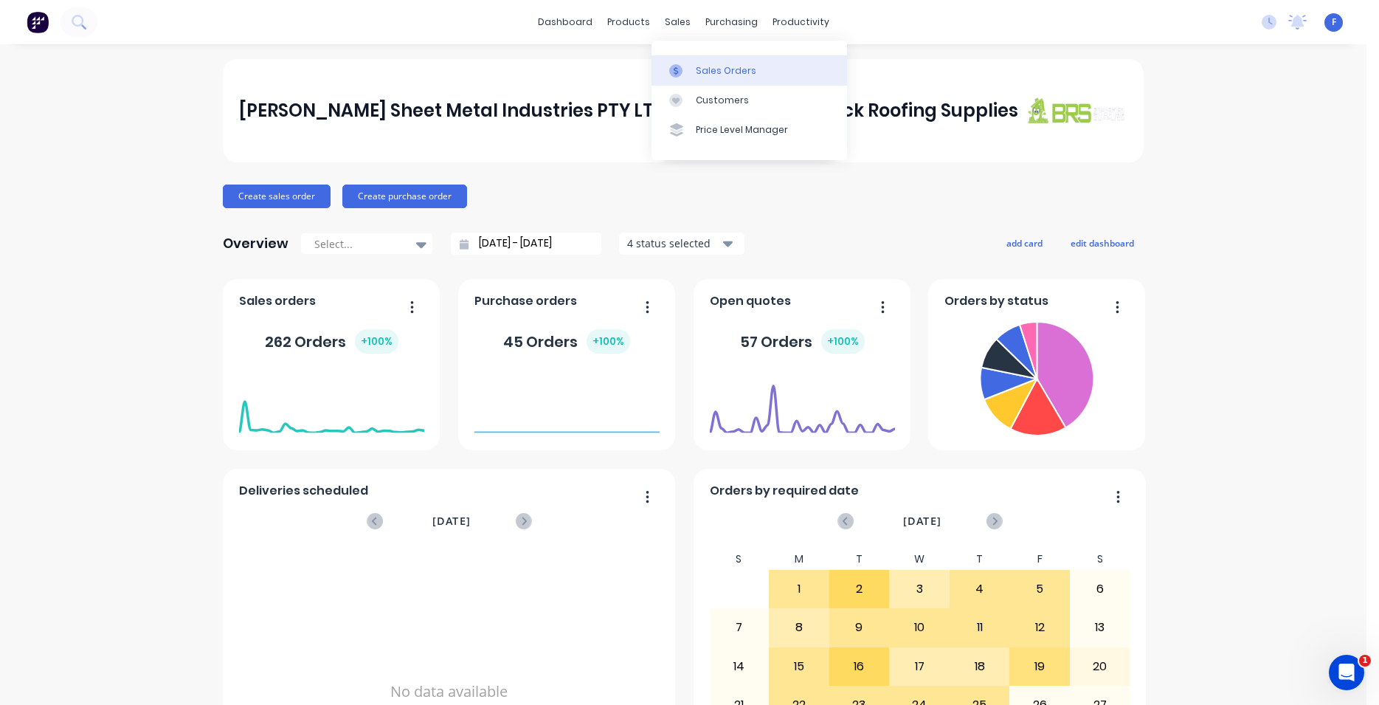
click at [722, 65] on div "Sales Orders" at bounding box center [726, 70] width 61 height 13
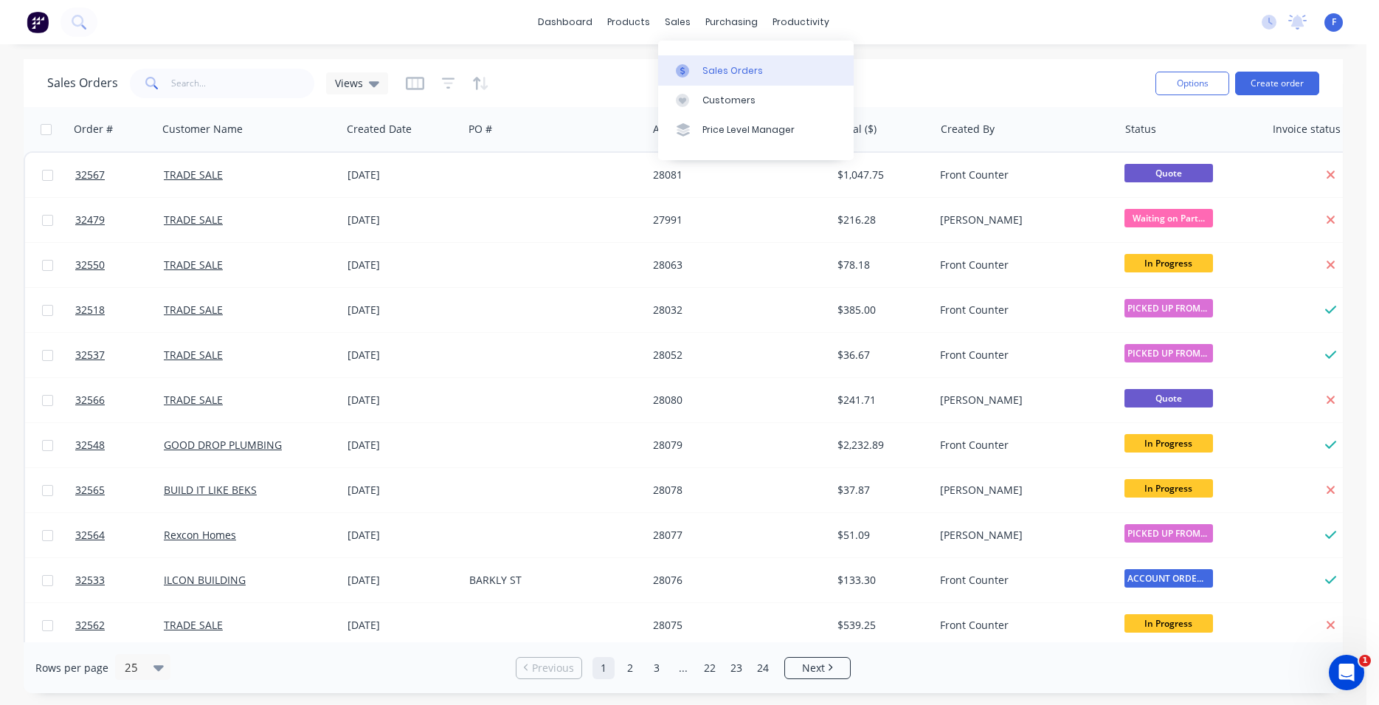
click at [750, 77] on div "Sales Orders" at bounding box center [733, 70] width 61 height 13
click at [1254, 84] on button "Create order" at bounding box center [1278, 84] width 84 height 24
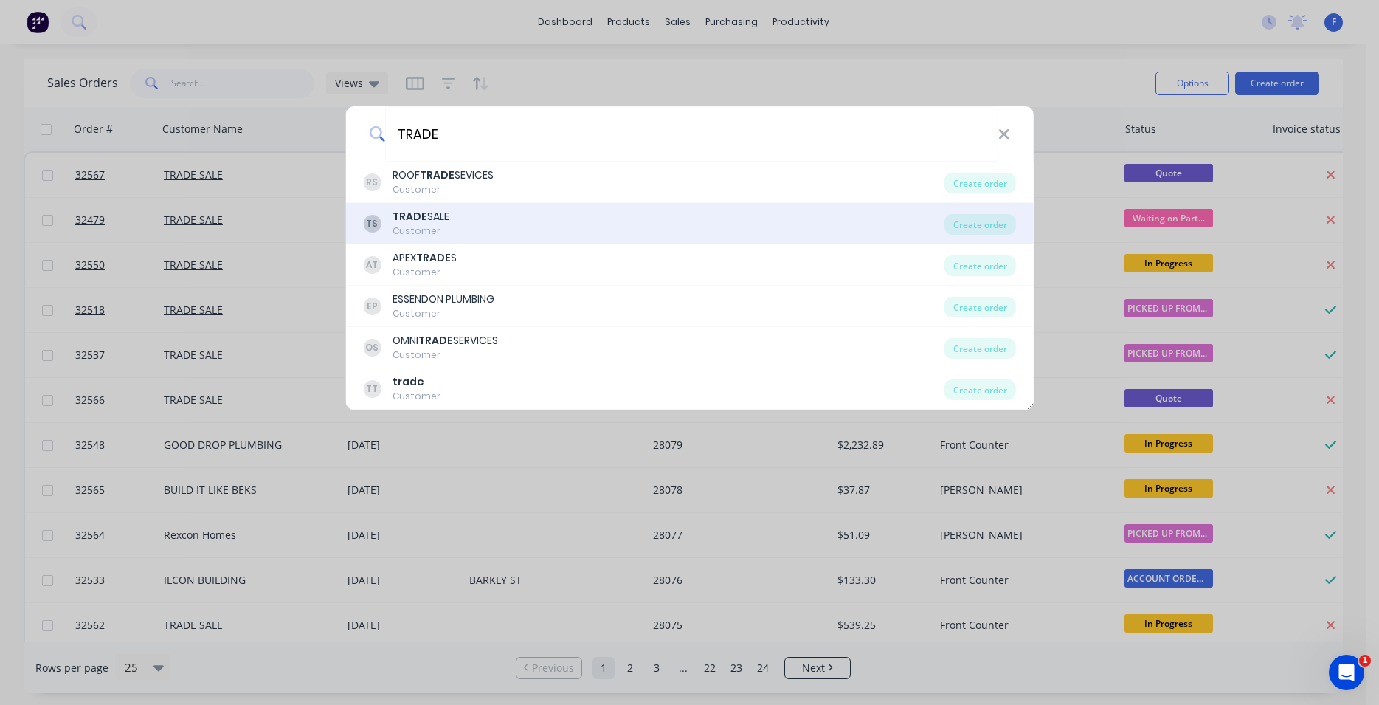
type input "TRADE"
click at [531, 232] on div "TS TRADE SALE Customer" at bounding box center [654, 223] width 582 height 29
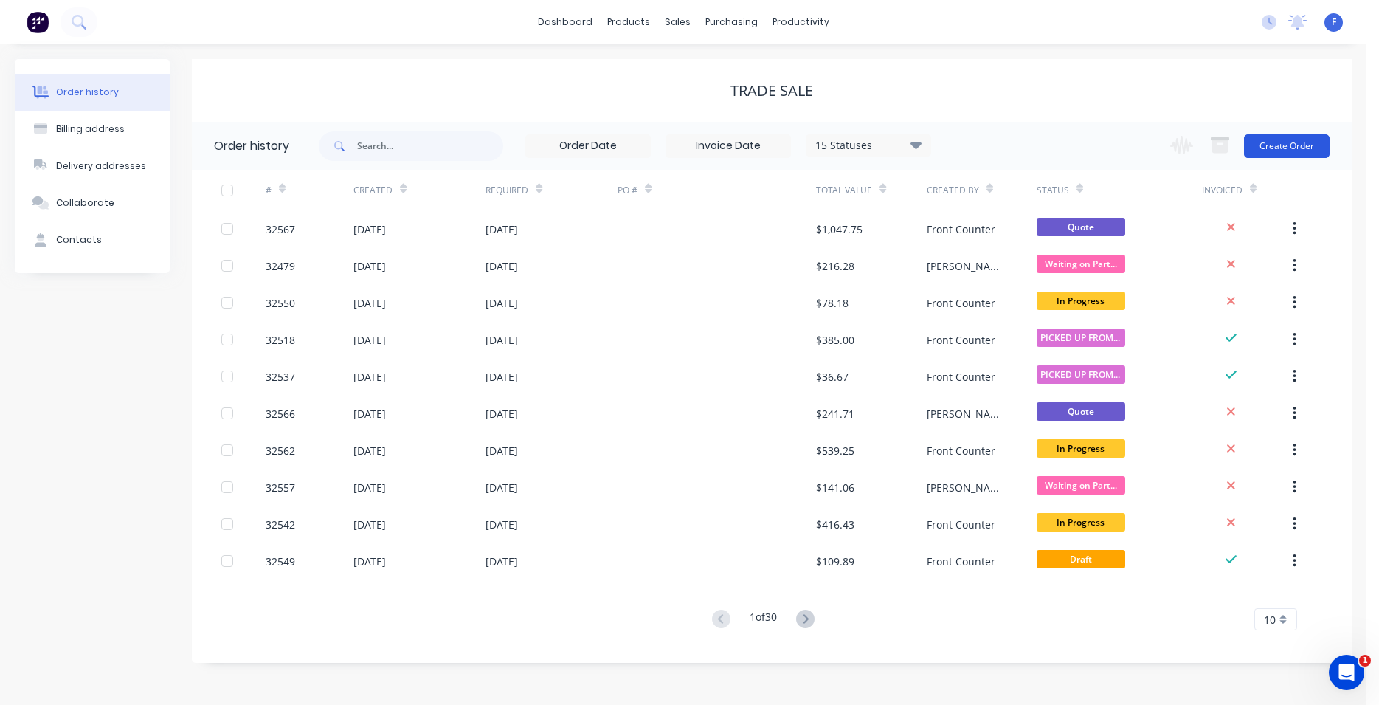
click at [1281, 147] on button "Create Order" at bounding box center [1287, 146] width 86 height 24
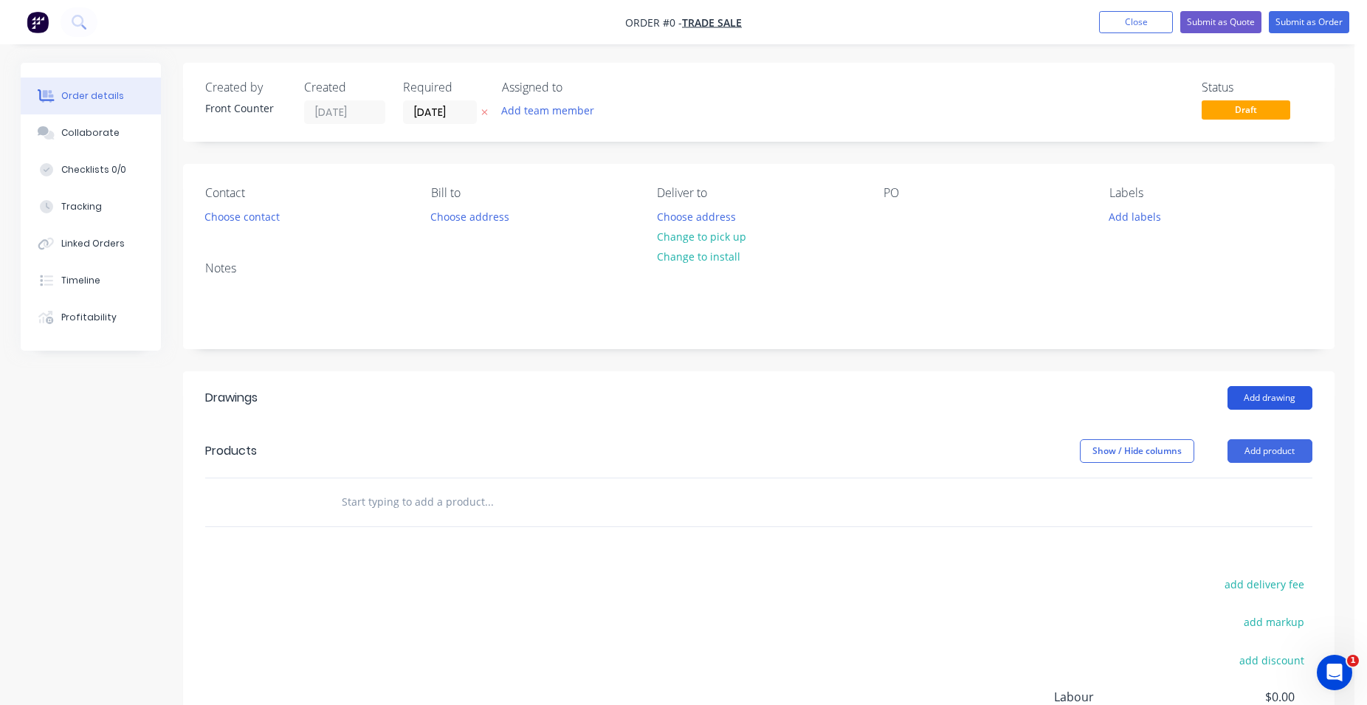
click at [1284, 395] on button "Add drawing" at bounding box center [1269, 398] width 85 height 24
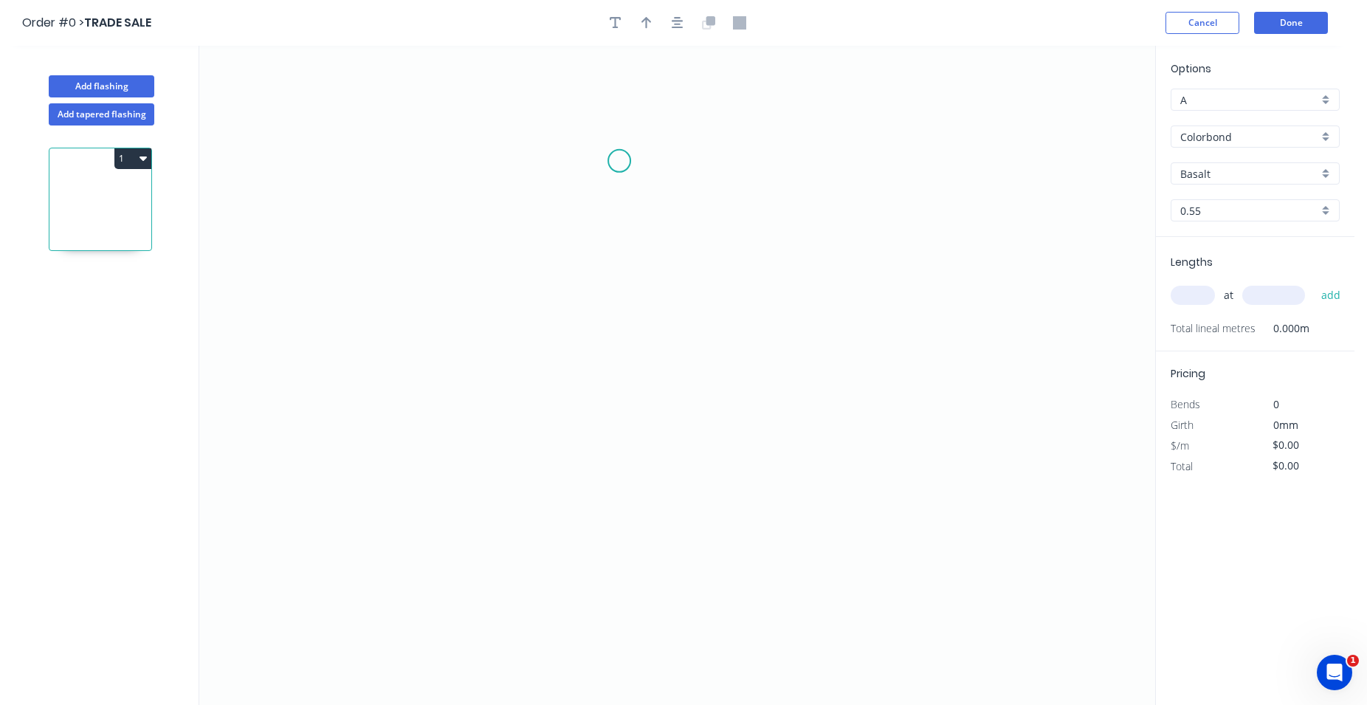
click at [619, 161] on icon "0" at bounding box center [677, 375] width 956 height 659
click at [631, 427] on icon "0" at bounding box center [677, 375] width 956 height 659
click at [742, 433] on icon "0 ?" at bounding box center [677, 375] width 956 height 659
click at [743, 527] on icon "0 ? ?" at bounding box center [677, 375] width 956 height 659
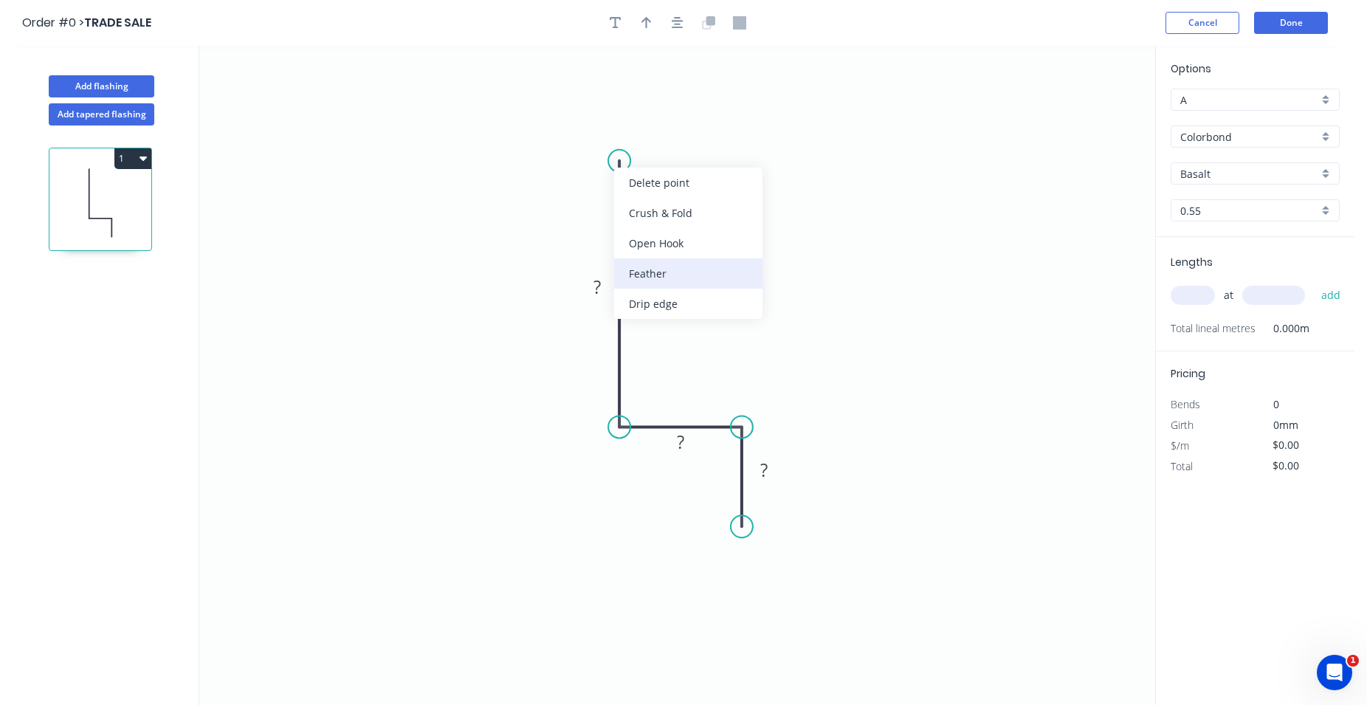
click at [700, 279] on div "Feather" at bounding box center [688, 273] width 148 height 30
click at [607, 133] on tspan "15" at bounding box center [597, 135] width 21 height 24
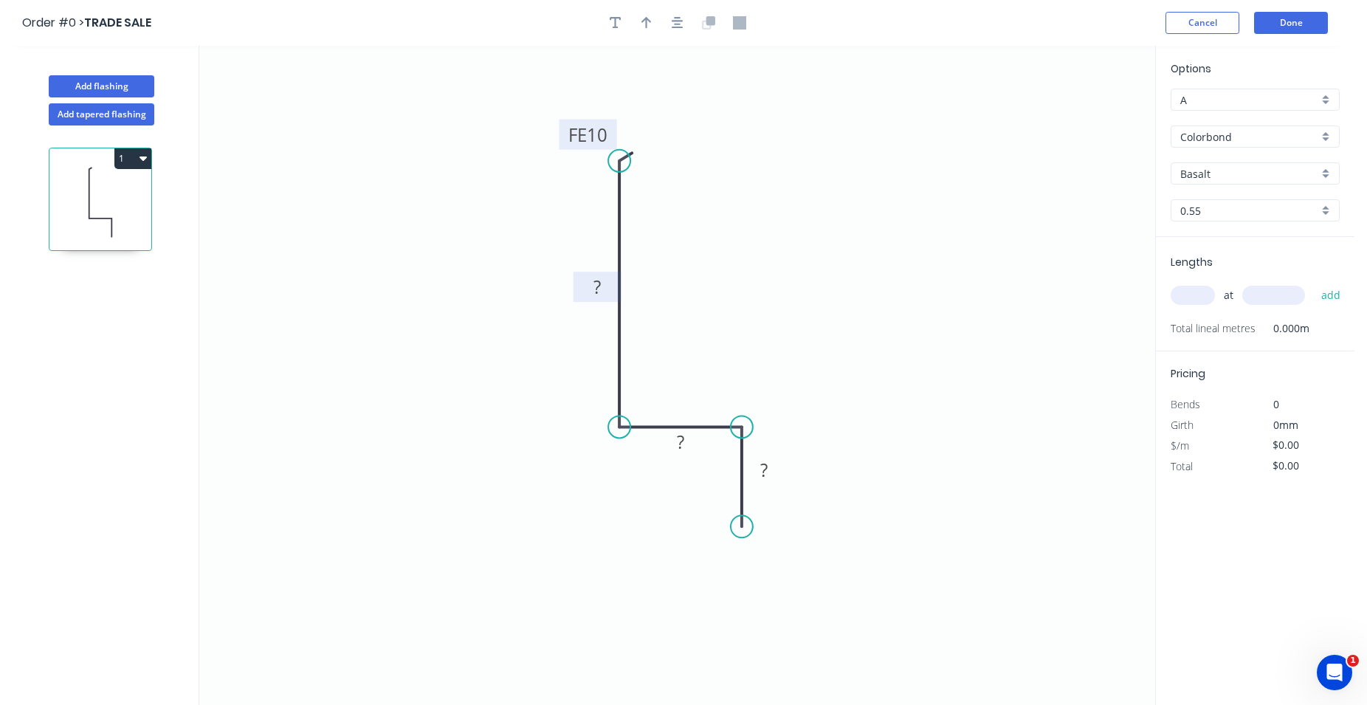
drag, startPoint x: 607, startPoint y: 280, endPoint x: 611, endPoint y: 274, distance: 7.6
click at [607, 279] on rect at bounding box center [597, 288] width 30 height 21
click at [775, 644] on div "Feather" at bounding box center [811, 643] width 148 height 30
type input "$9.97"
click at [723, 499] on tspan "15" at bounding box center [719, 500] width 21 height 24
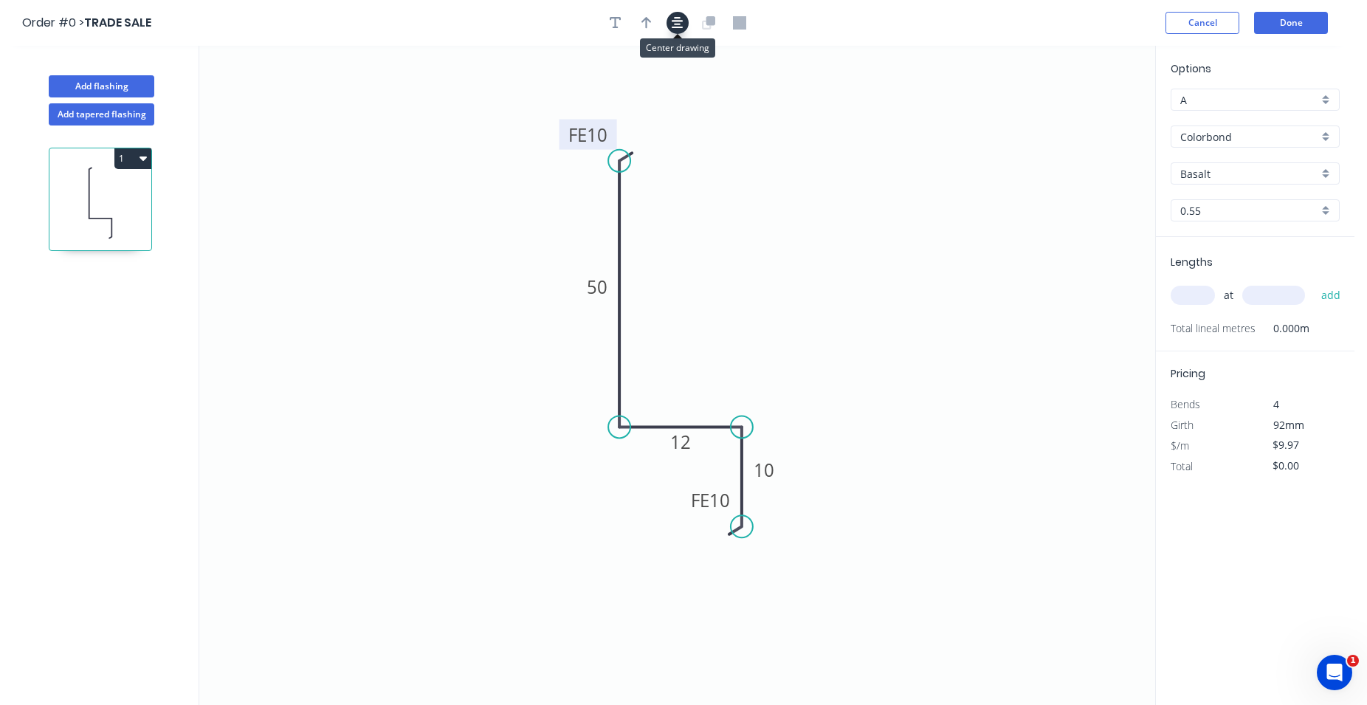
click at [680, 25] on icon "button" at bounding box center [678, 23] width 12 height 12
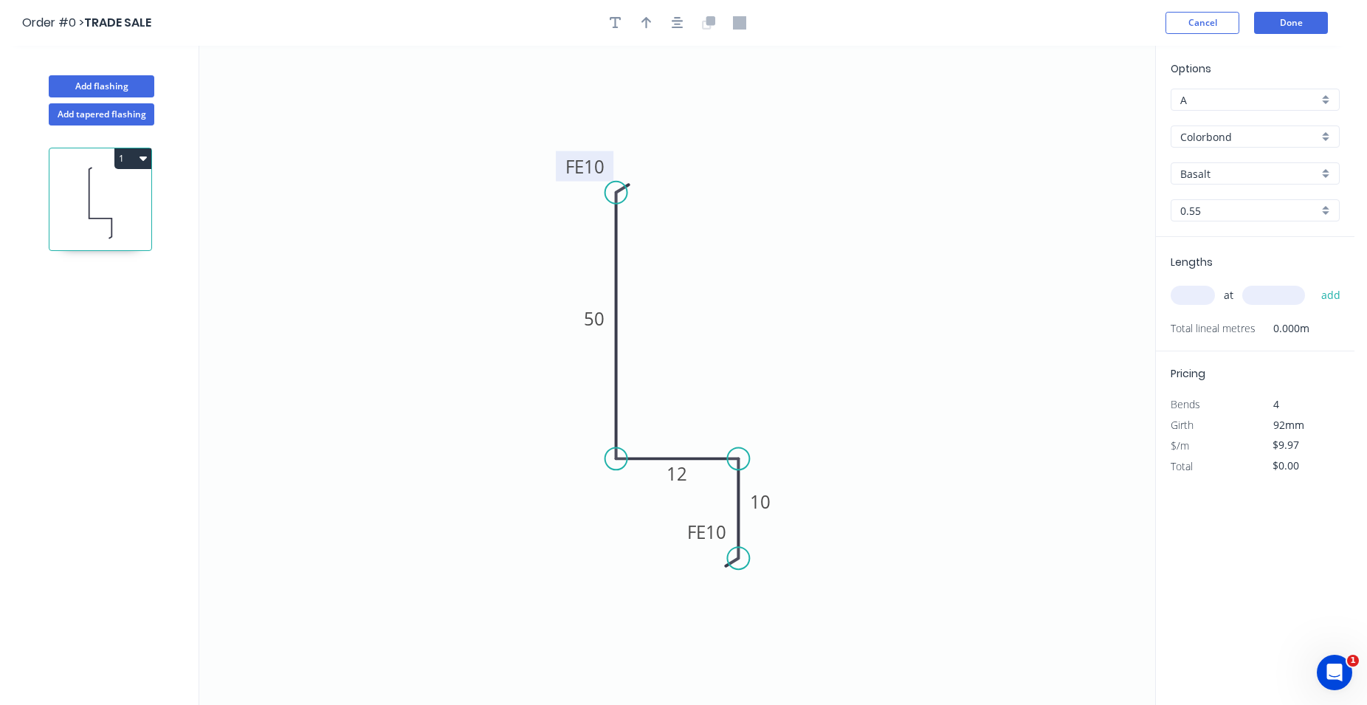
click at [1328, 134] on div "Colorbond" at bounding box center [1255, 136] width 169 height 22
click at [1273, 235] on div "Zinc" at bounding box center [1255, 243] width 168 height 26
type input "Zinc"
type input "$9.40"
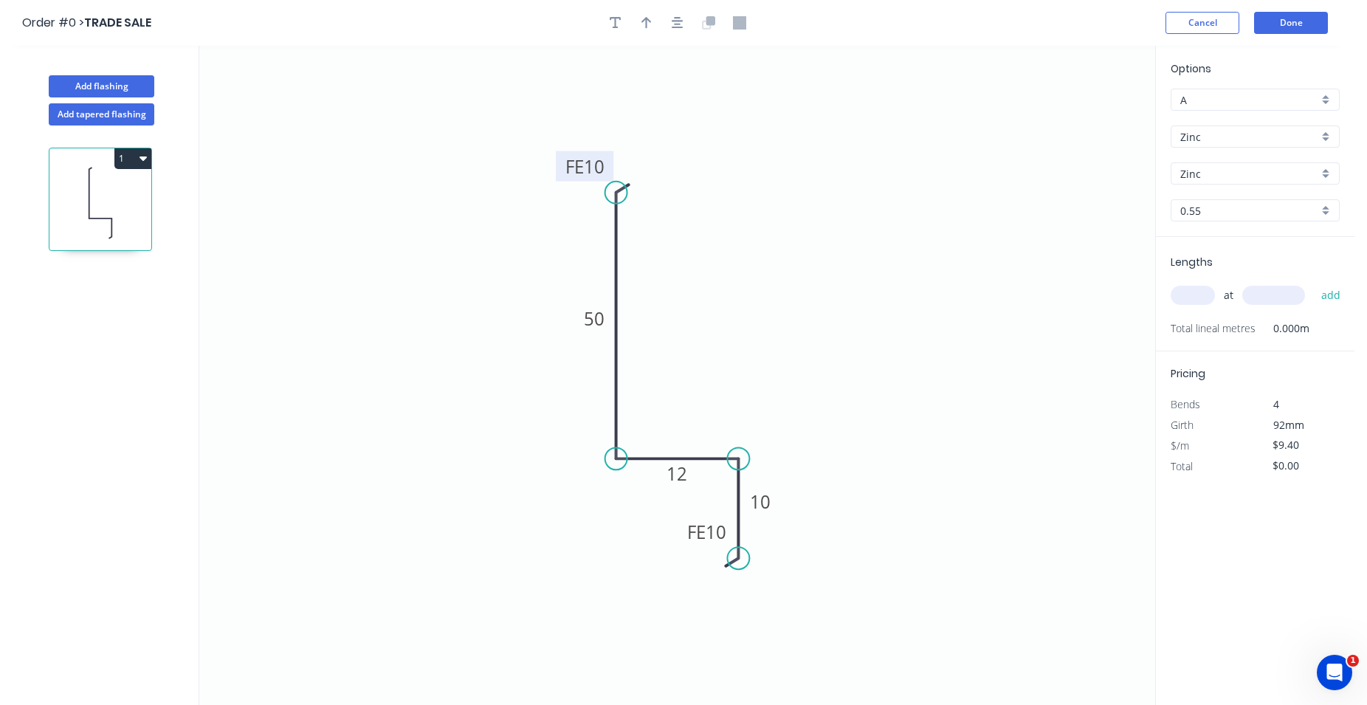
click at [1184, 294] on input "text" at bounding box center [1193, 295] width 44 height 19
type input "1"
type input "6000"
click at [1314, 283] on button "add" at bounding box center [1331, 295] width 35 height 25
type input "$56.40"
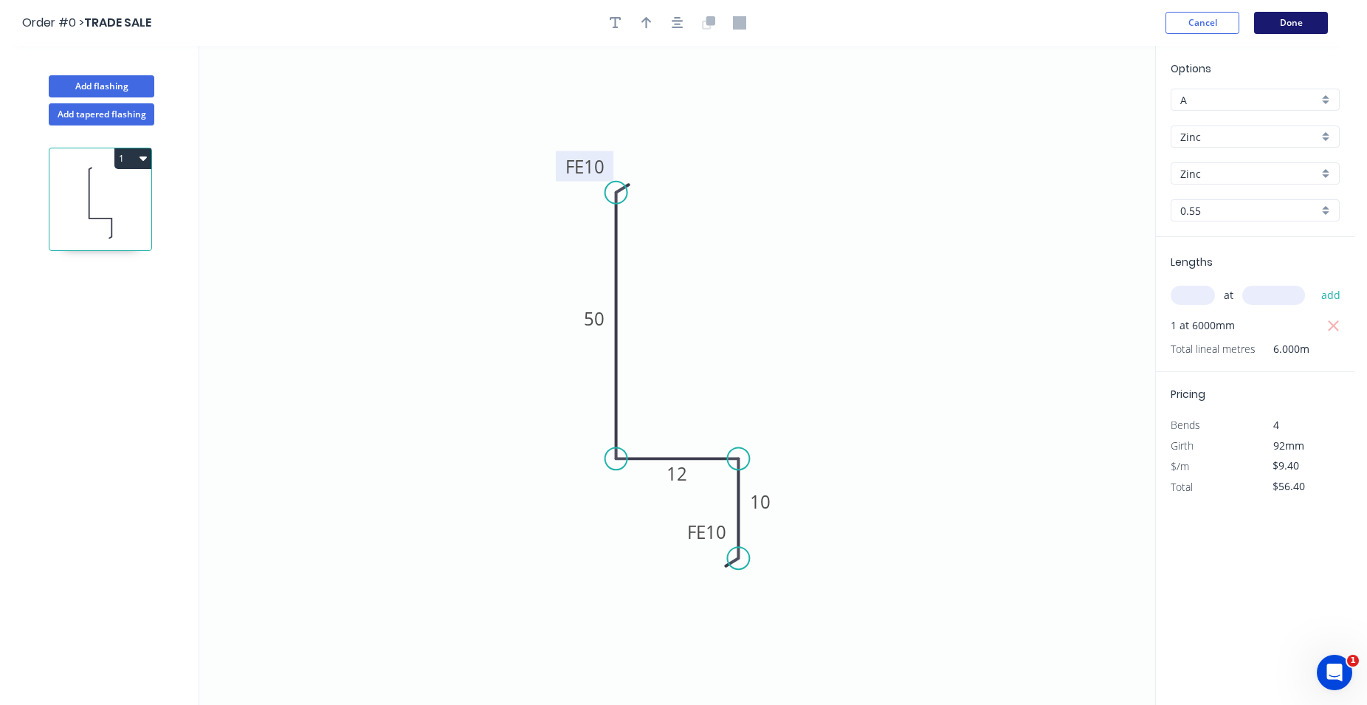
click at [1278, 29] on button "Done" at bounding box center [1291, 23] width 74 height 22
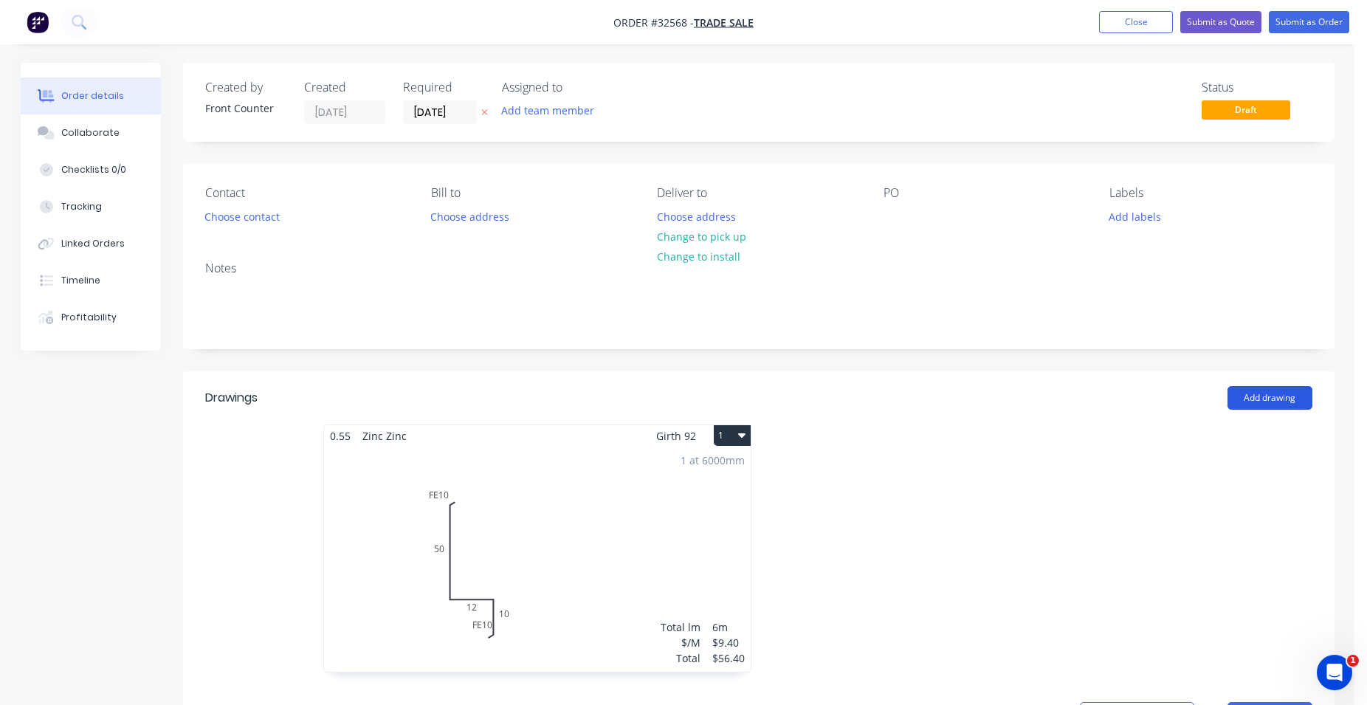
click at [1268, 402] on button "Add drawing" at bounding box center [1269, 398] width 85 height 24
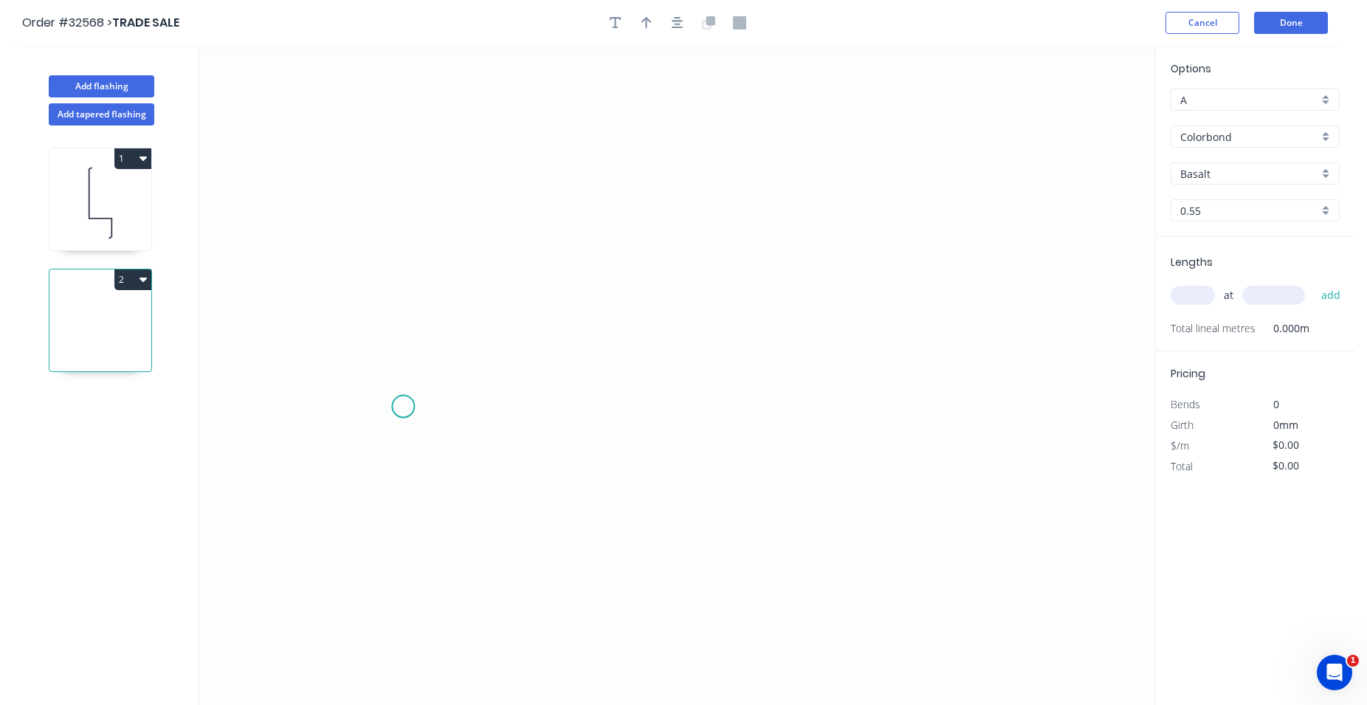
click at [403, 407] on icon "0" at bounding box center [677, 375] width 956 height 659
click at [572, 306] on icon at bounding box center [487, 356] width 169 height 100
drag, startPoint x: 793, startPoint y: 307, endPoint x: 832, endPoint y: 323, distance: 42.1
click at [793, 306] on icon "0 ?" at bounding box center [677, 375] width 956 height 659
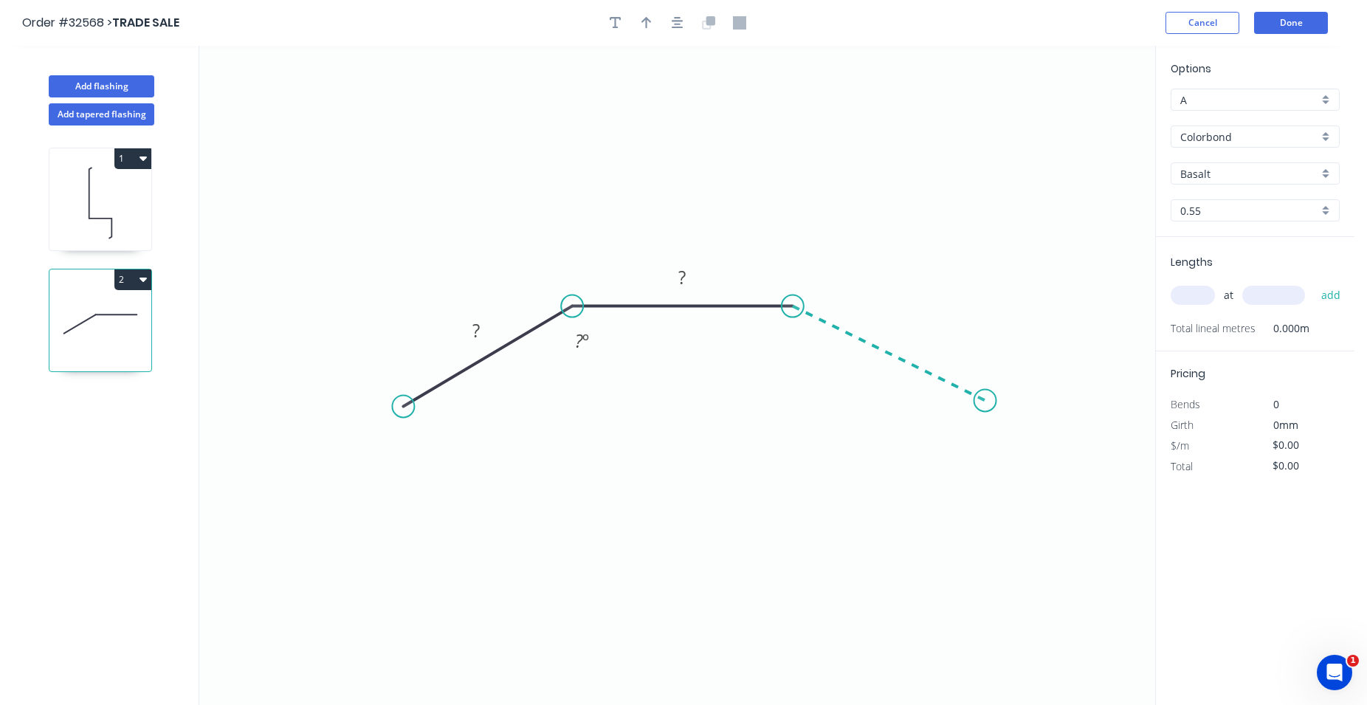
click at [985, 401] on icon "0 ? ? ? º" at bounding box center [677, 375] width 956 height 659
click at [40, 603] on div "1 2" at bounding box center [101, 428] width 194 height 607
click at [404, 409] on circle at bounding box center [403, 406] width 22 height 22
click at [353, 405] on icon "0 ? ? ? ? º ? º" at bounding box center [677, 375] width 956 height 659
click at [982, 399] on circle at bounding box center [985, 400] width 22 height 22
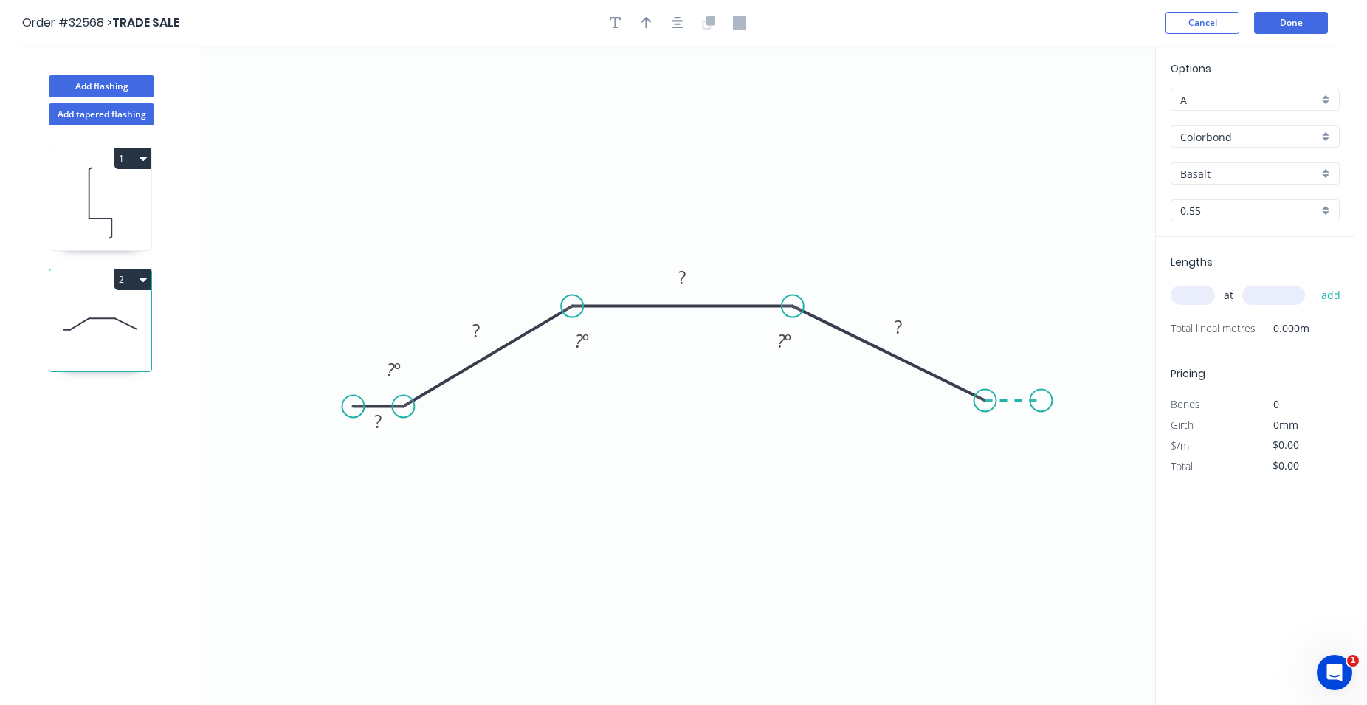
click at [1041, 401] on icon "0 ? ? ? ? ? º ? º ? º" at bounding box center [677, 375] width 956 height 659
click at [402, 370] on rect at bounding box center [394, 370] width 30 height 21
click at [668, 22] on button "button" at bounding box center [677, 23] width 22 height 22
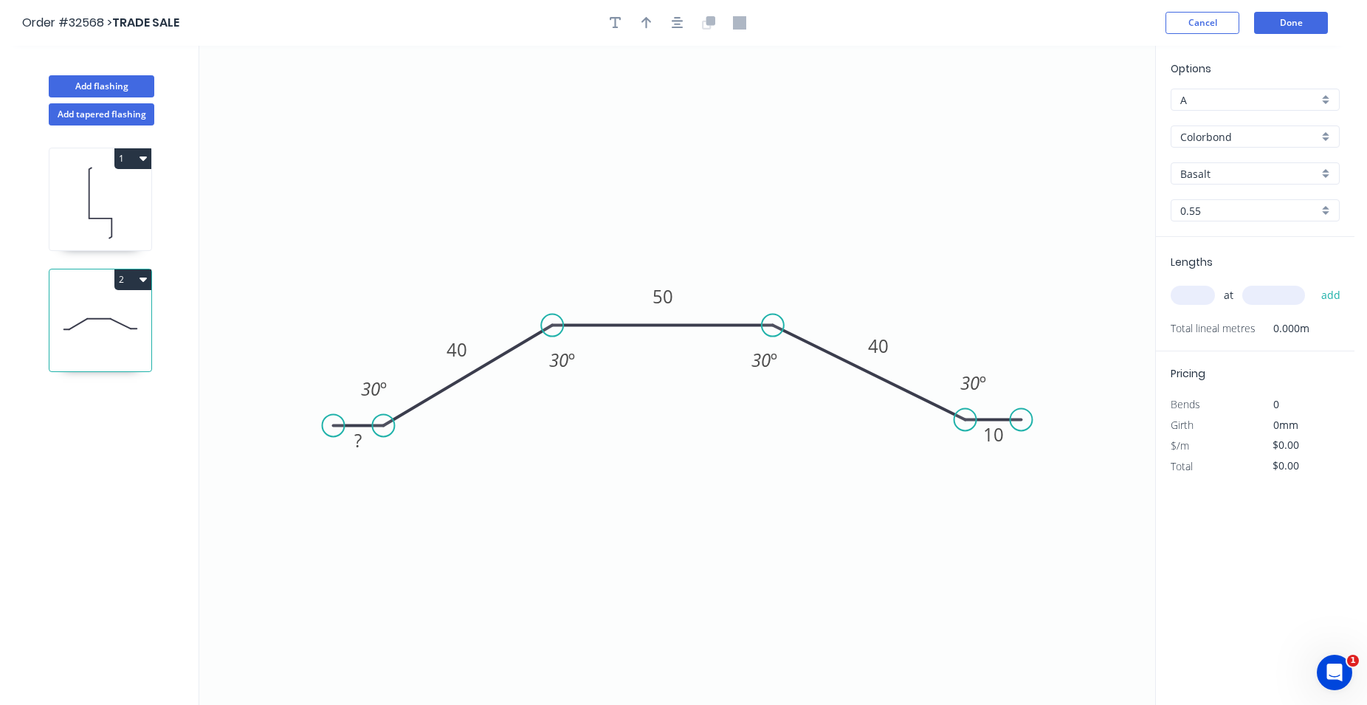
click at [1327, 137] on div "Colorbond" at bounding box center [1255, 136] width 169 height 22
click at [1286, 238] on div "Zinc" at bounding box center [1255, 243] width 168 height 26
type input "Zinc"
drag, startPoint x: 1199, startPoint y: 289, endPoint x: 1142, endPoint y: 275, distance: 58.4
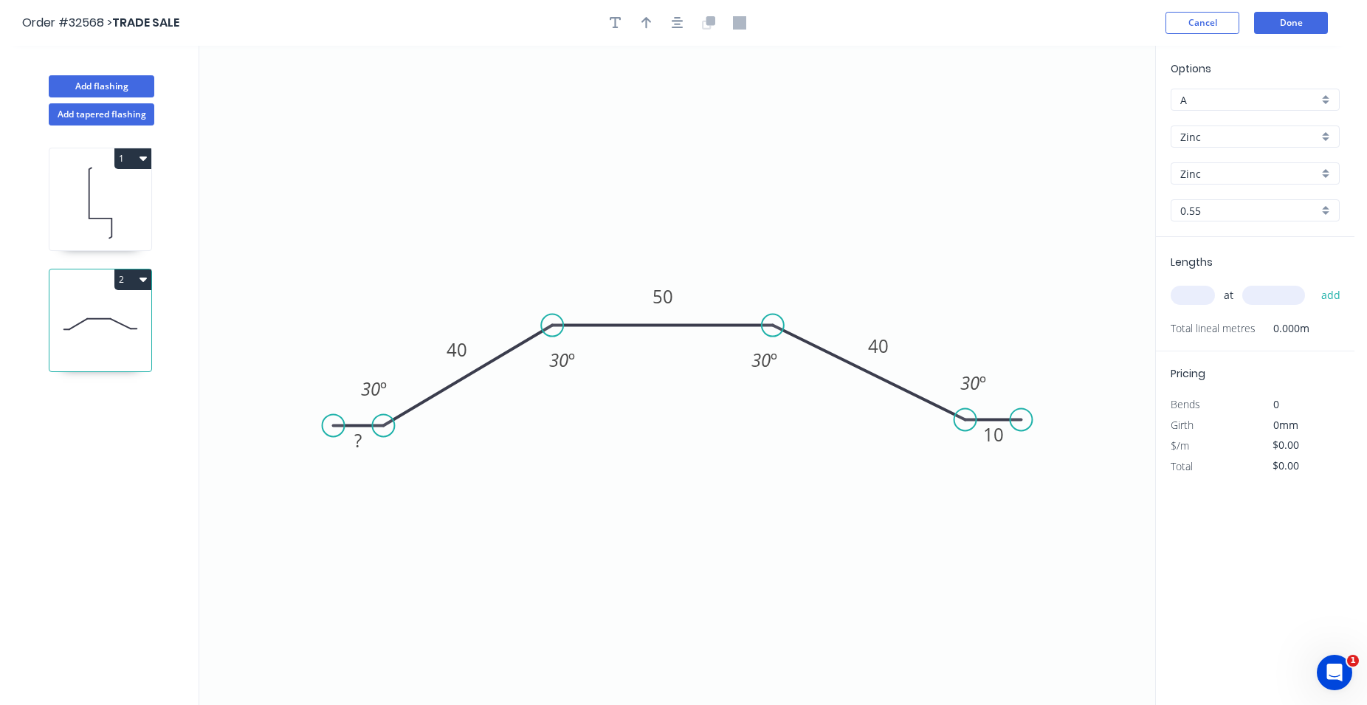
click at [1198, 289] on input "text" at bounding box center [1193, 295] width 44 height 19
type input "2"
type input "3000"
click at [1314, 283] on button "add" at bounding box center [1331, 295] width 35 height 25
click at [1314, 28] on button "Done" at bounding box center [1291, 23] width 74 height 22
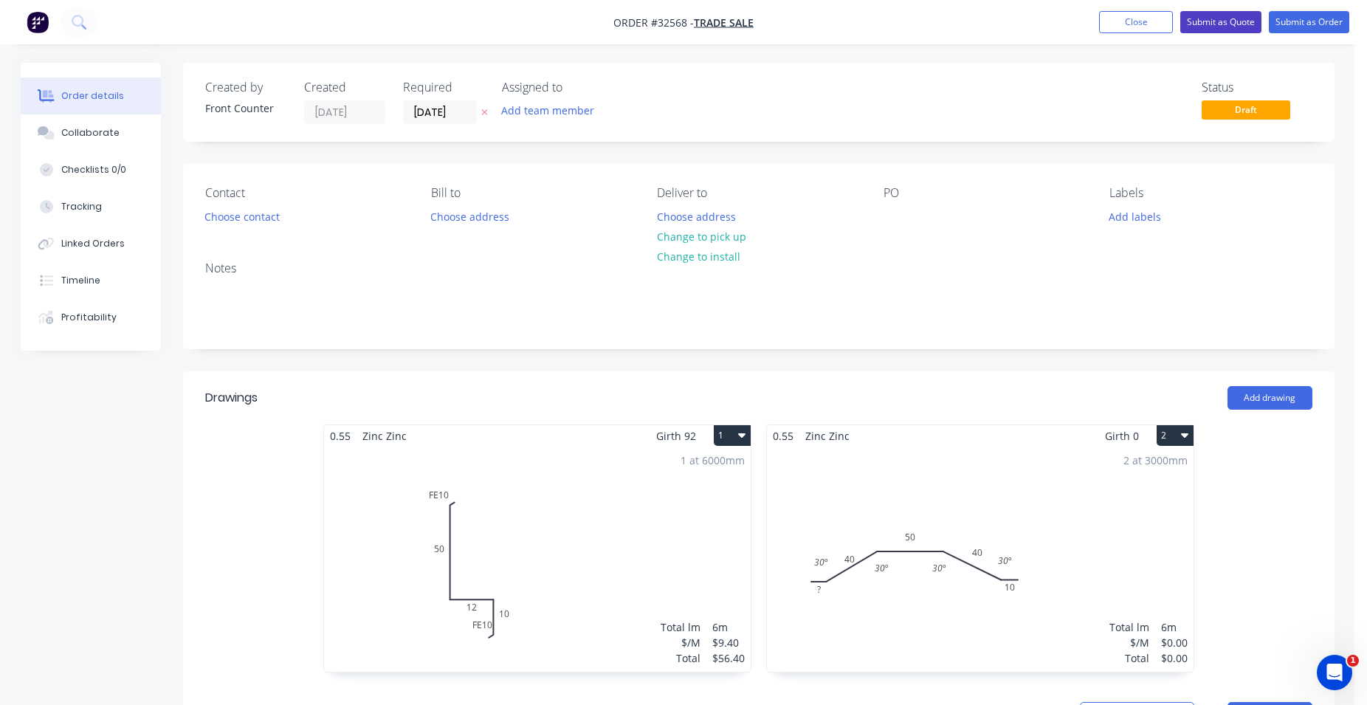
click at [1231, 19] on button "Submit as Quote" at bounding box center [1220, 22] width 81 height 22
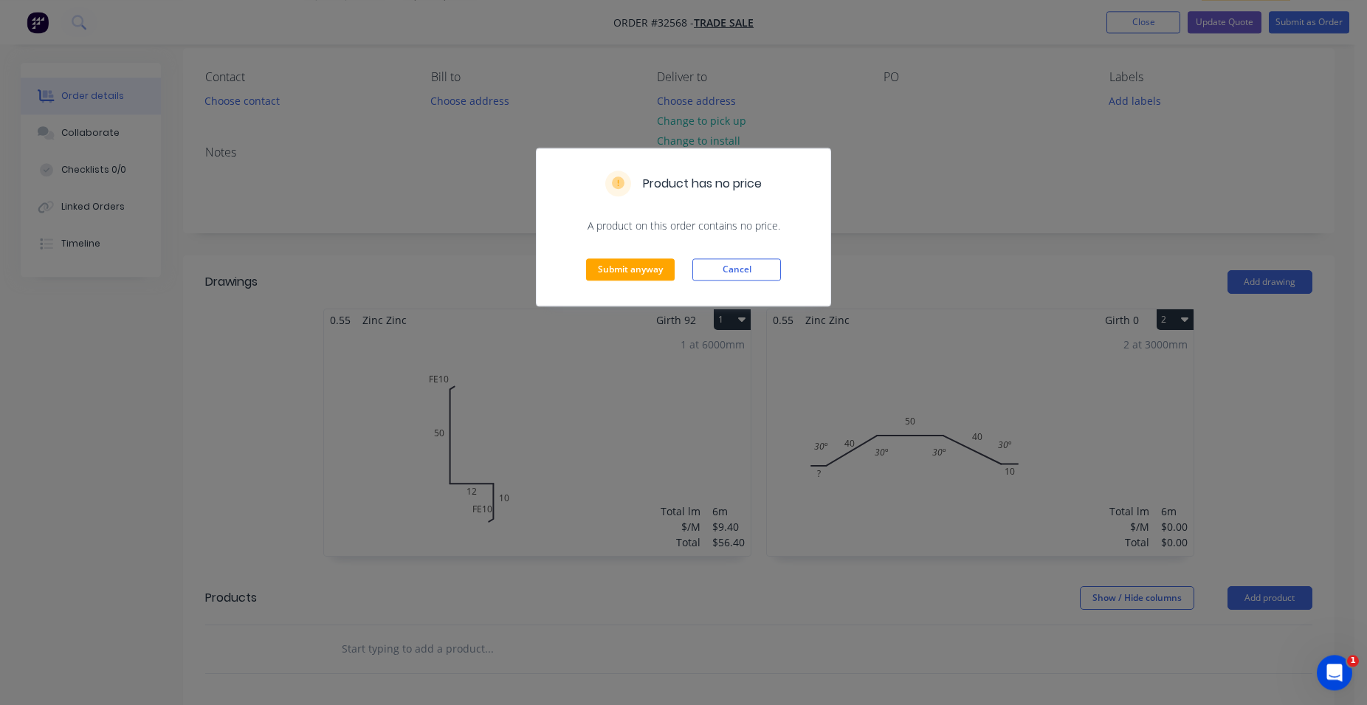
scroll to position [151, 0]
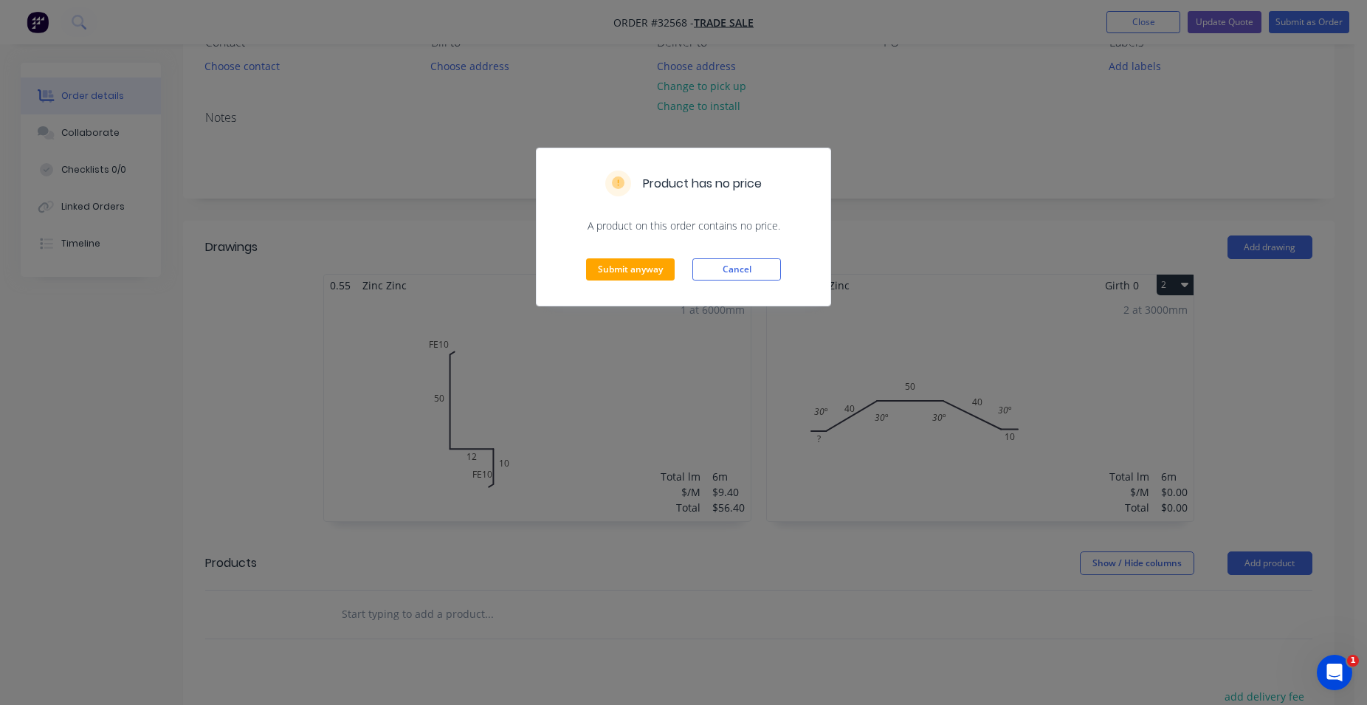
drag, startPoint x: 619, startPoint y: 522, endPoint x: 624, endPoint y: 511, distance: 11.6
click at [622, 514] on div "Product has no price A product on this order contains no price. Submit anyway C…" at bounding box center [683, 352] width 1367 height 705
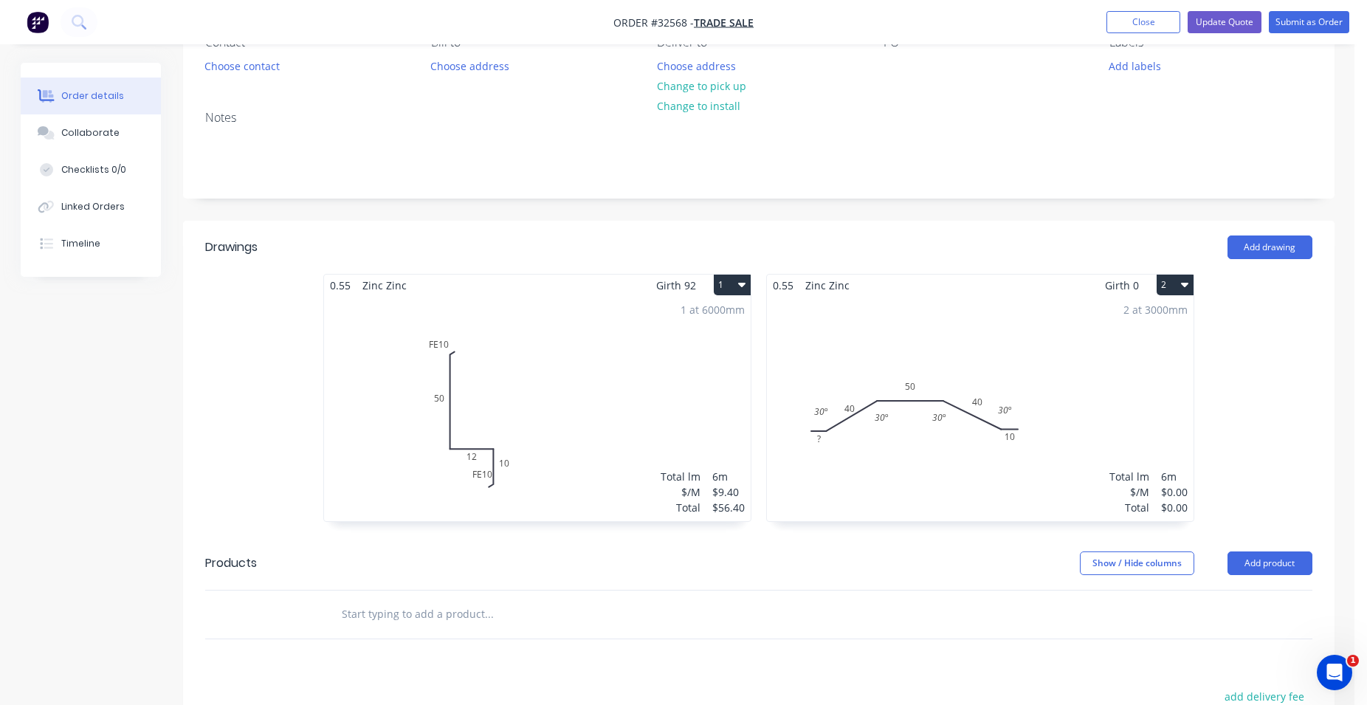
click at [1088, 463] on div "2 at 3000mm Total lm $/M Total 6m $0.00 $0.00" at bounding box center [980, 408] width 427 height 225
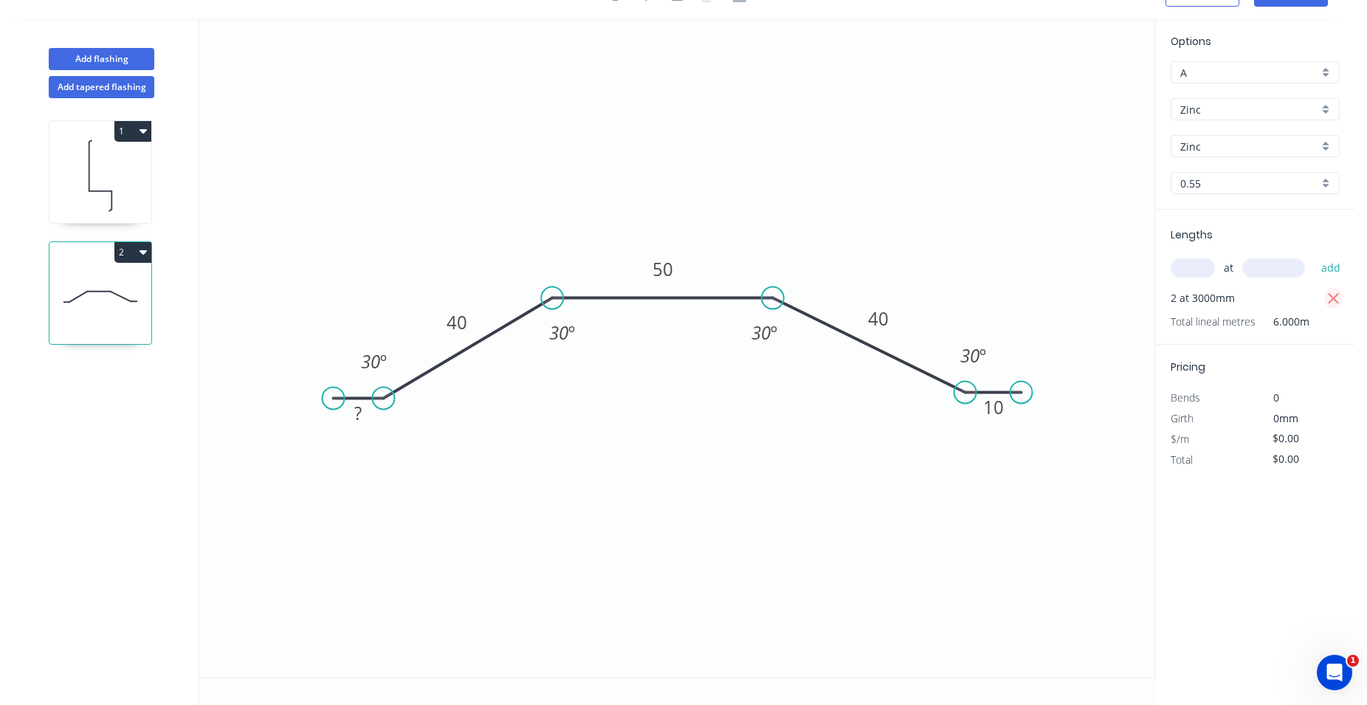
click at [1331, 297] on icon "button" at bounding box center [1333, 298] width 11 height 11
click at [1190, 270] on input "text" at bounding box center [1193, 267] width 44 height 19
type input "2"
type input "3000"
click at [1314, 255] on button "add" at bounding box center [1331, 267] width 35 height 25
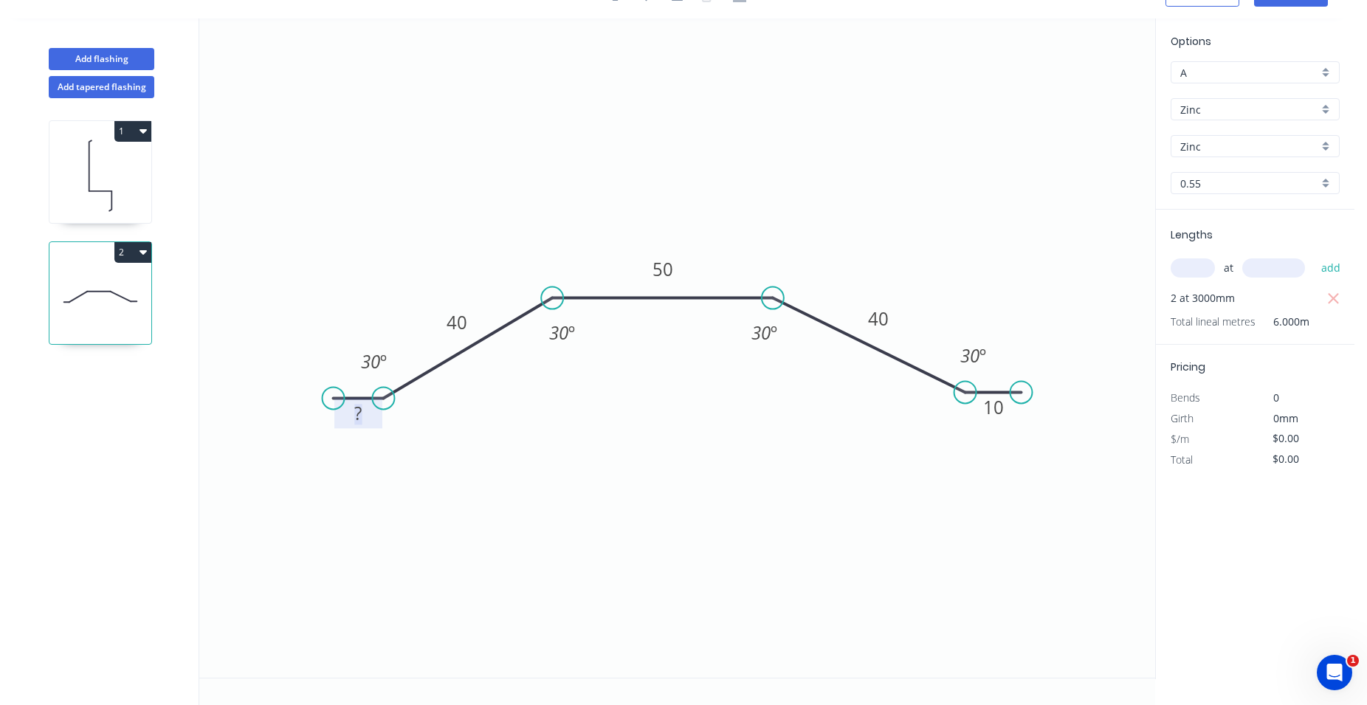
click at [372, 415] on rect at bounding box center [359, 414] width 30 height 21
type input "$10.98"
type input "$65.88"
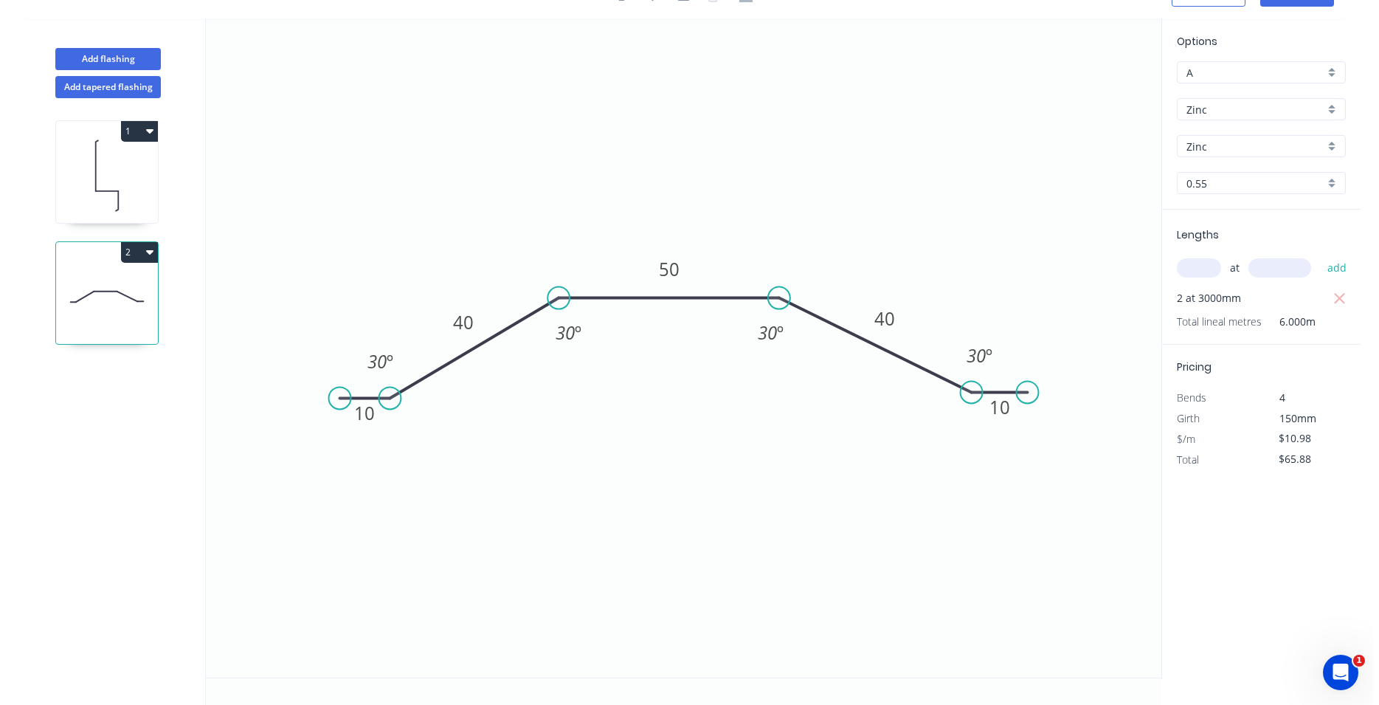
scroll to position [0, 0]
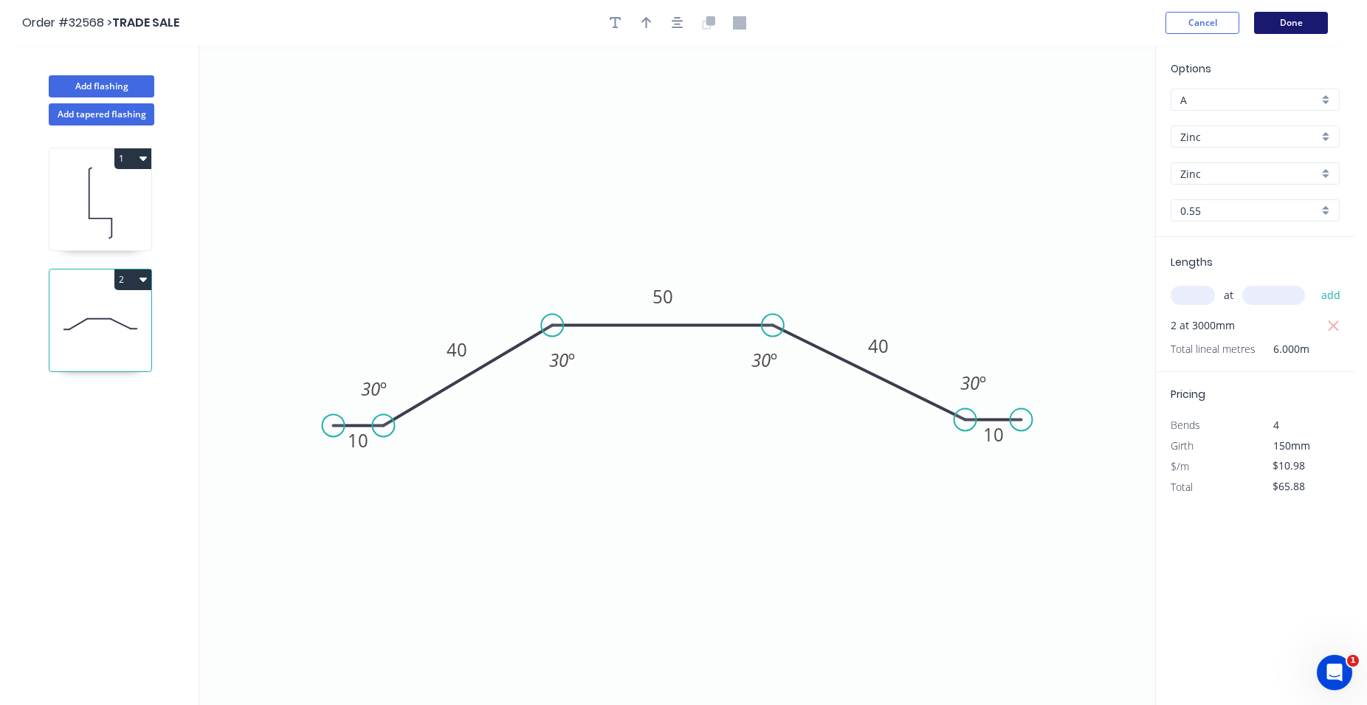
click at [1298, 24] on button "Done" at bounding box center [1291, 23] width 74 height 22
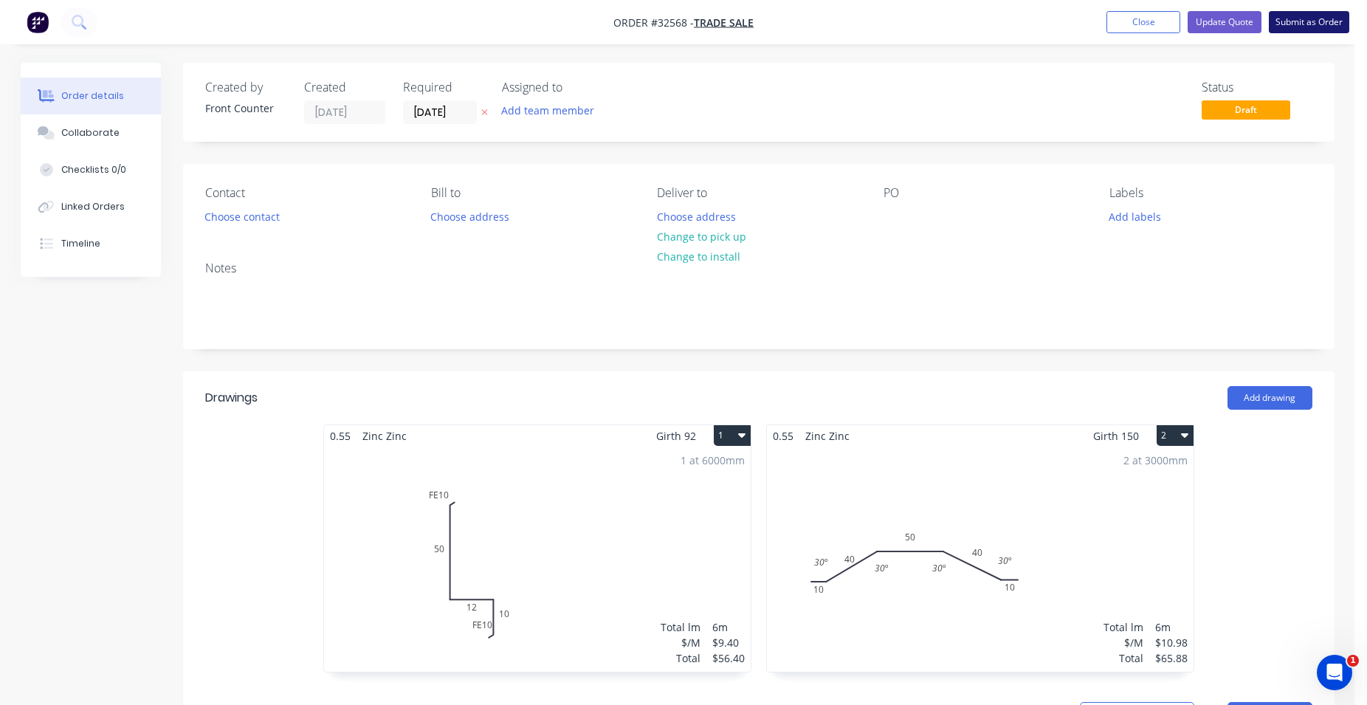
click at [1290, 21] on button "Submit as Order" at bounding box center [1309, 22] width 80 height 22
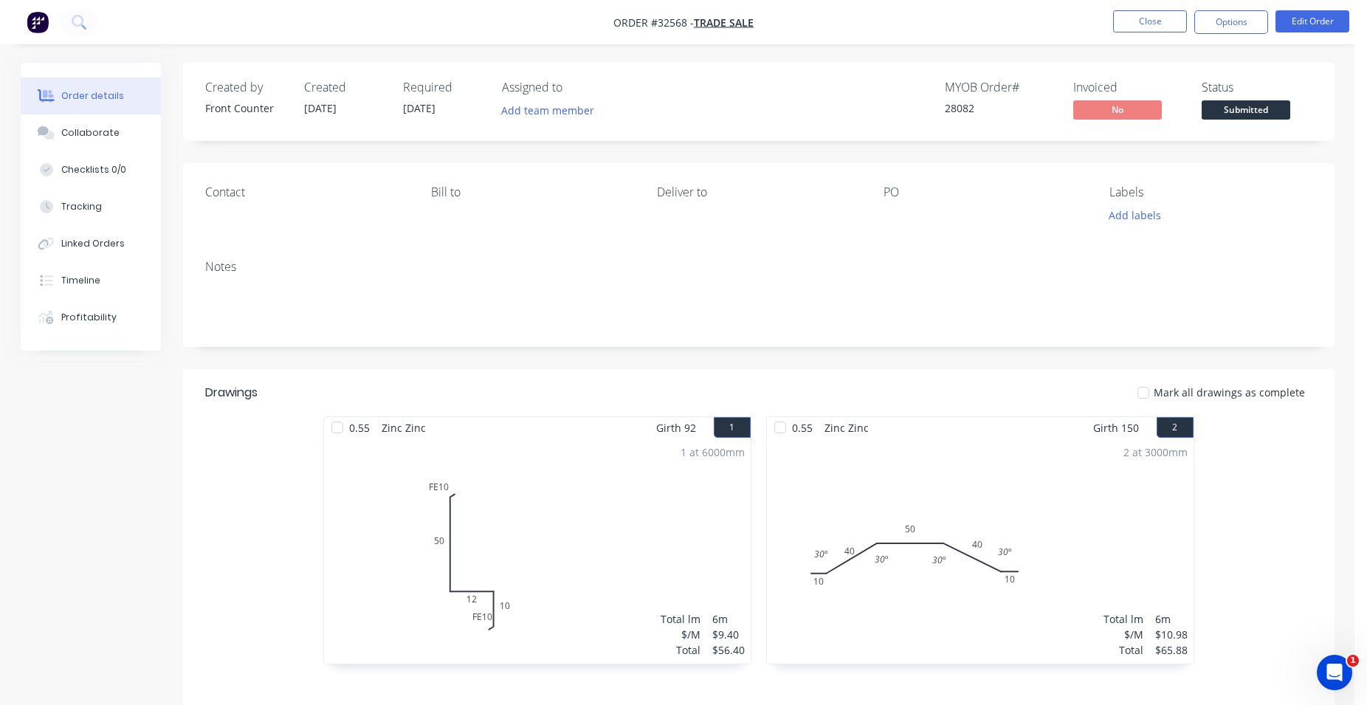
click at [1262, 109] on span "Submitted" at bounding box center [1246, 109] width 89 height 18
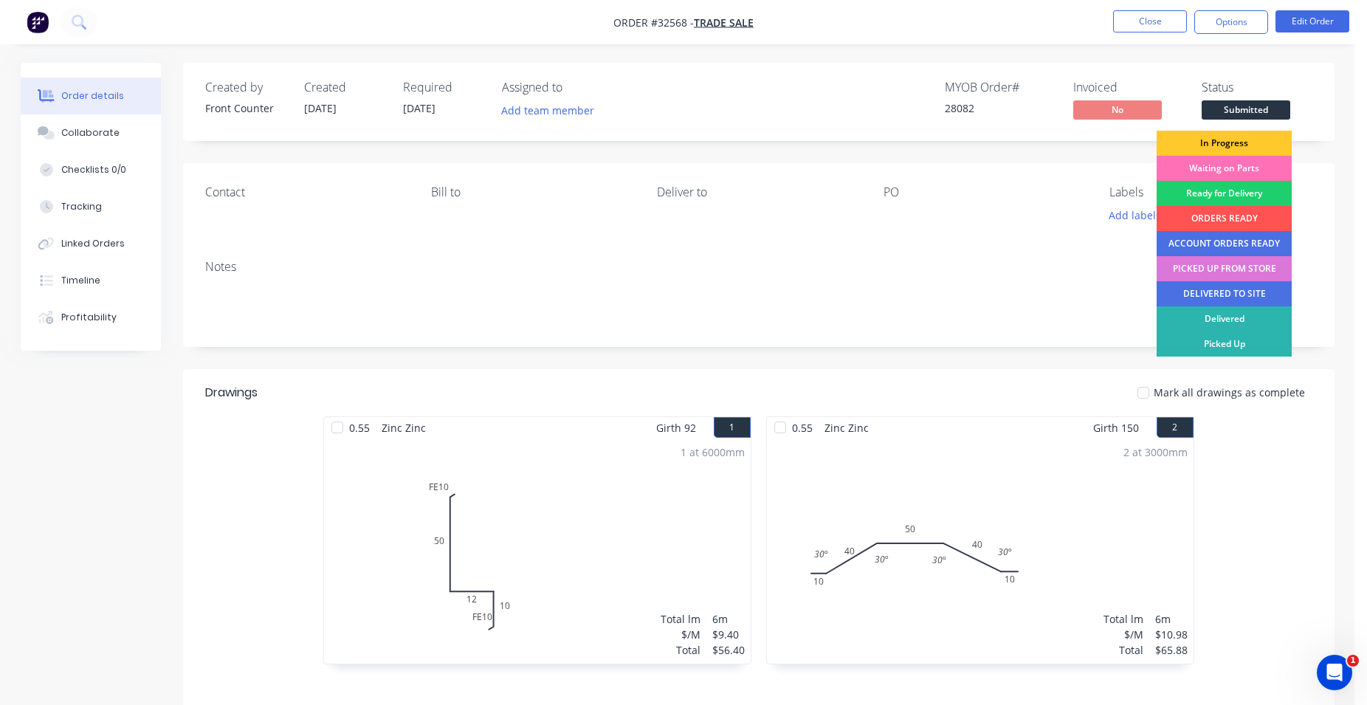
click at [1242, 141] on div "In Progress" at bounding box center [1224, 143] width 135 height 25
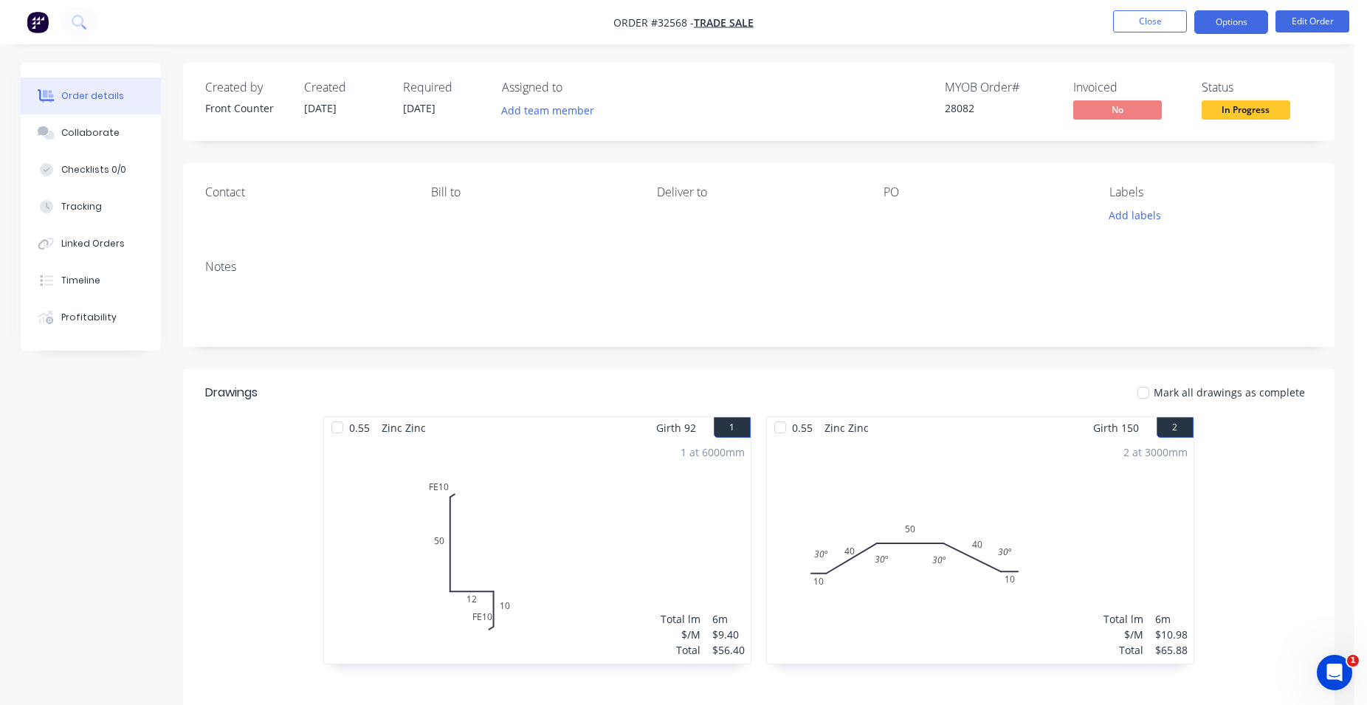
click at [1219, 27] on button "Options" at bounding box center [1231, 22] width 74 height 24
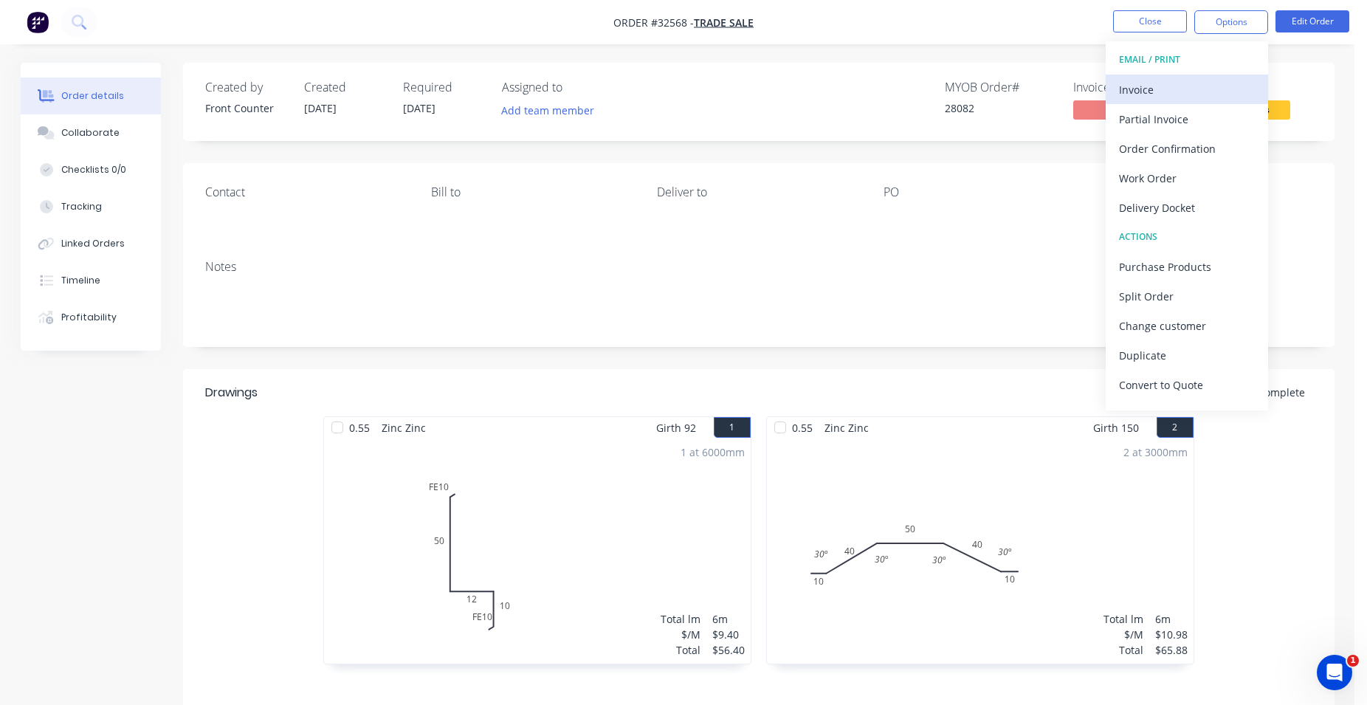
click at [1186, 92] on div "Invoice" at bounding box center [1187, 89] width 136 height 21
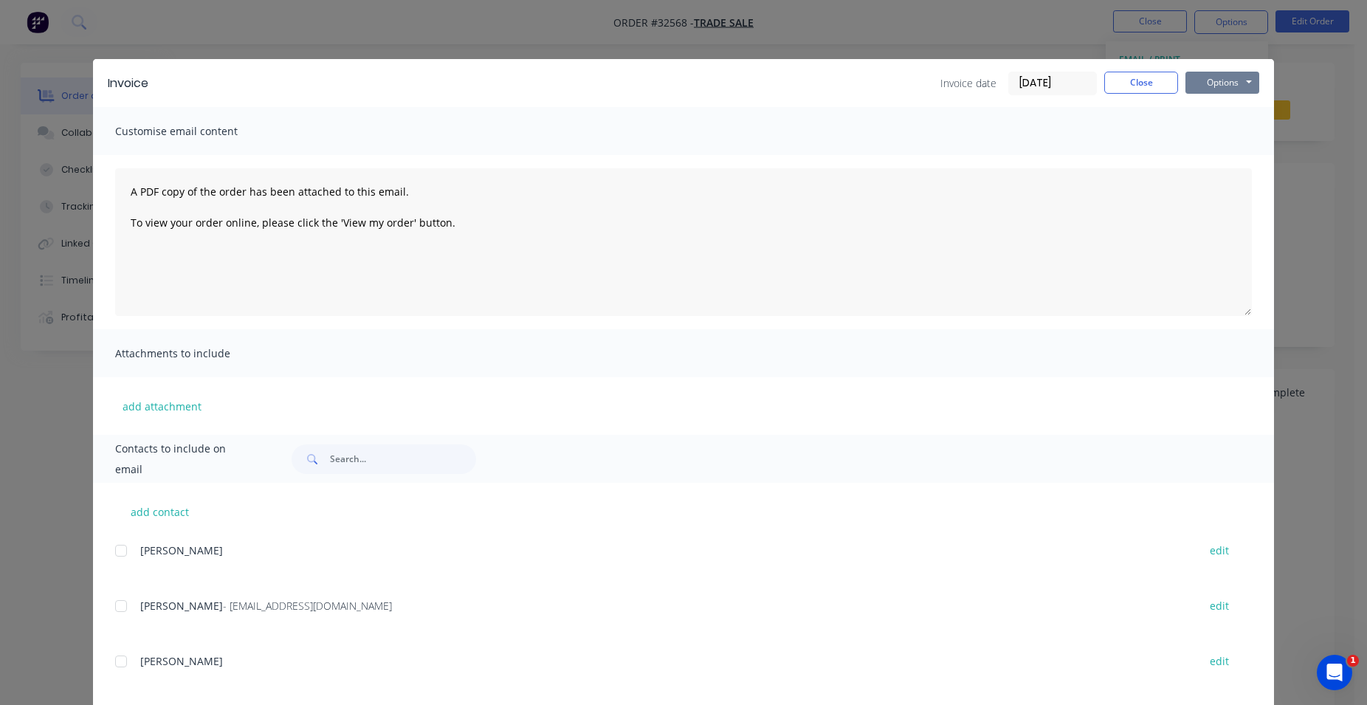
click at [1213, 83] on button "Options" at bounding box center [1222, 83] width 74 height 22
click at [1247, 123] on button "Print" at bounding box center [1232, 133] width 94 height 24
click at [1148, 77] on button "Close" at bounding box center [1141, 83] width 74 height 22
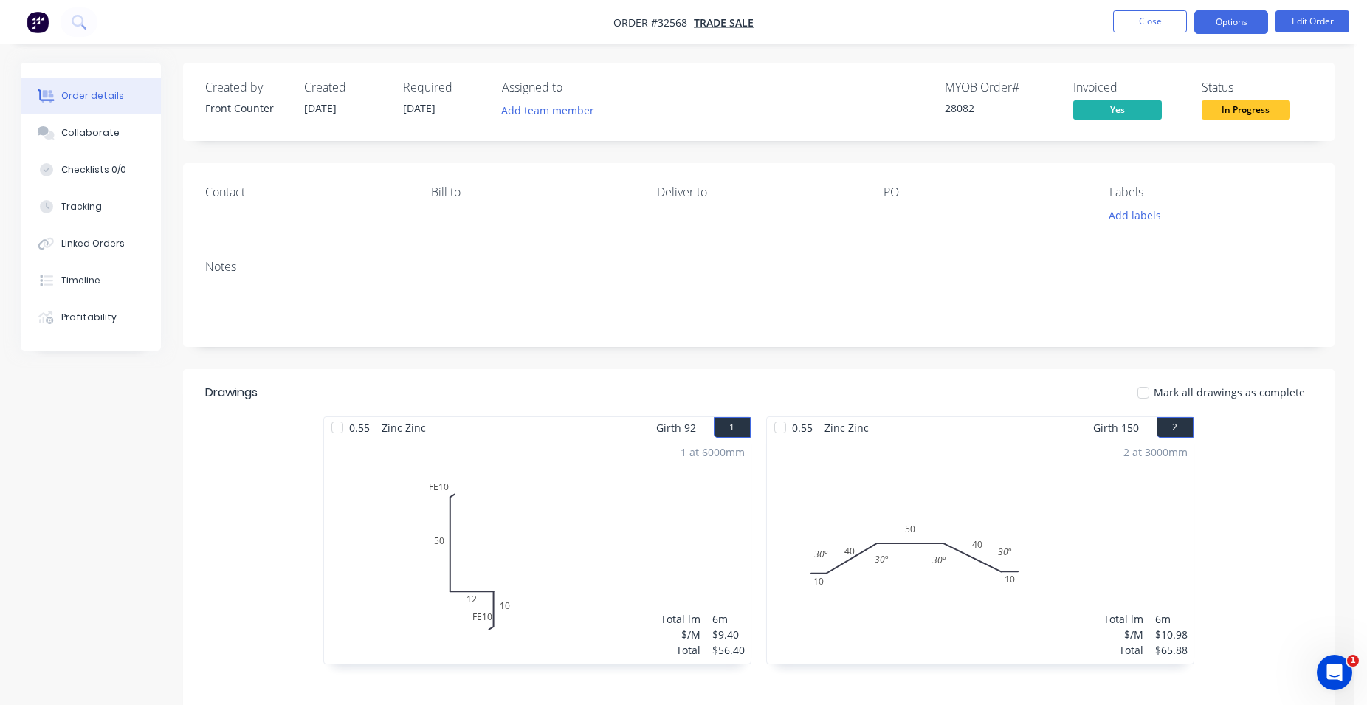
click at [1216, 18] on button "Options" at bounding box center [1231, 22] width 74 height 24
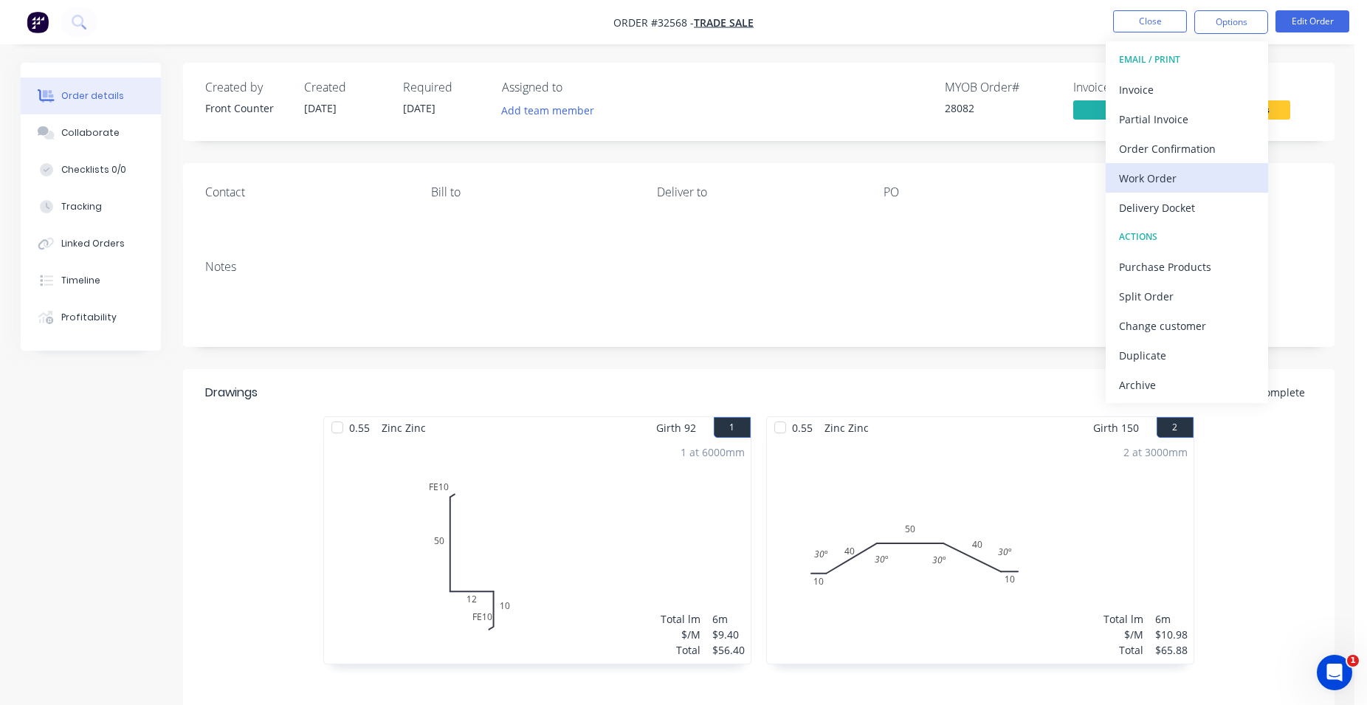
click at [1185, 177] on div "Work Order" at bounding box center [1187, 178] width 136 height 21
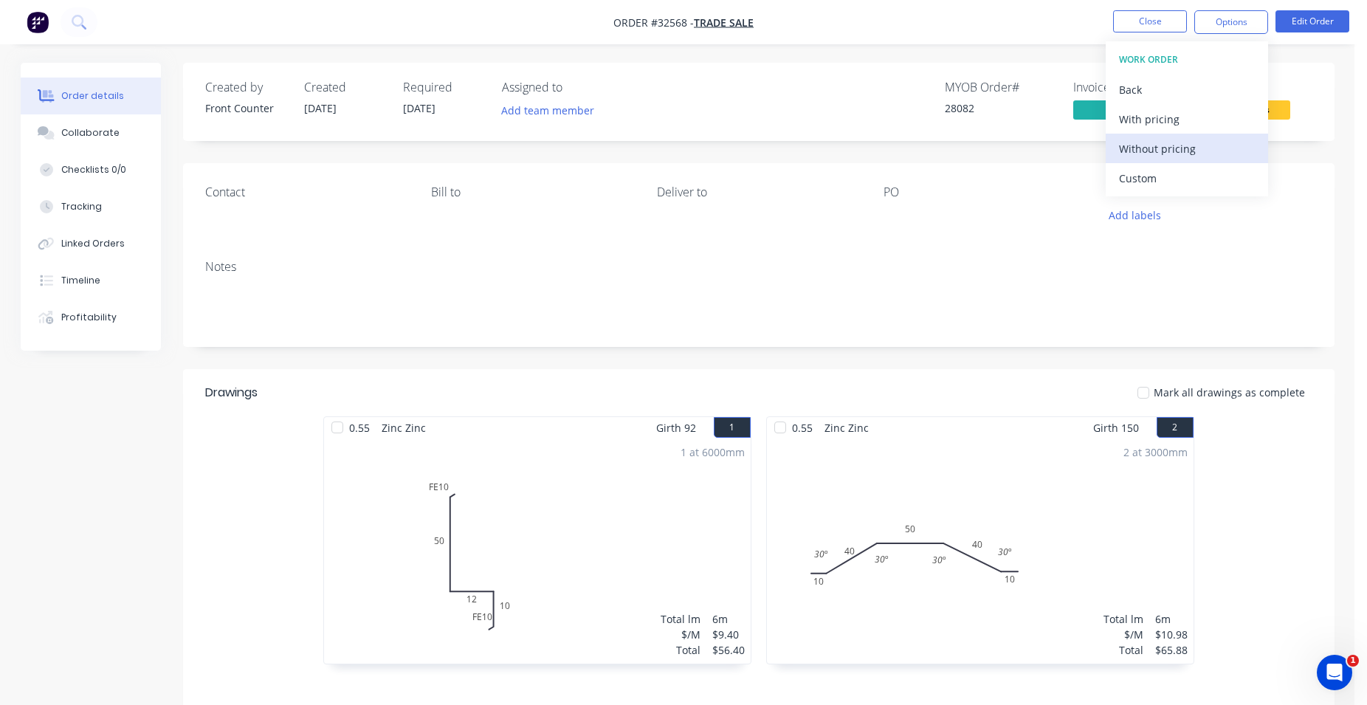
click at [1205, 147] on div "Without pricing" at bounding box center [1187, 148] width 136 height 21
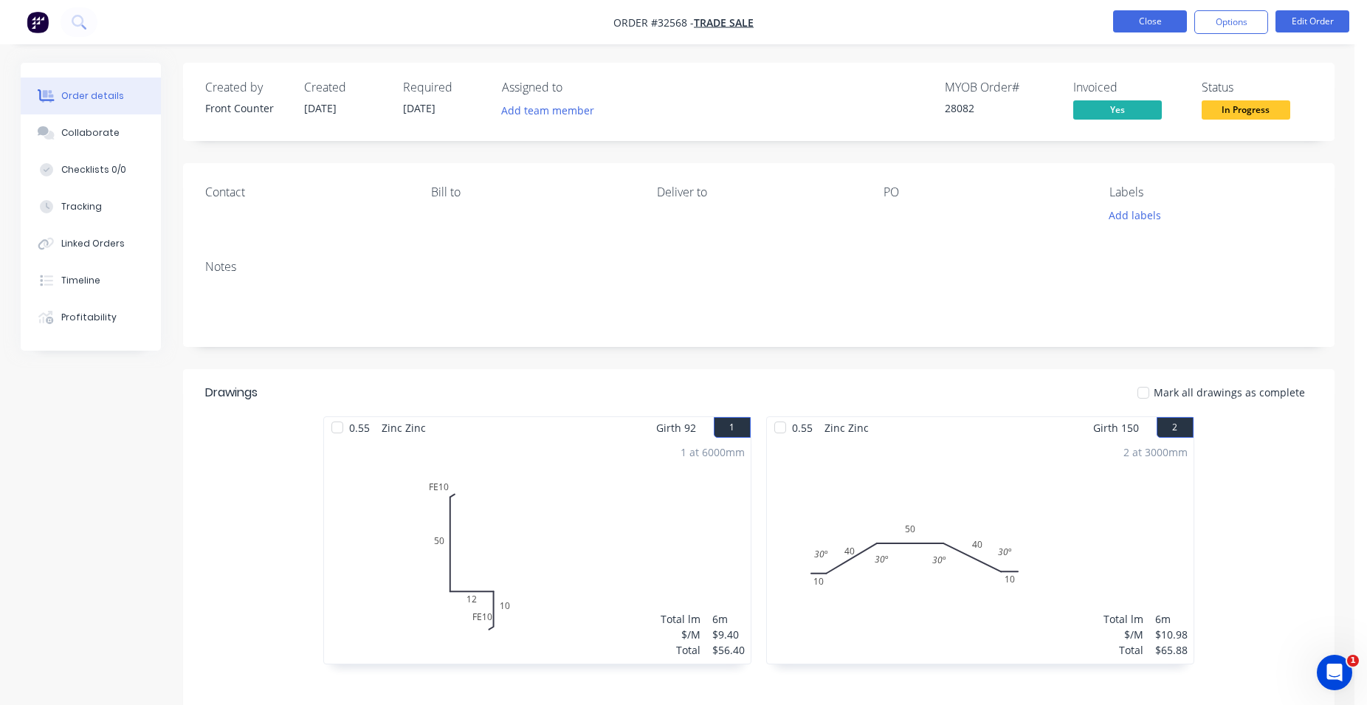
click at [1159, 18] on button "Close" at bounding box center [1150, 21] width 74 height 22
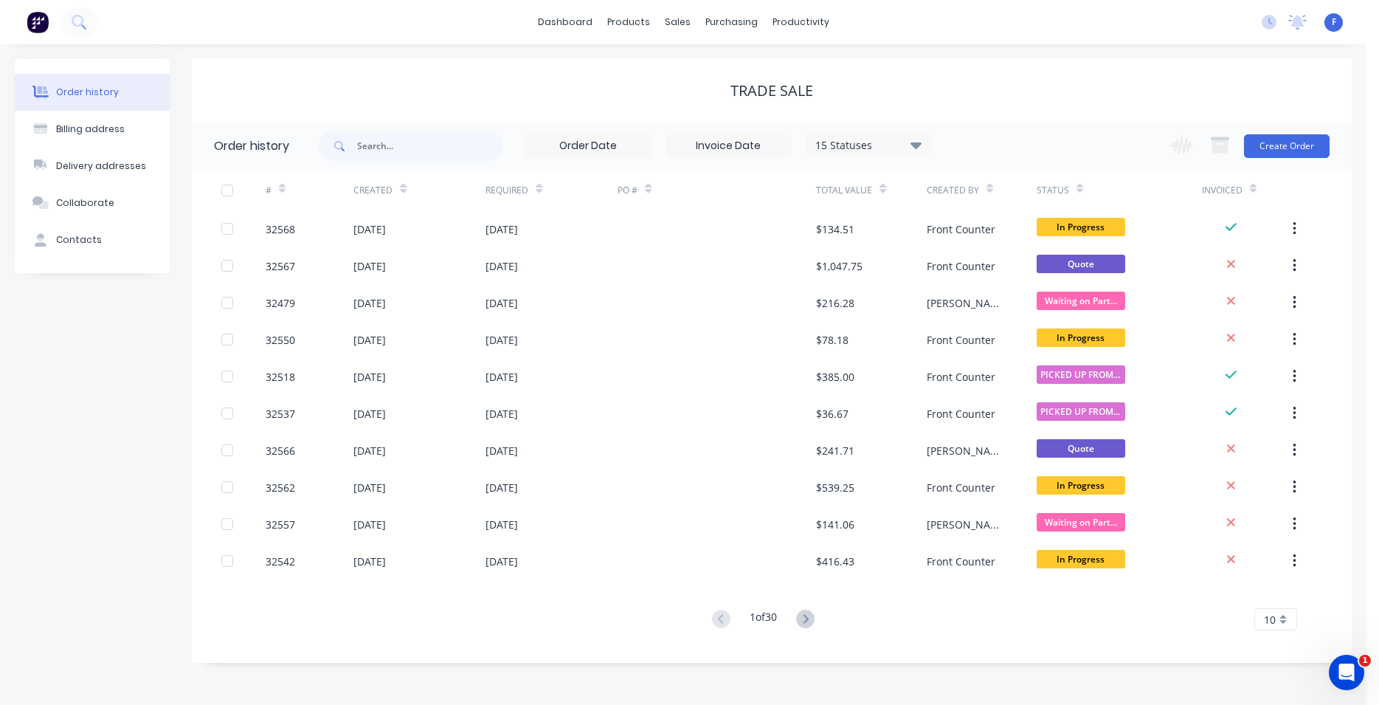
click at [39, 24] on img at bounding box center [38, 22] width 22 height 22
